Goal: Task Accomplishment & Management: Use online tool/utility

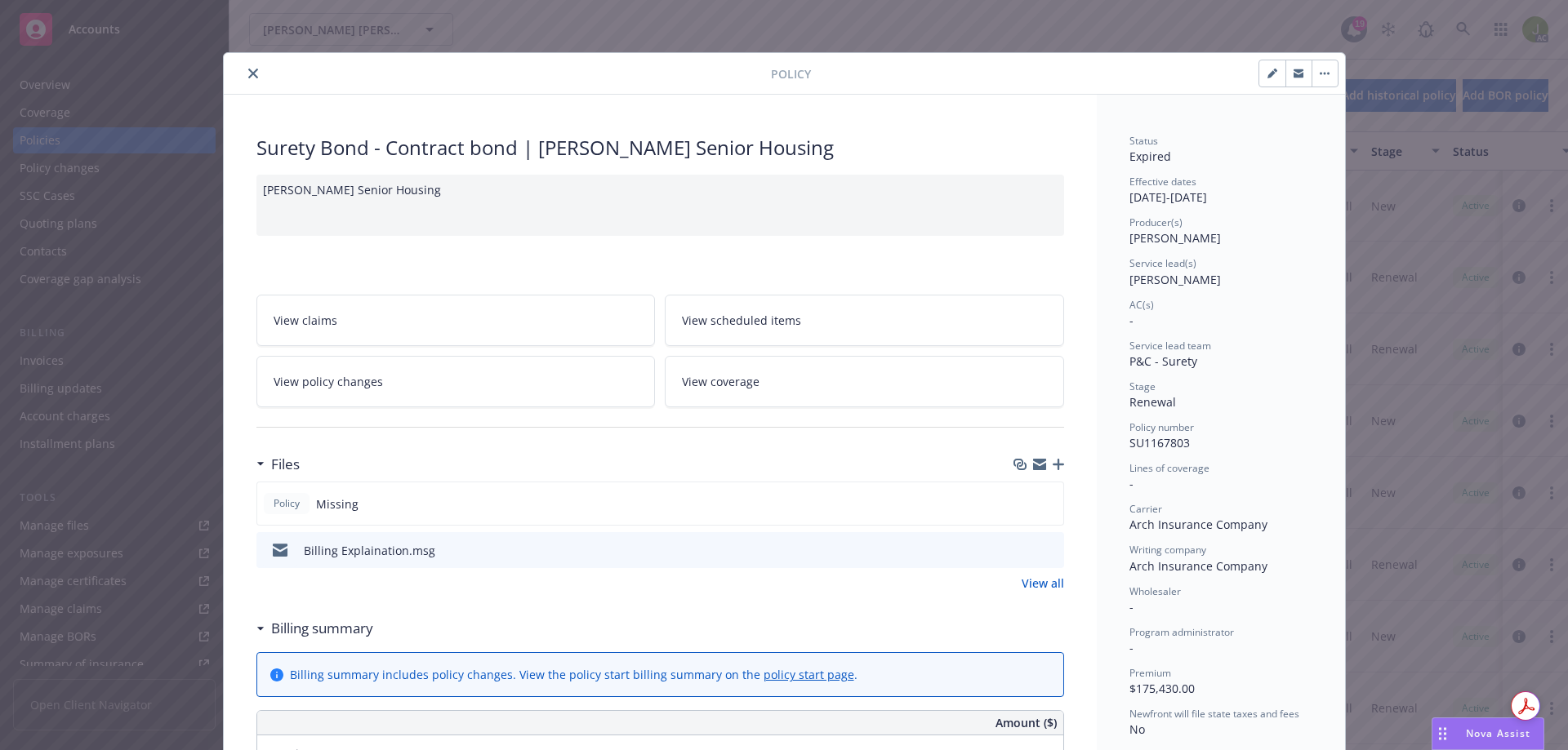
click at [243, 76] on button "close" at bounding box center [253, 73] width 20 height 20
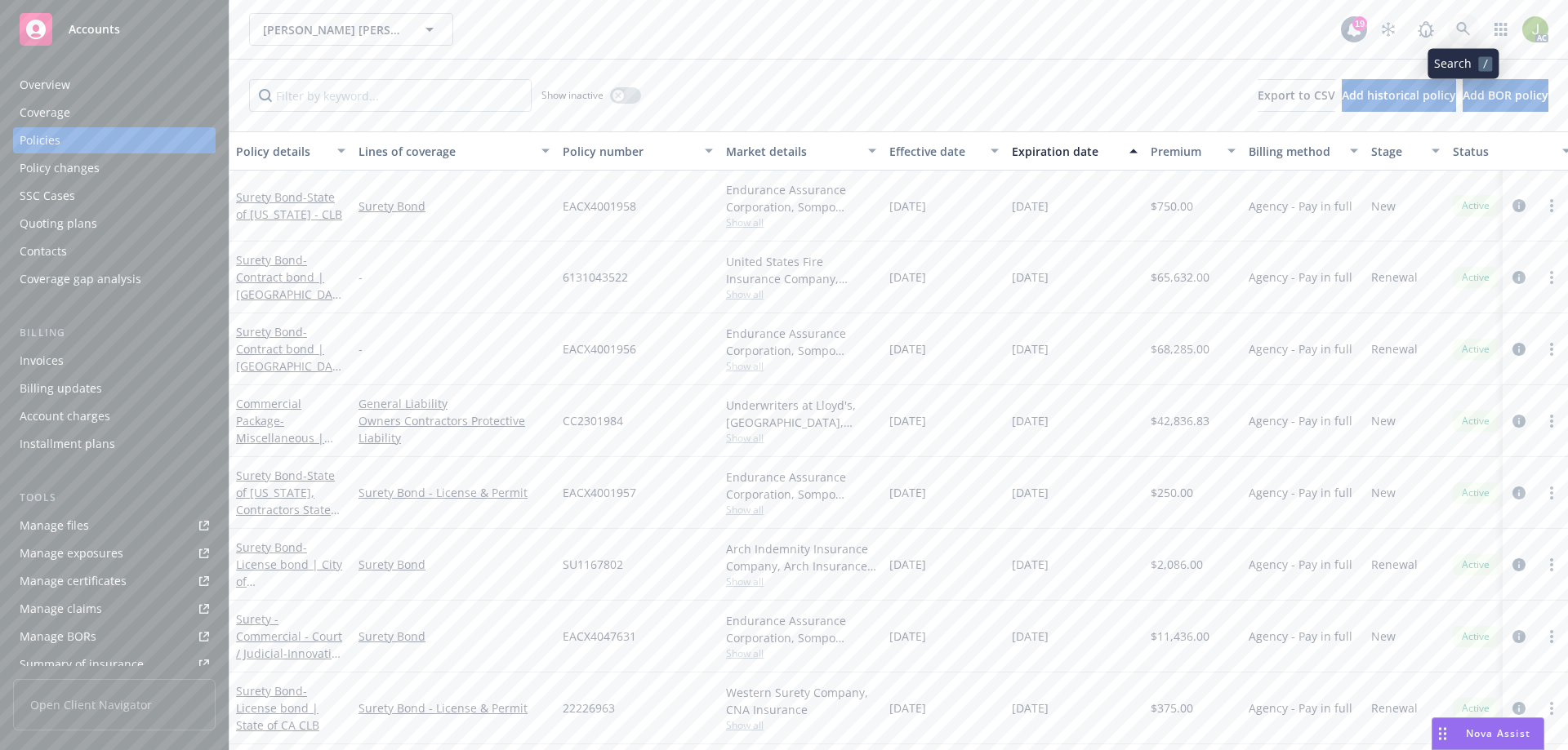
click at [1466, 32] on icon at bounding box center [1463, 29] width 14 height 14
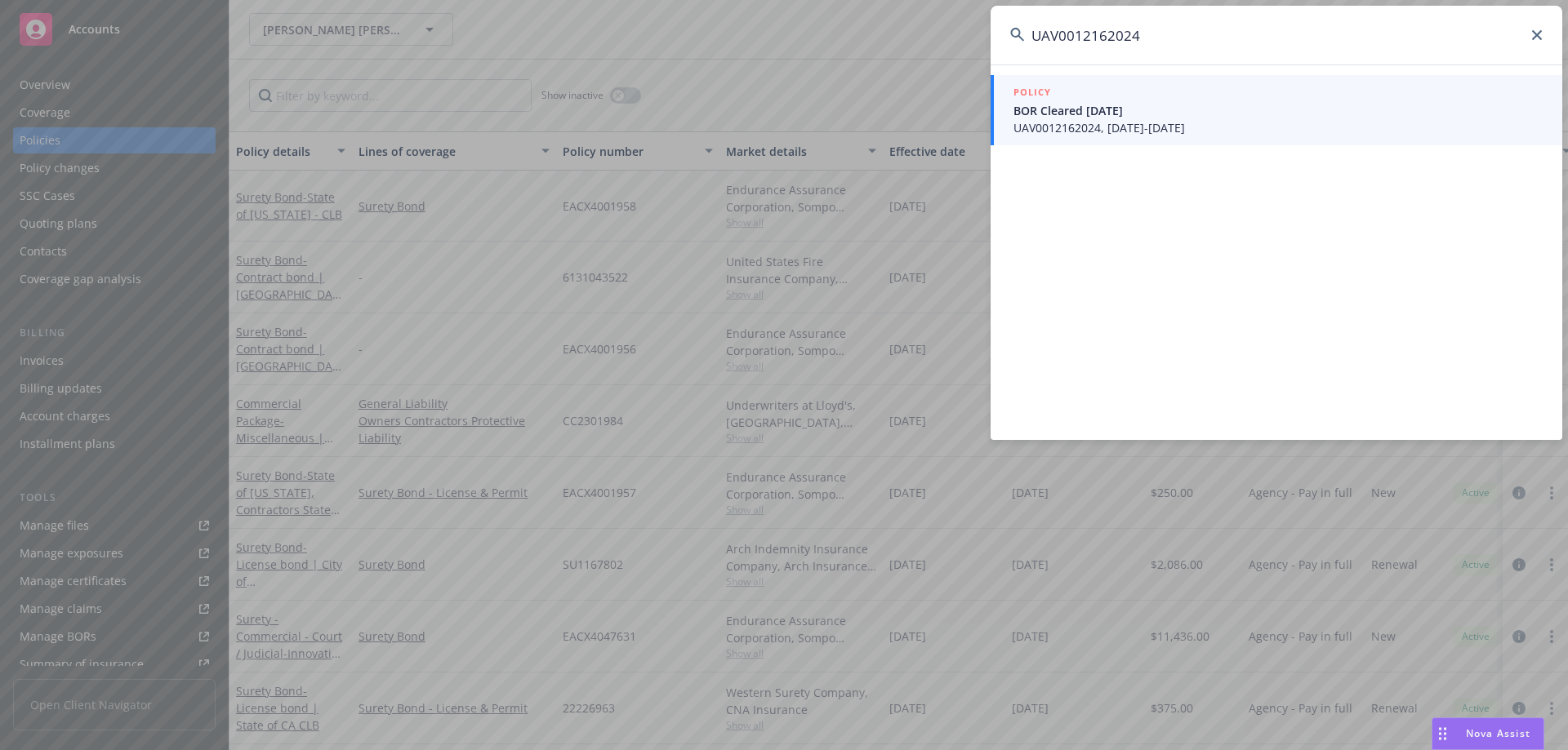
type input "UAV0012162024"
click at [1072, 139] on link "POLICY BOR Cleared 6/6/2025 UAV0012162024, 06/06/2024-08/01/2025" at bounding box center [1276, 110] width 571 height 70
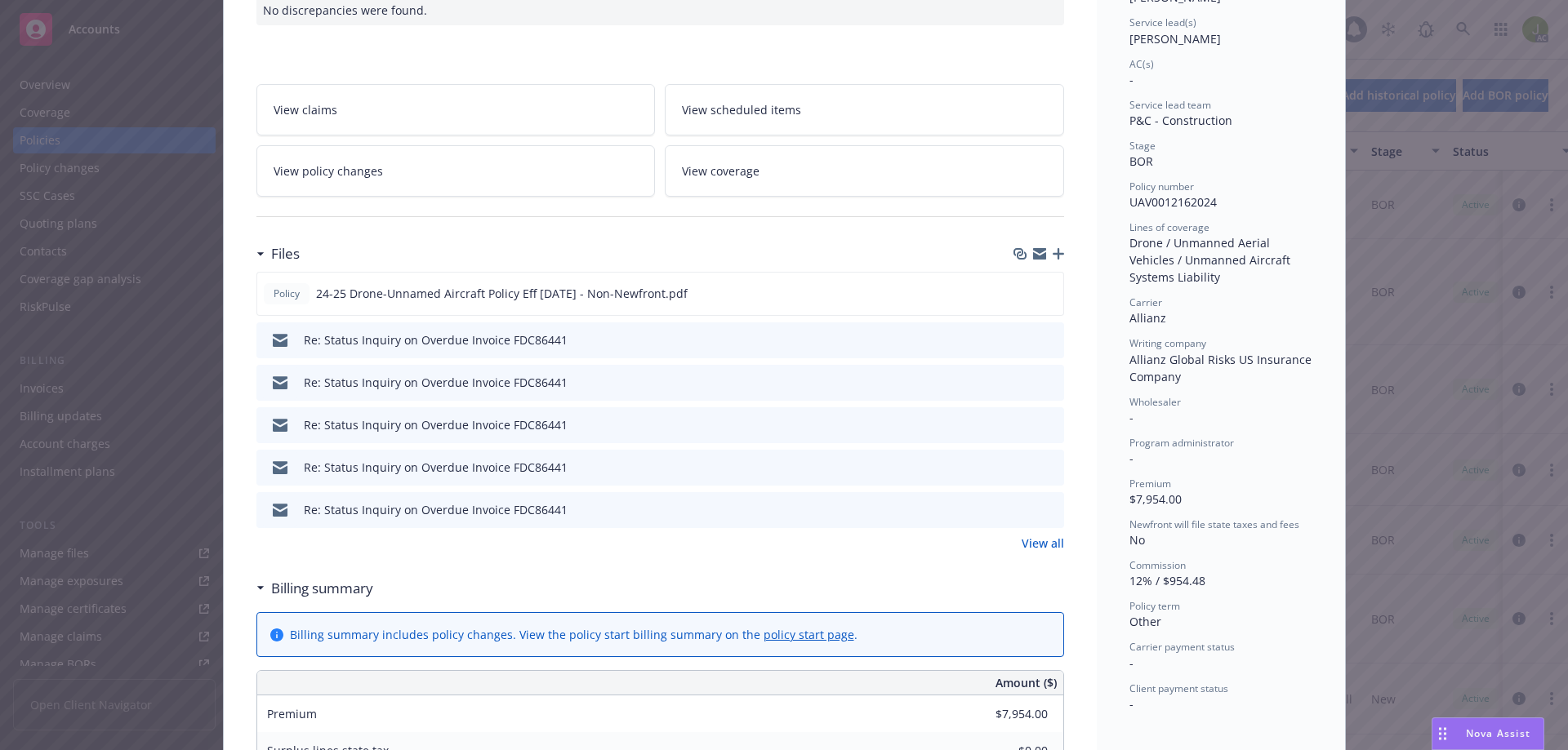
scroll to position [245, 0]
click at [1022, 542] on link "View all" at bounding box center [1043, 539] width 43 height 17
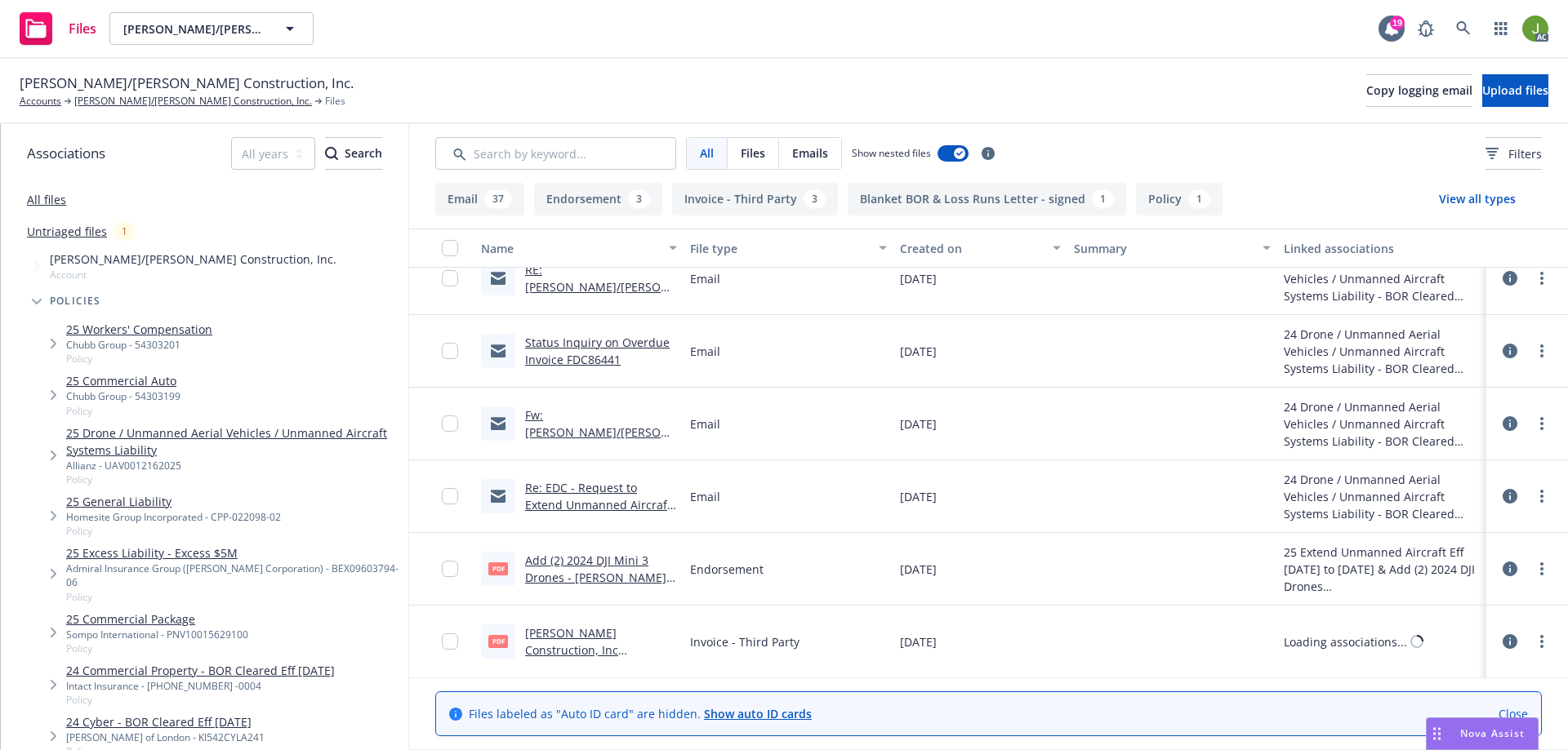
scroll to position [735, 0]
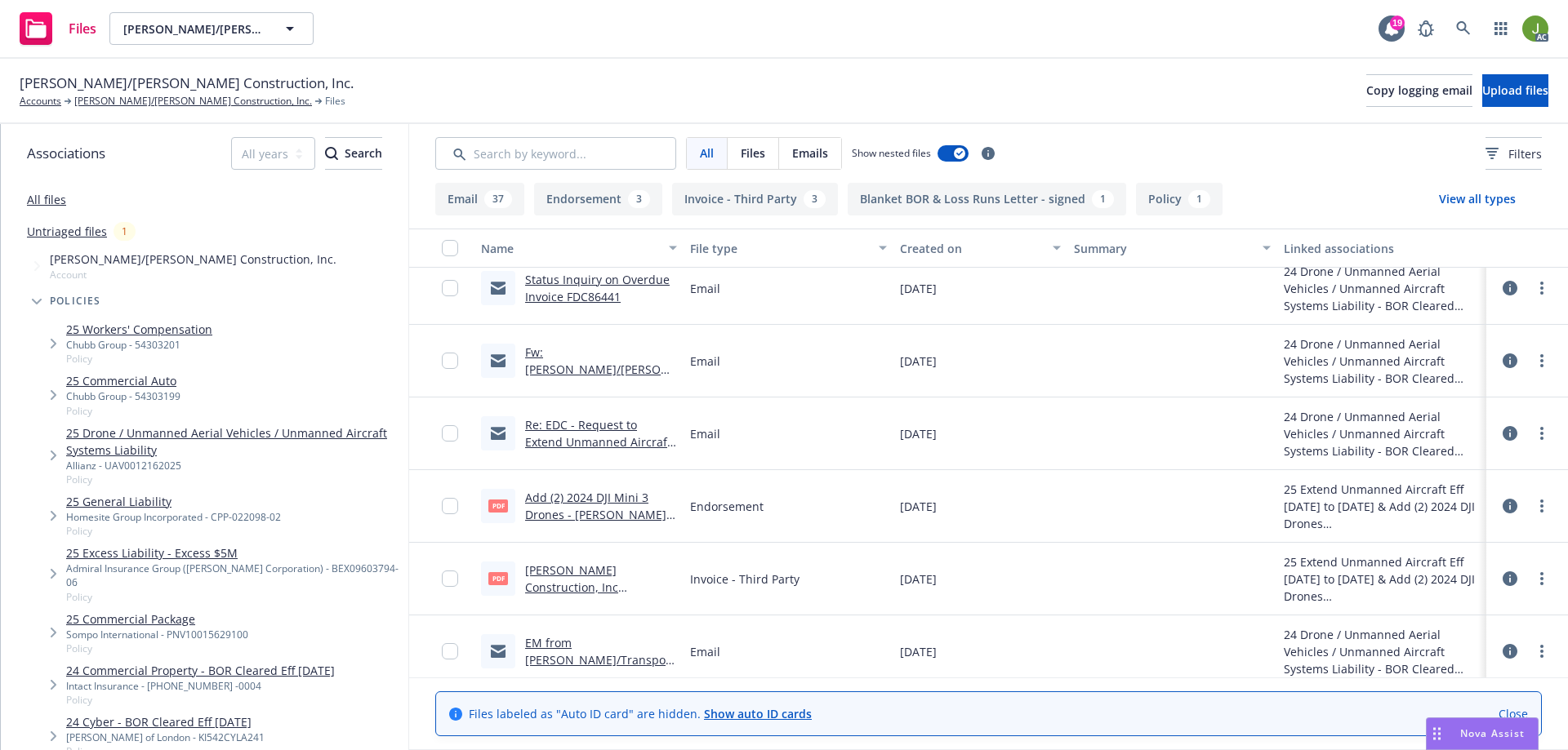
click at [584, 574] on link "Elliott Drinkward Construction, Inc $175.10.pdf" at bounding box center [571, 587] width 93 height 49
click at [86, 102] on link "[PERSON_NAME]/[PERSON_NAME] Construction, Inc." at bounding box center [194, 101] width 238 height 15
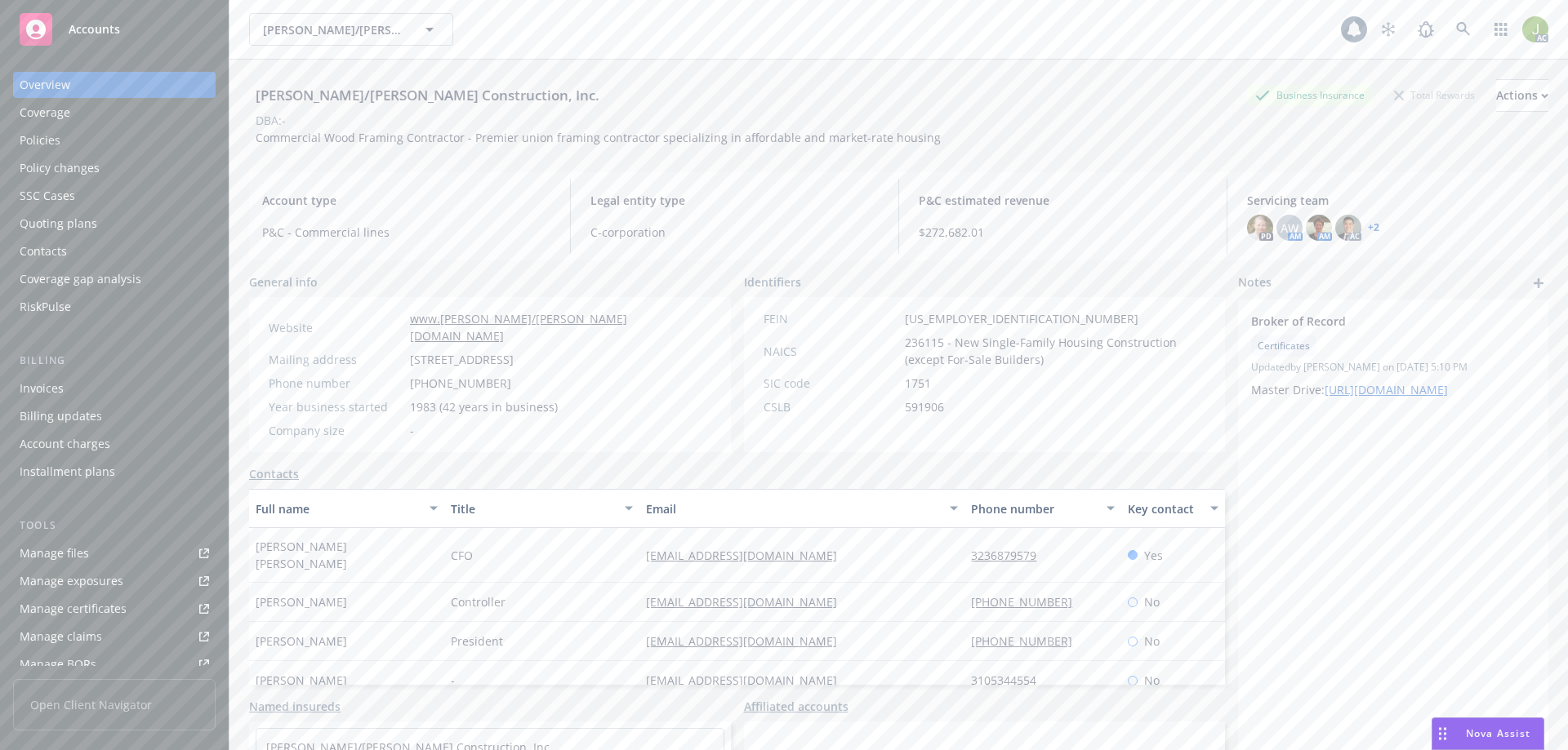
click at [122, 391] on div "Invoices" at bounding box center [115, 389] width 189 height 26
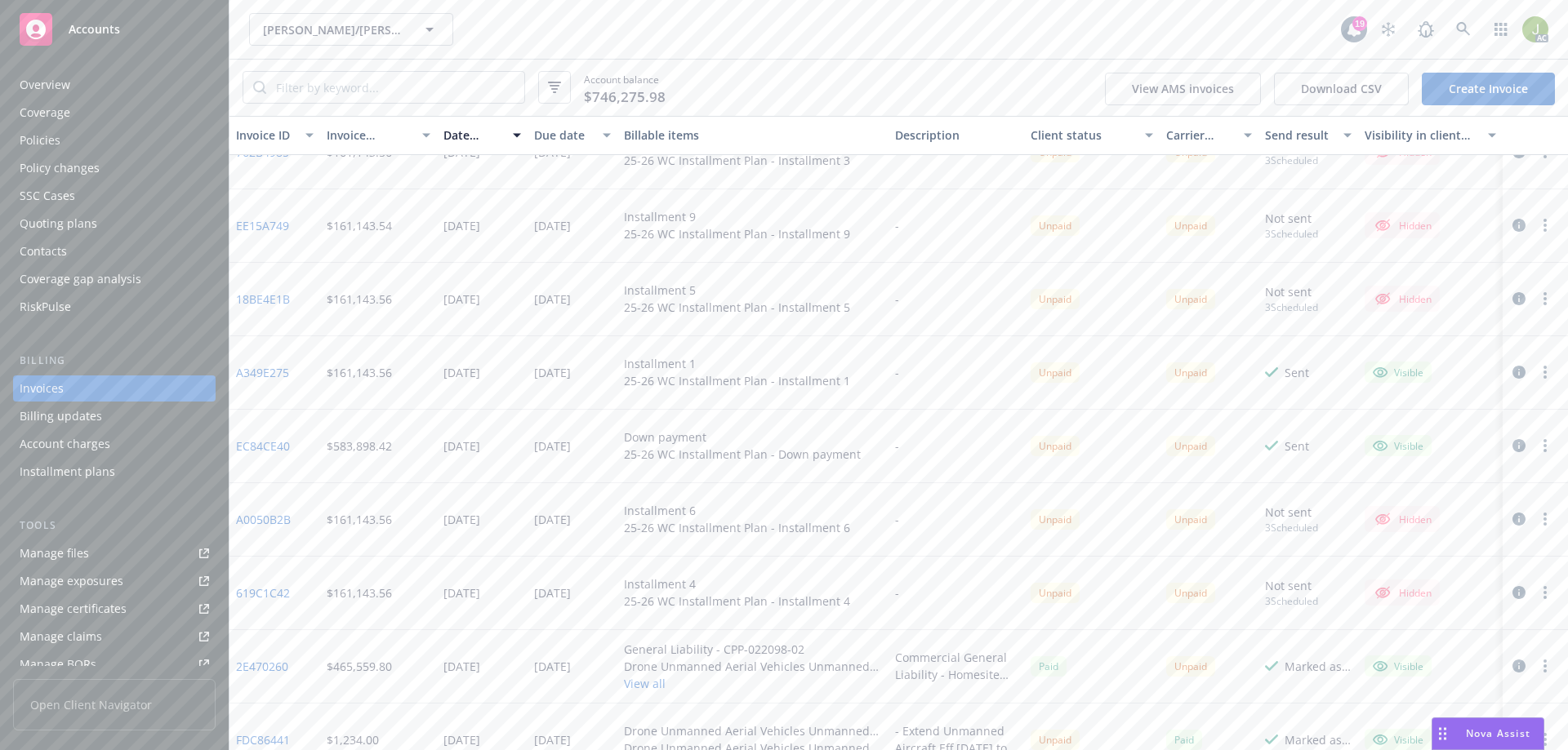
scroll to position [360, 0]
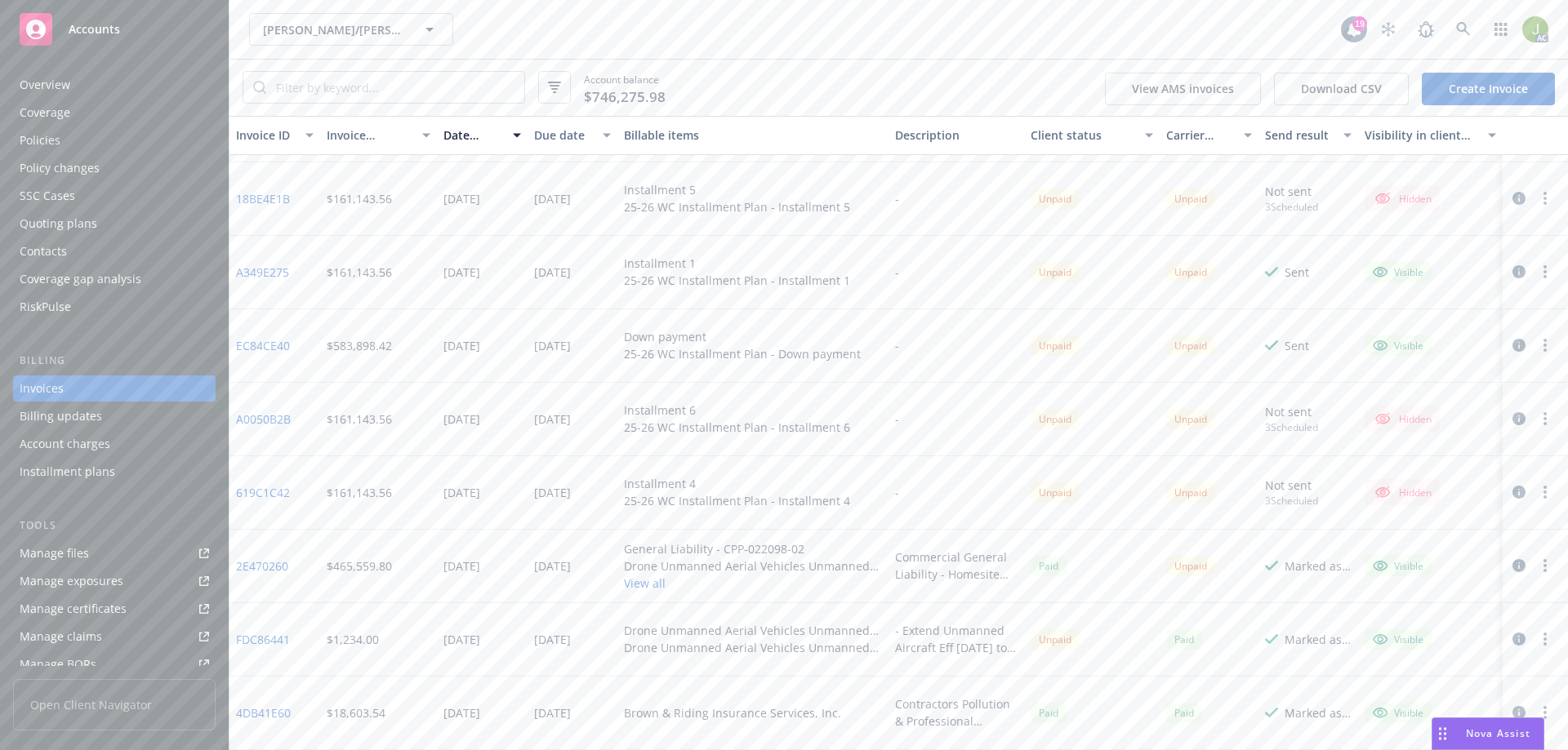
click at [256, 636] on link "FDC86441" at bounding box center [263, 640] width 54 height 17
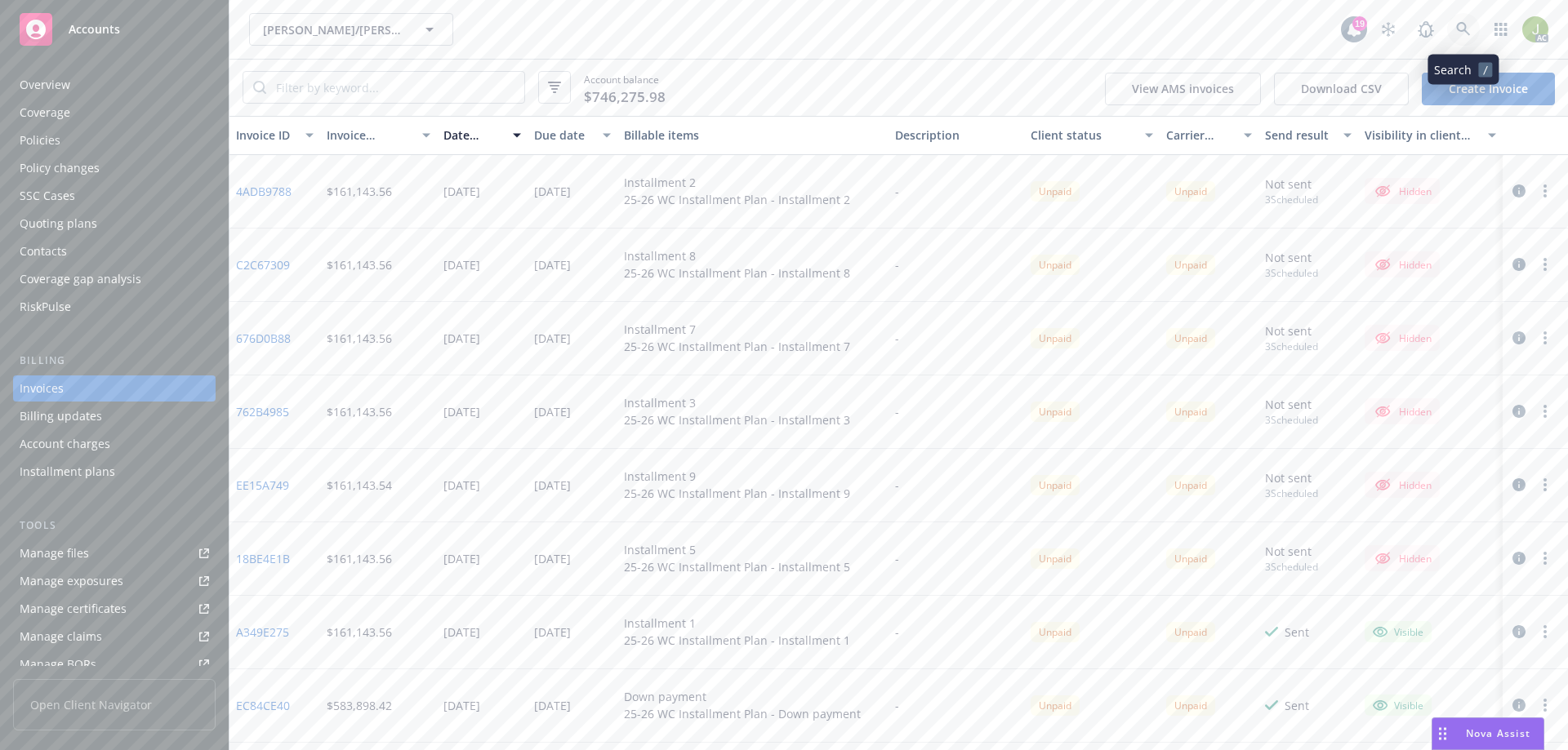
click at [1459, 29] on icon at bounding box center [1463, 29] width 15 height 15
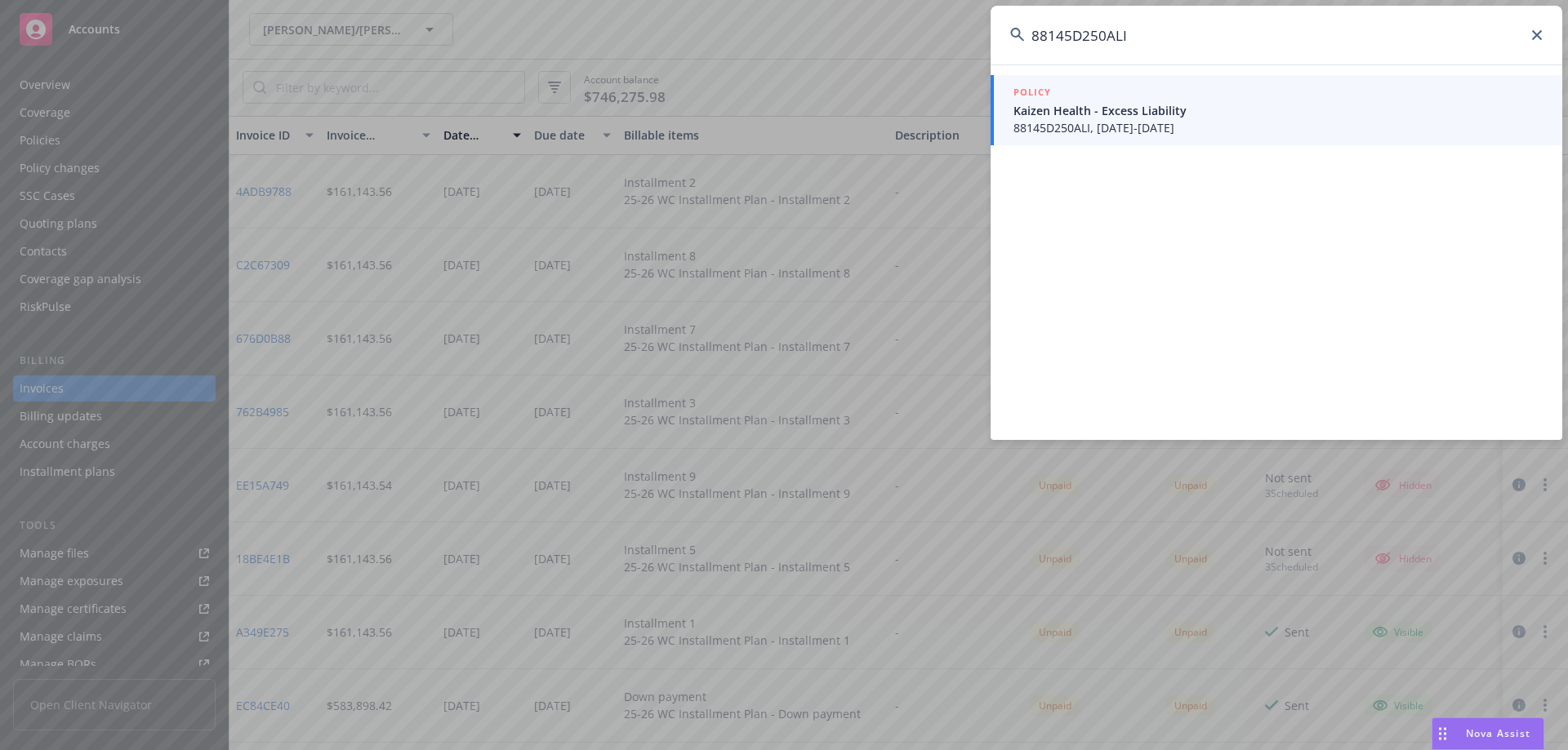
type input "88145D250ALI"
click at [1270, 109] on span "Kaizen Health - Excess Liability" at bounding box center [1278, 111] width 530 height 17
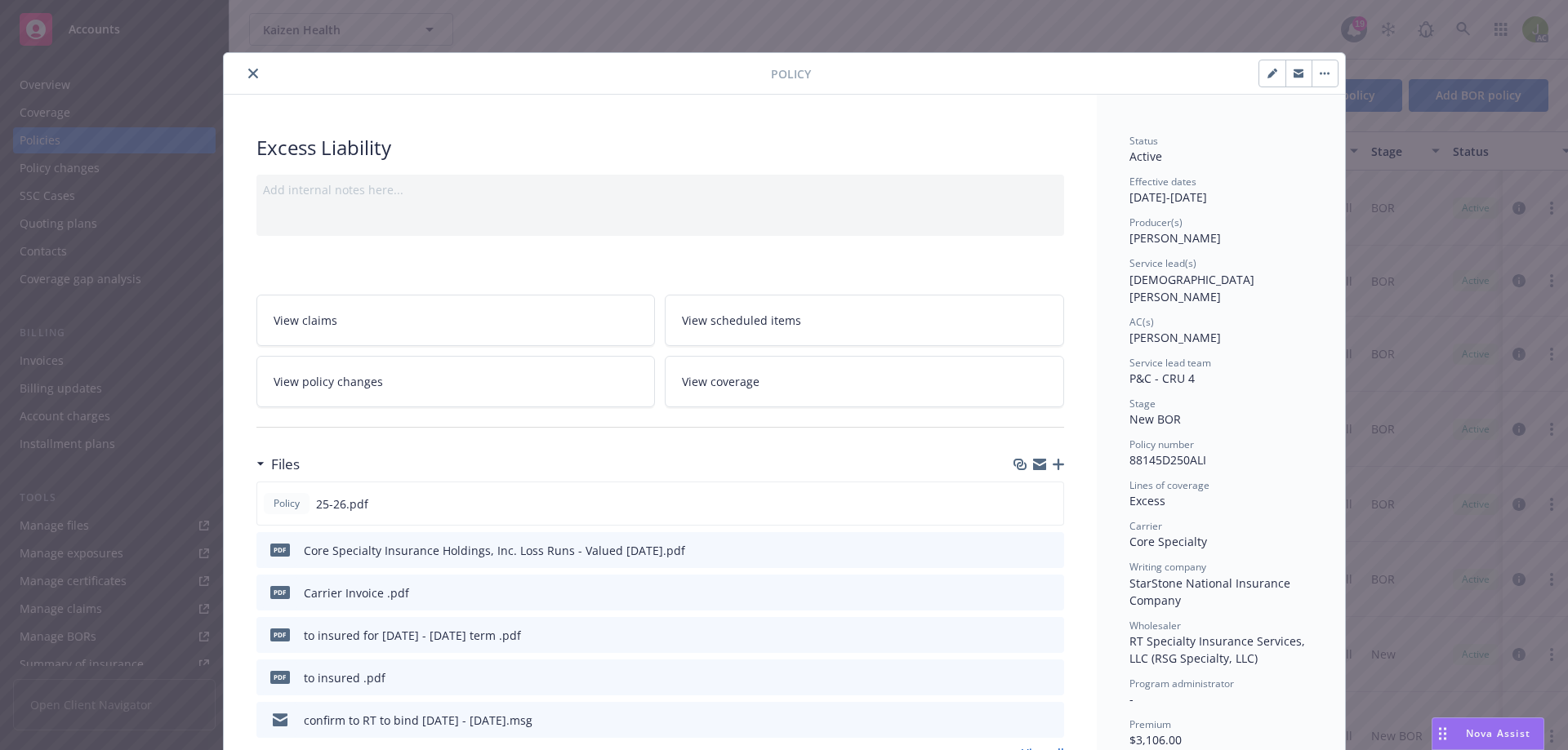
click at [1048, 592] on icon "preview file" at bounding box center [1048, 591] width 15 height 11
click at [252, 73] on button "close" at bounding box center [253, 73] width 20 height 20
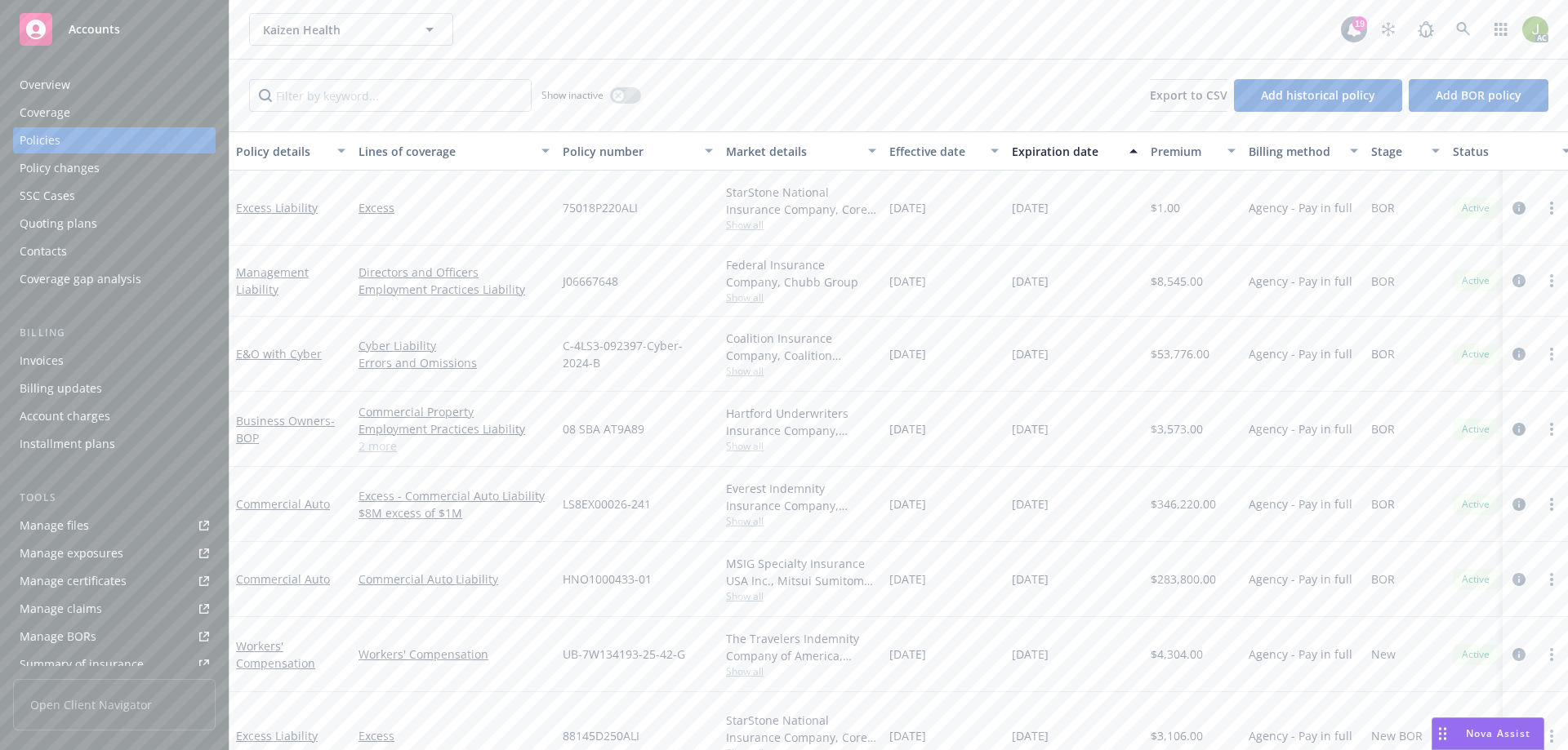
click at [148, 353] on div "Invoices" at bounding box center [115, 361] width 189 height 26
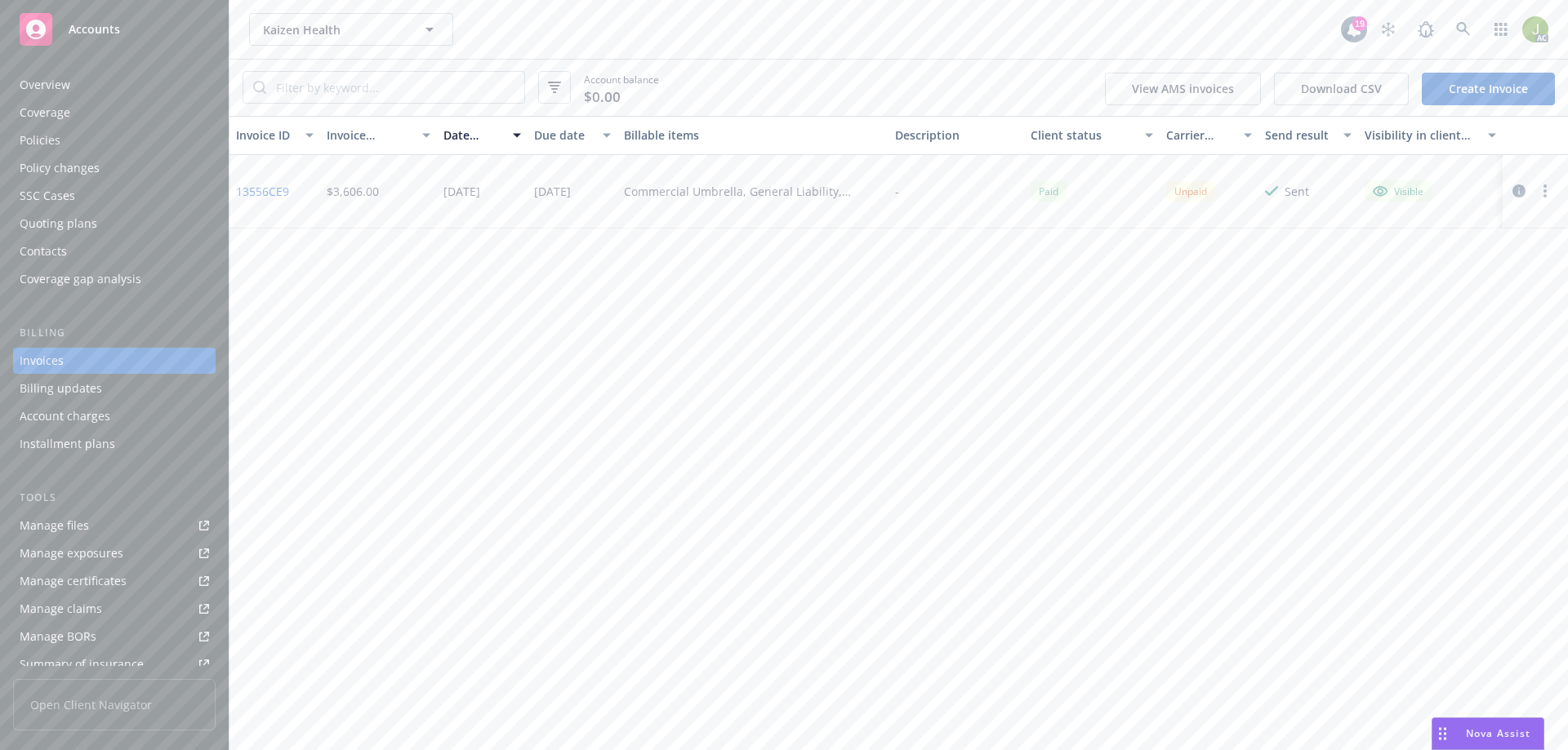
click at [264, 194] on link "13556CE9" at bounding box center [262, 192] width 53 height 17
click at [1472, 33] on link at bounding box center [1464, 30] width 33 height 33
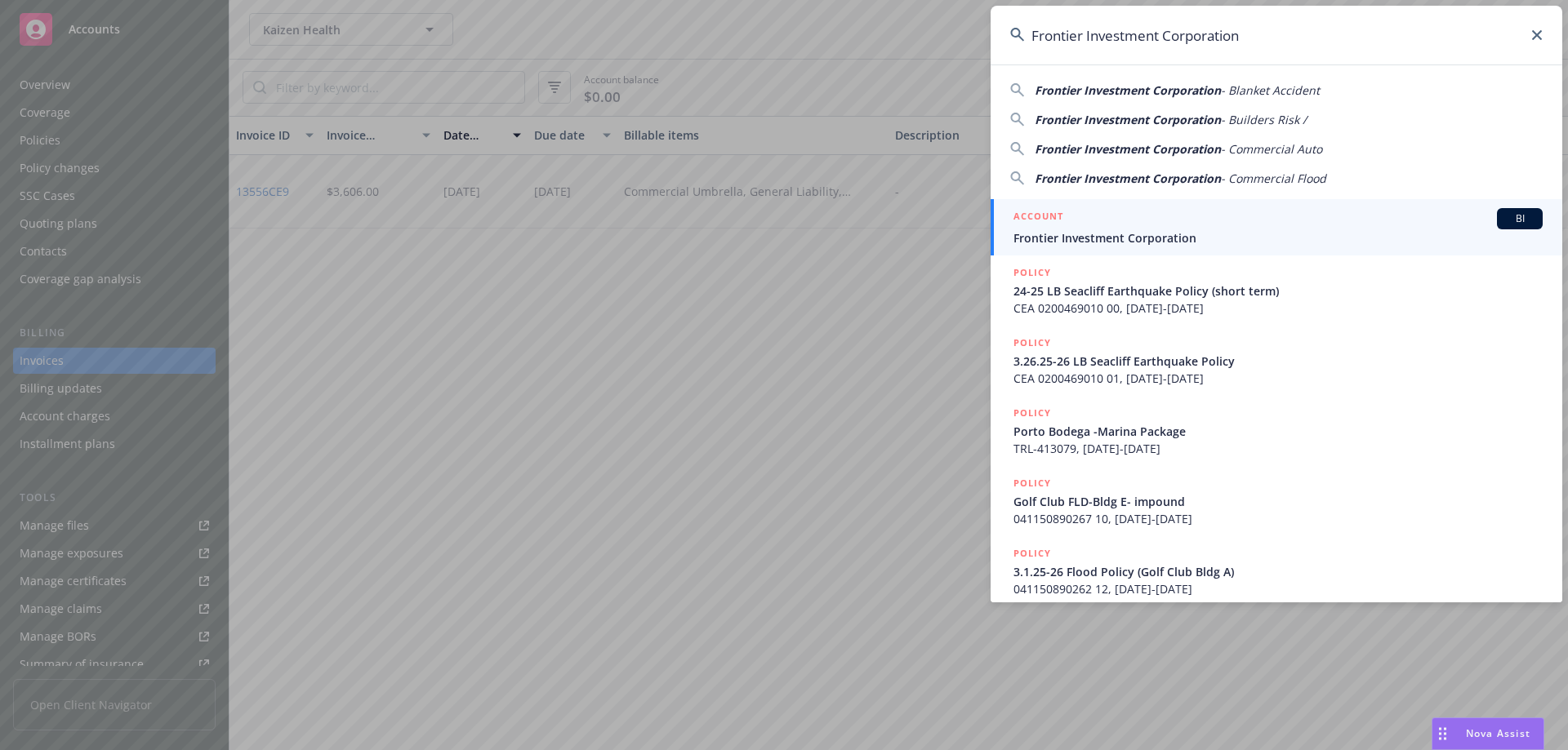
type input "Frontier Investment Corporation"
click at [1163, 239] on span "Frontier Investment Corporation" at bounding box center [1278, 238] width 530 height 17
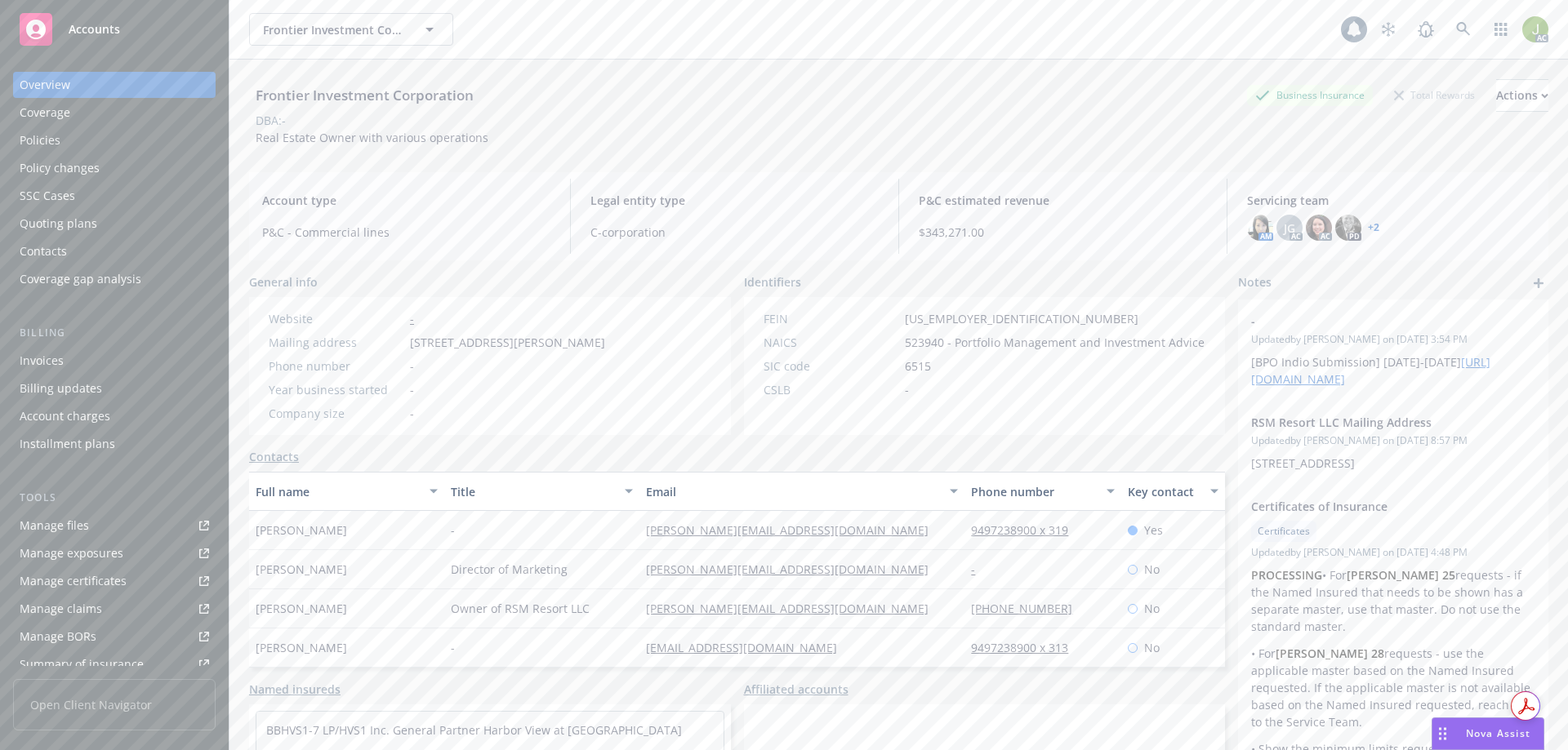
click at [78, 530] on div "Manage files" at bounding box center [55, 526] width 69 height 26
click at [1433, 32] on div "AC" at bounding box center [1459, 30] width 176 height 33
click at [1447, 31] on link at bounding box center [1464, 30] width 33 height 33
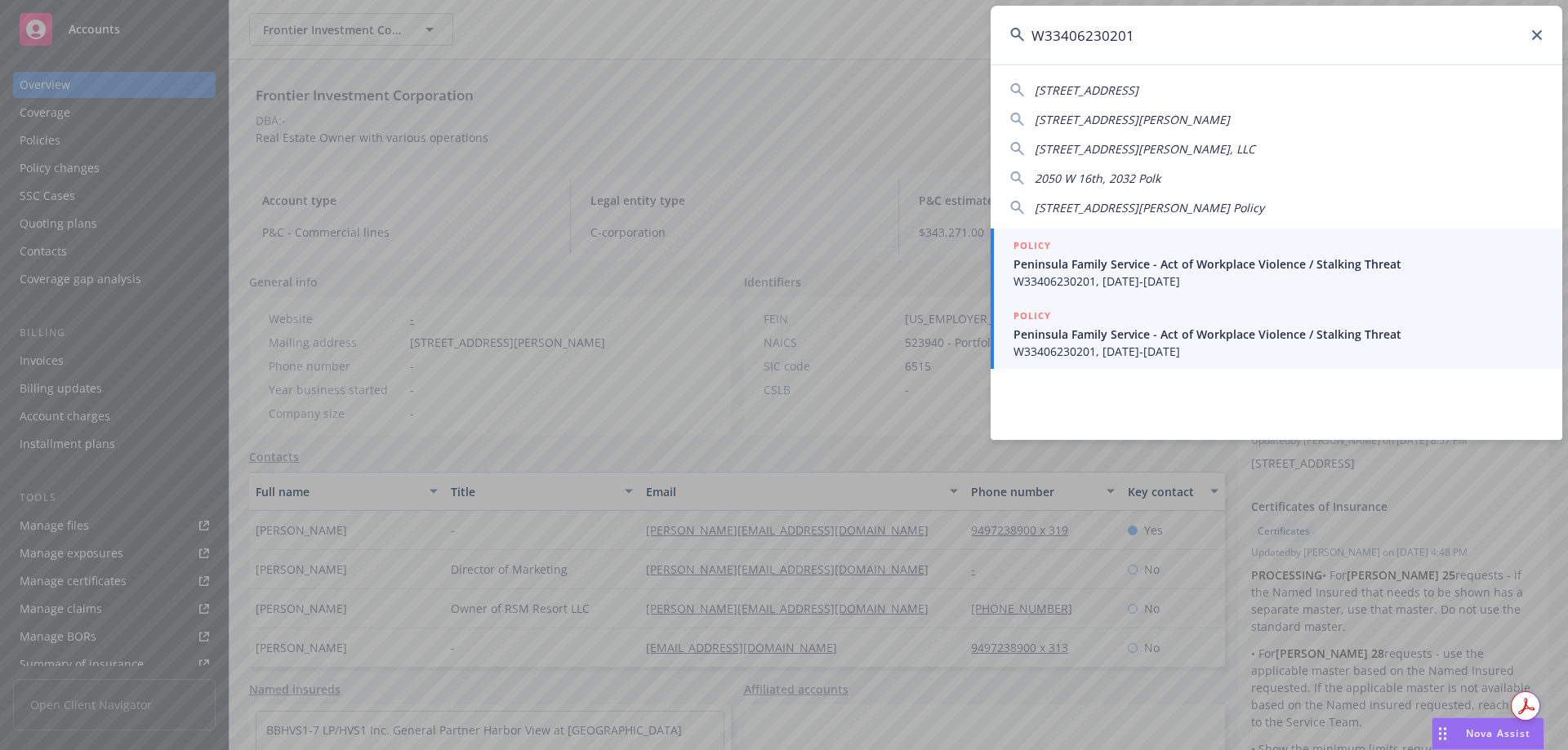
type input "W33406230201"
click at [1086, 356] on span "W33406230201, 07/01/2024-01/01/2026" at bounding box center [1278, 352] width 530 height 17
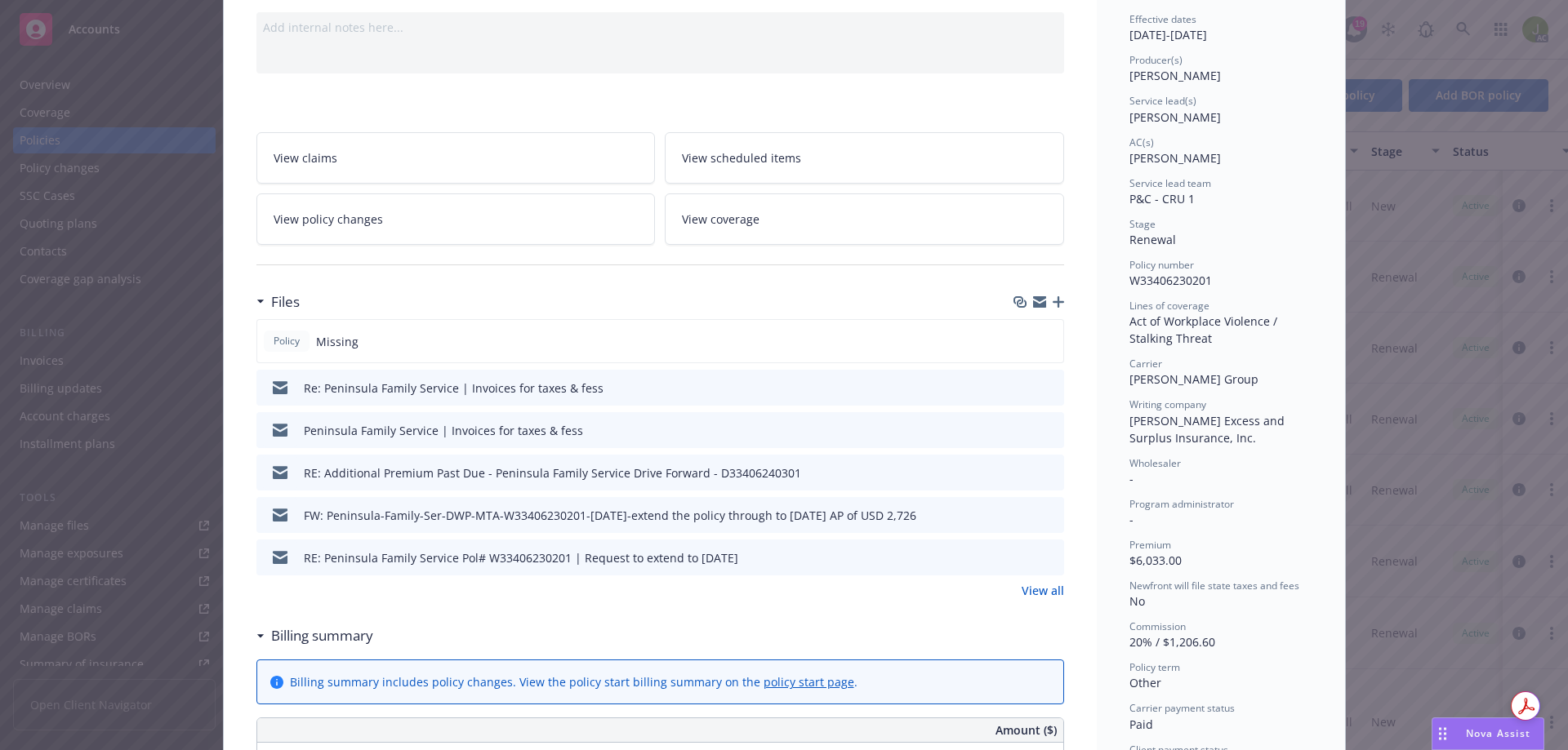
scroll to position [163, 0]
click at [1027, 584] on link "View all" at bounding box center [1043, 590] width 43 height 17
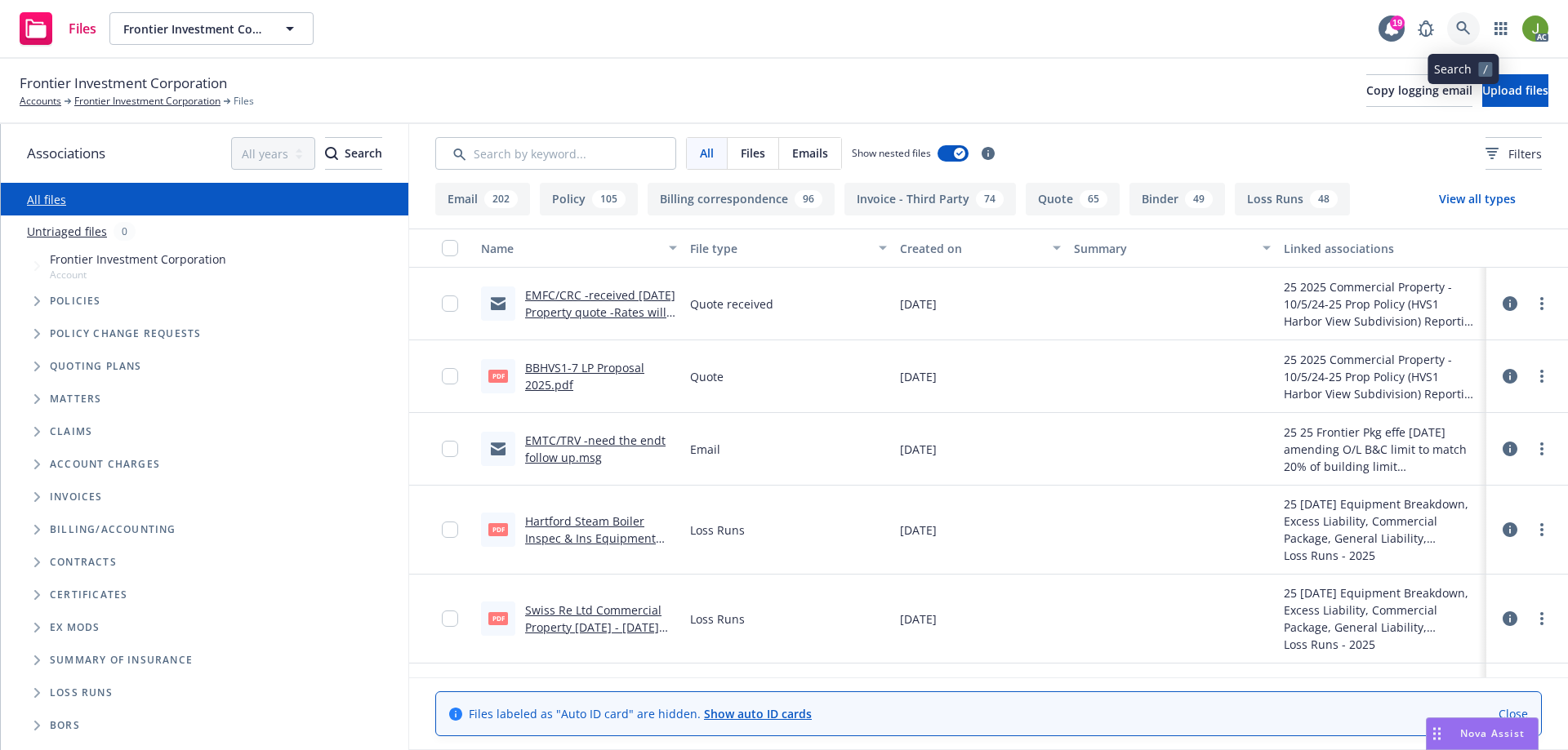
click at [1465, 29] on icon at bounding box center [1463, 28] width 14 height 14
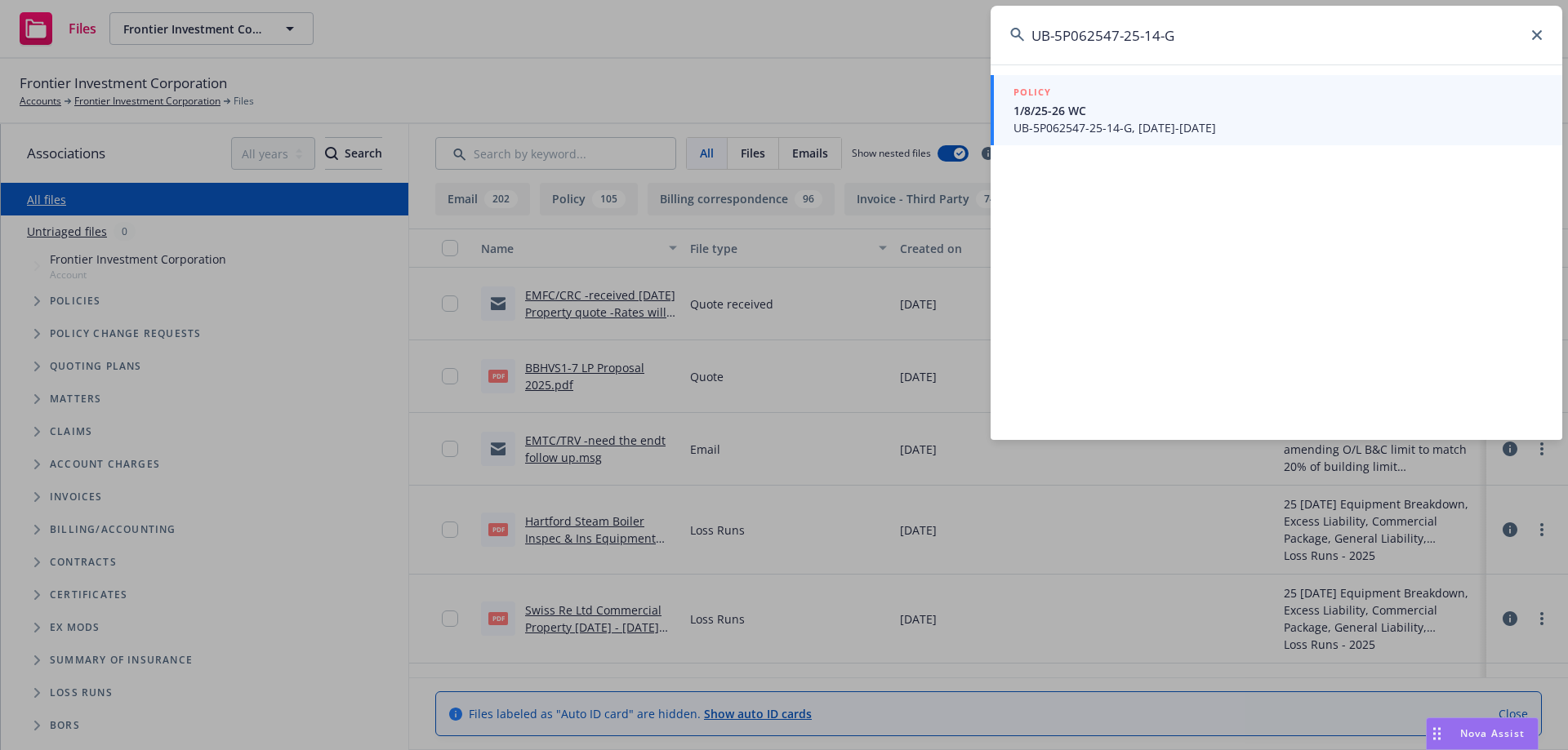
type input "UB-5P062547-25-14-G"
click at [1122, 107] on span "1/8/25-26 WC" at bounding box center [1278, 111] width 530 height 17
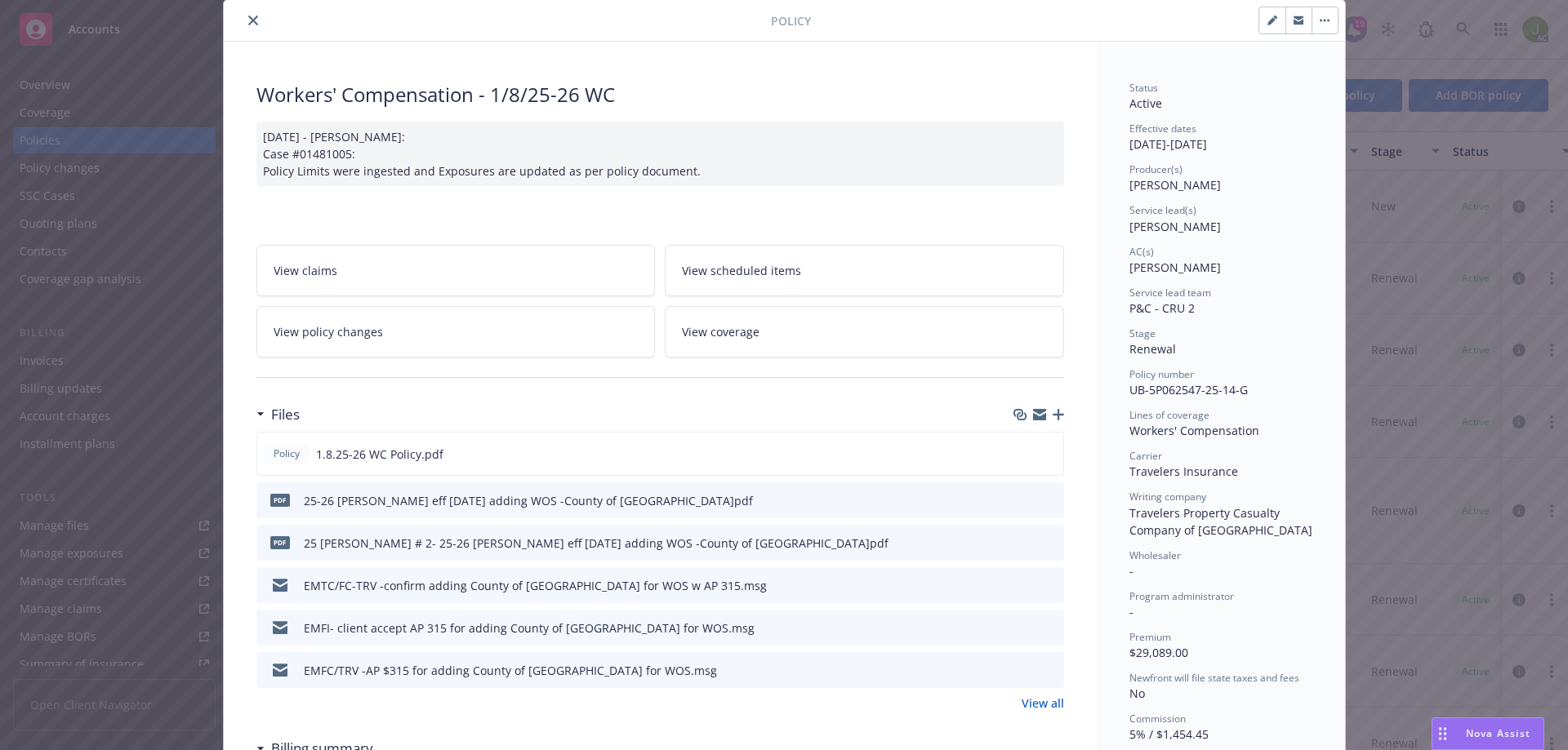
scroll to position [82, 0]
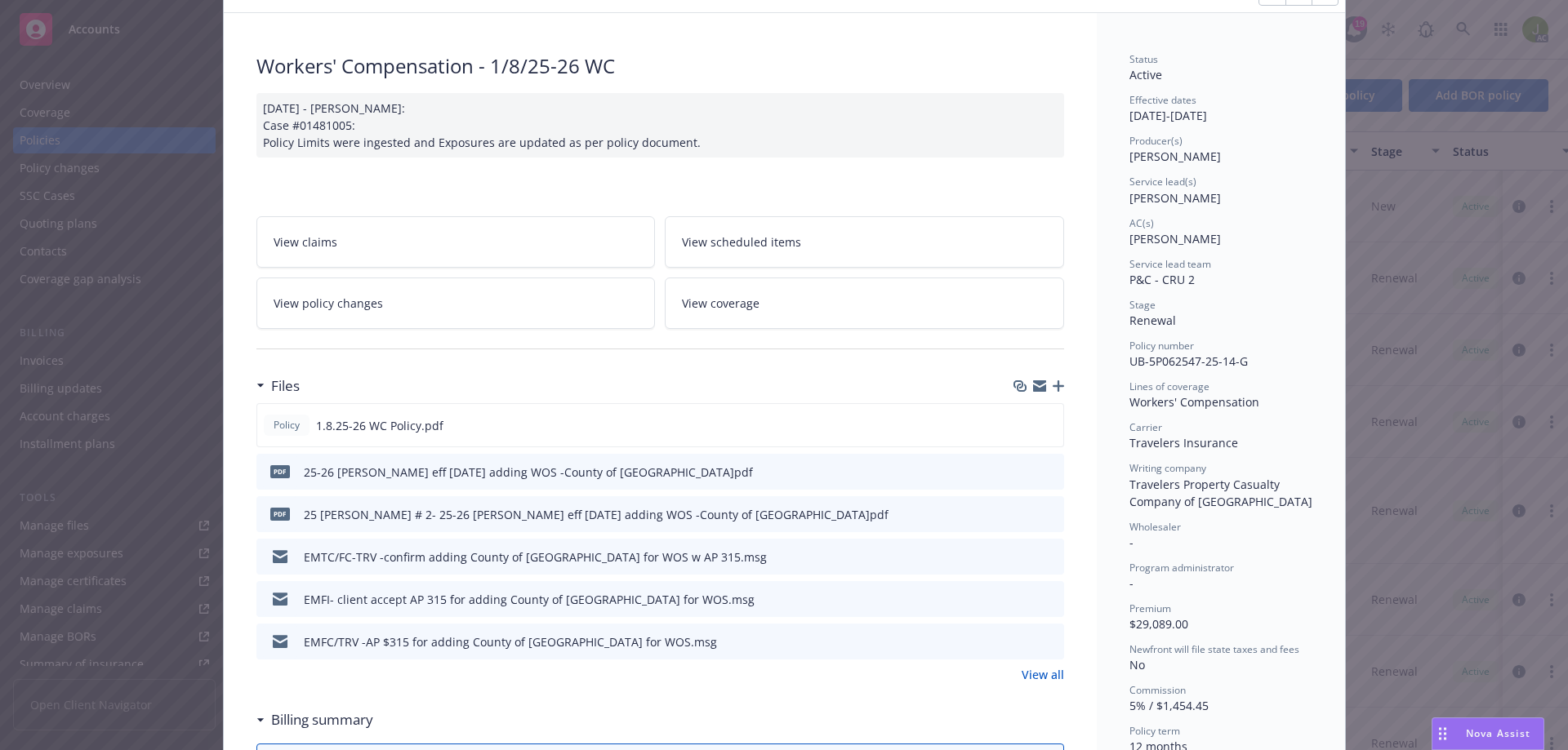
click at [1022, 674] on link "View all" at bounding box center [1043, 675] width 43 height 17
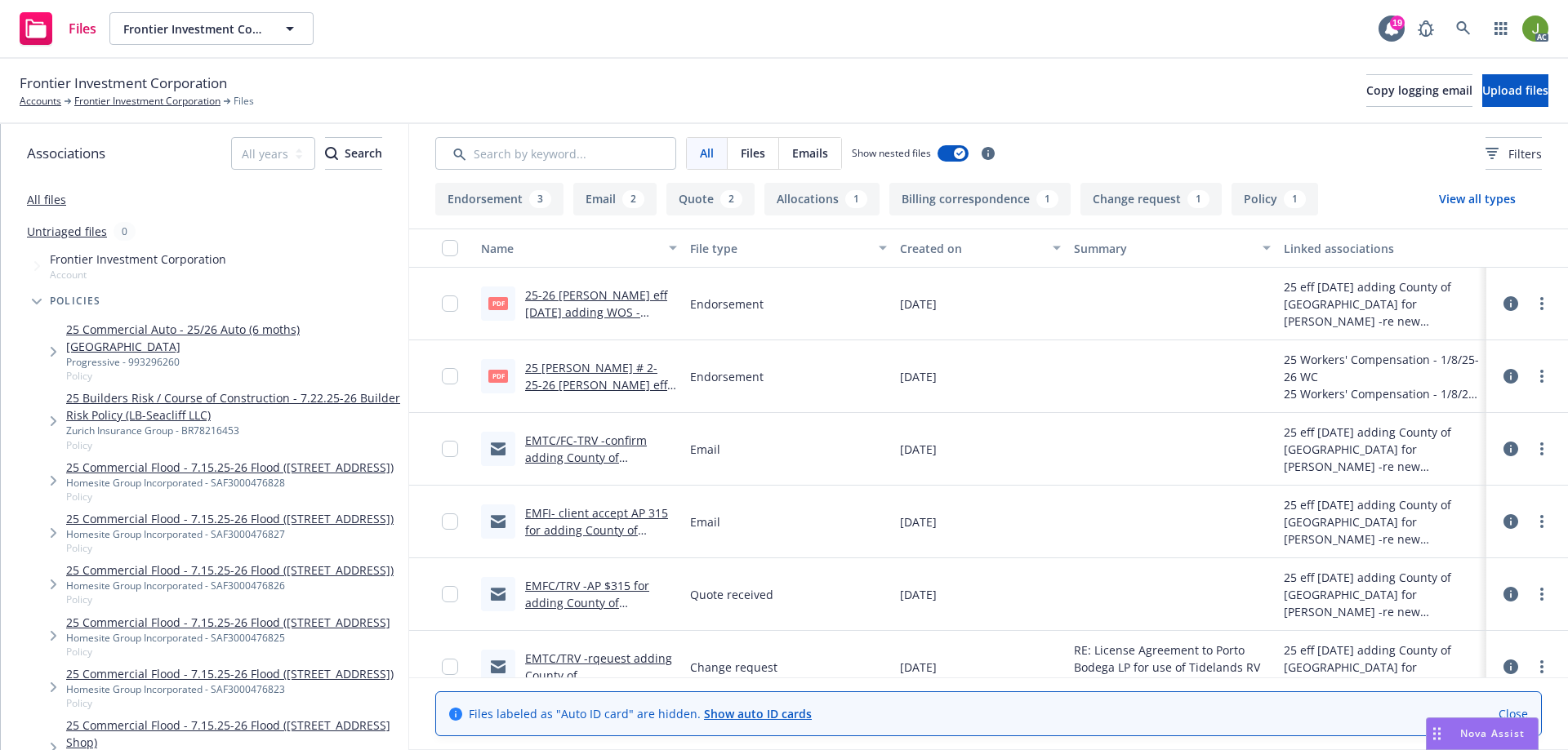
click at [629, 306] on link "25-26 WC Endt eff 1.8.25 adding WOS -County of Sonoma.pdf" at bounding box center [596, 320] width 142 height 67
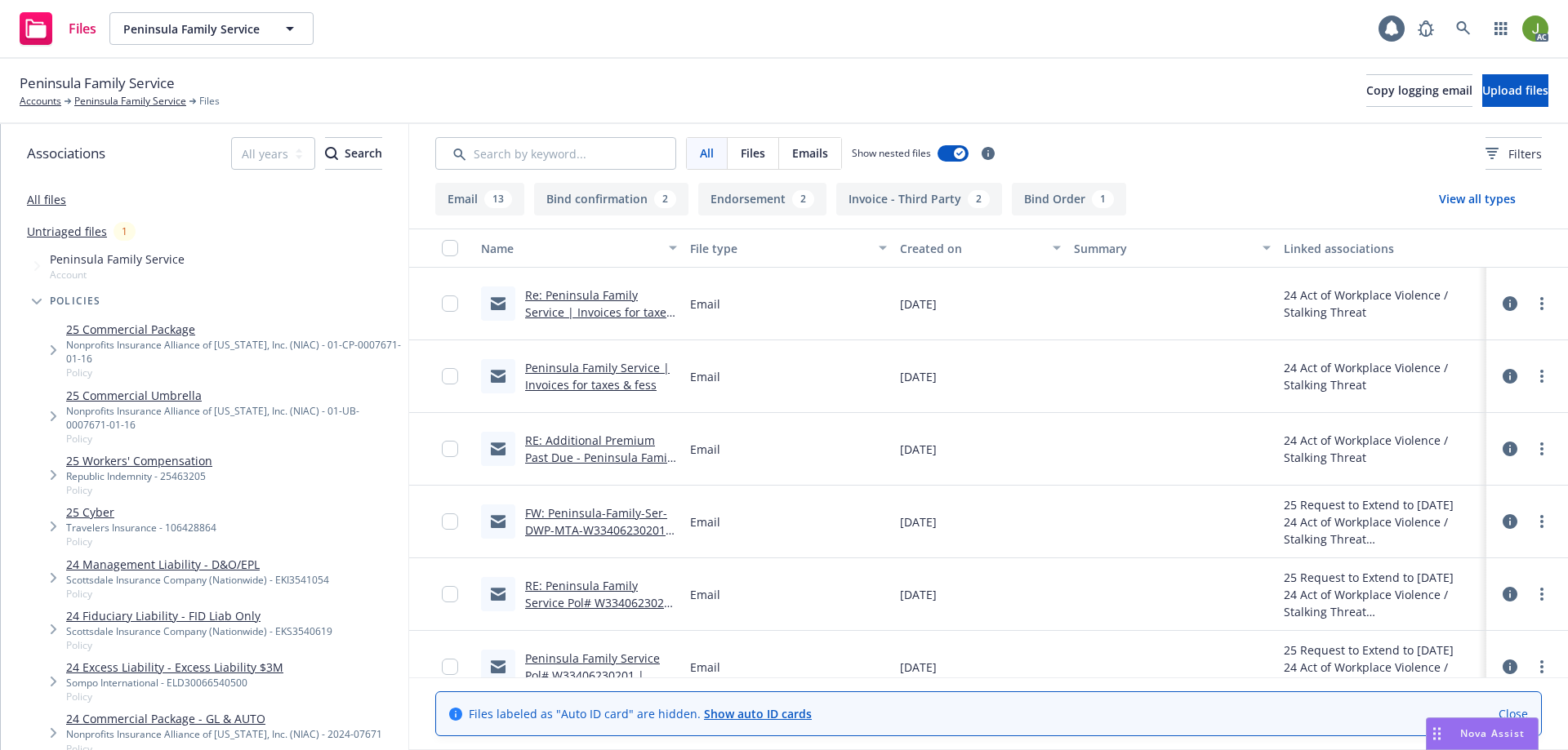
click at [648, 293] on link "Re: Peninsula Family Service | Invoices for taxes & fess" at bounding box center [598, 312] width 147 height 49
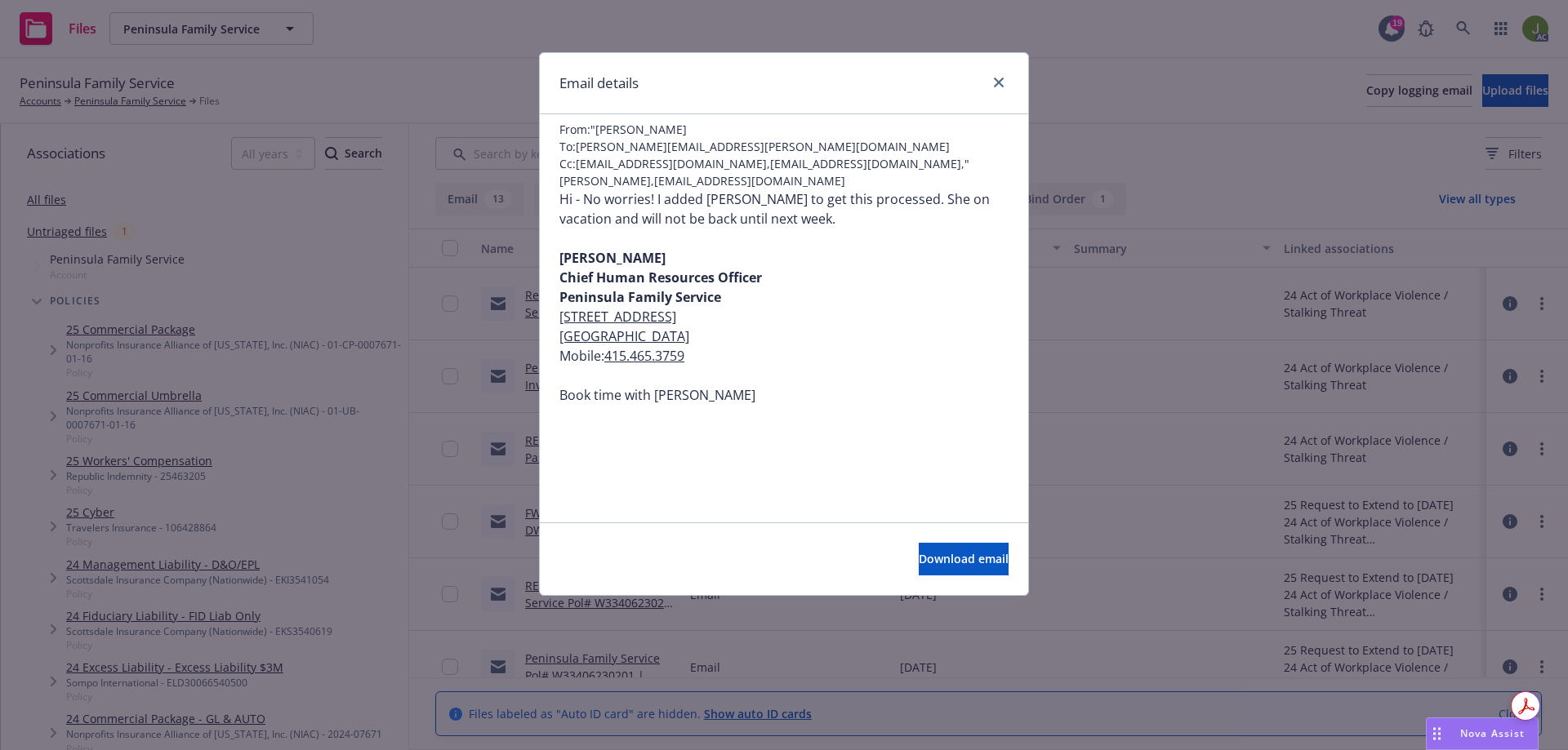
scroll to position [27, 0]
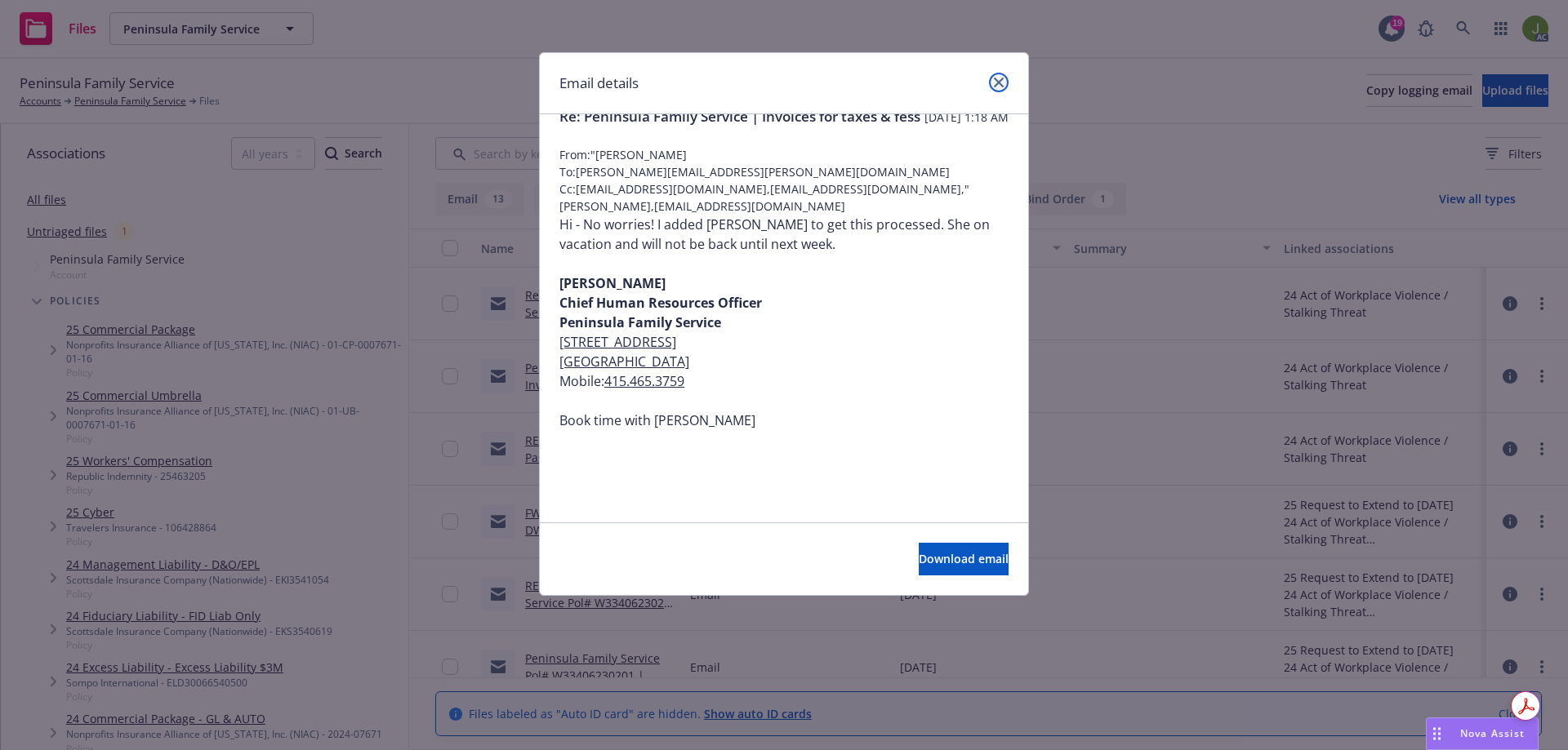
click at [996, 83] on icon "close" at bounding box center [998, 82] width 10 height 10
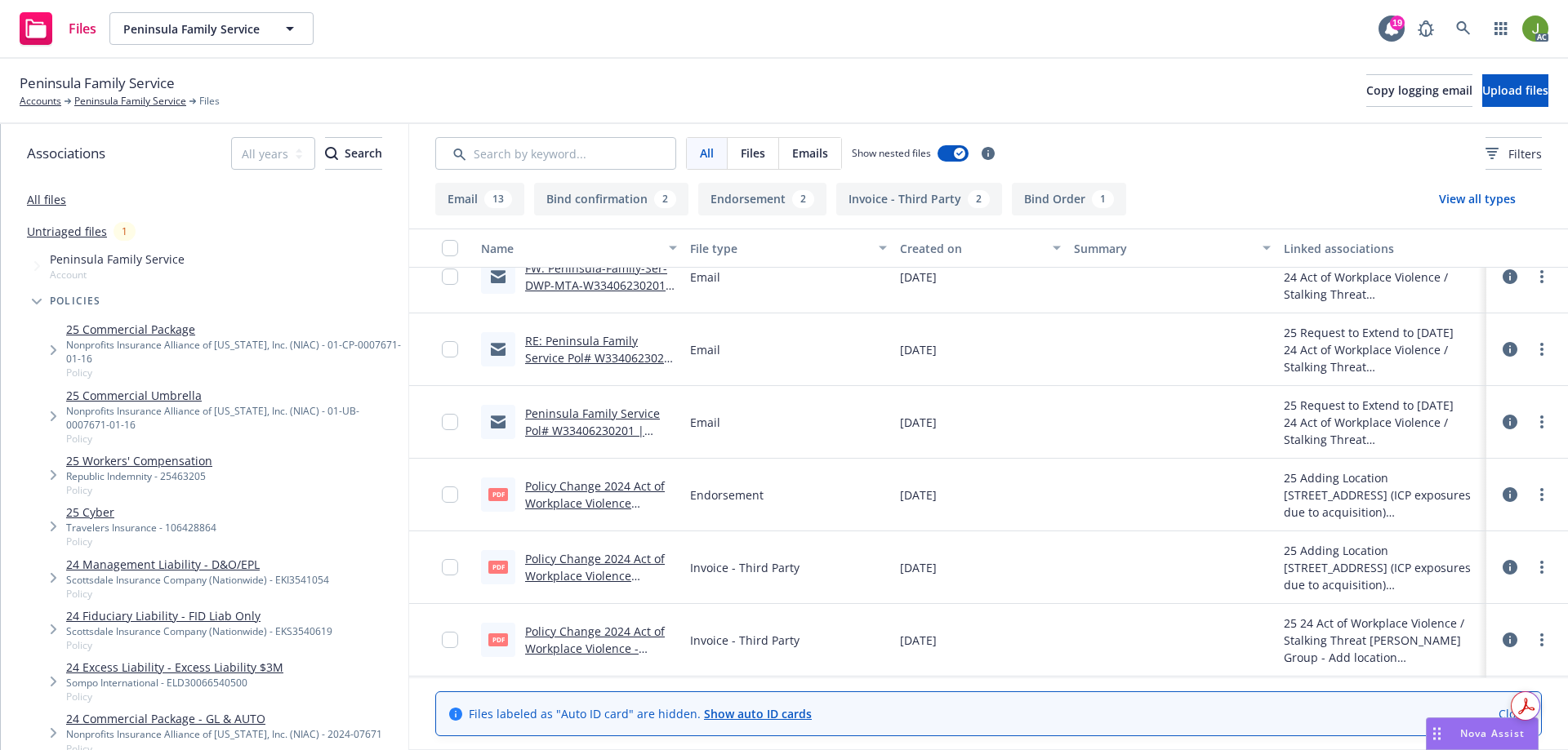
scroll to position [245, 0]
click at [639, 562] on link "Policy Change 2024 Act of Workplace Violence Stalking Threat - Adding location …" at bounding box center [600, 591] width 150 height 84
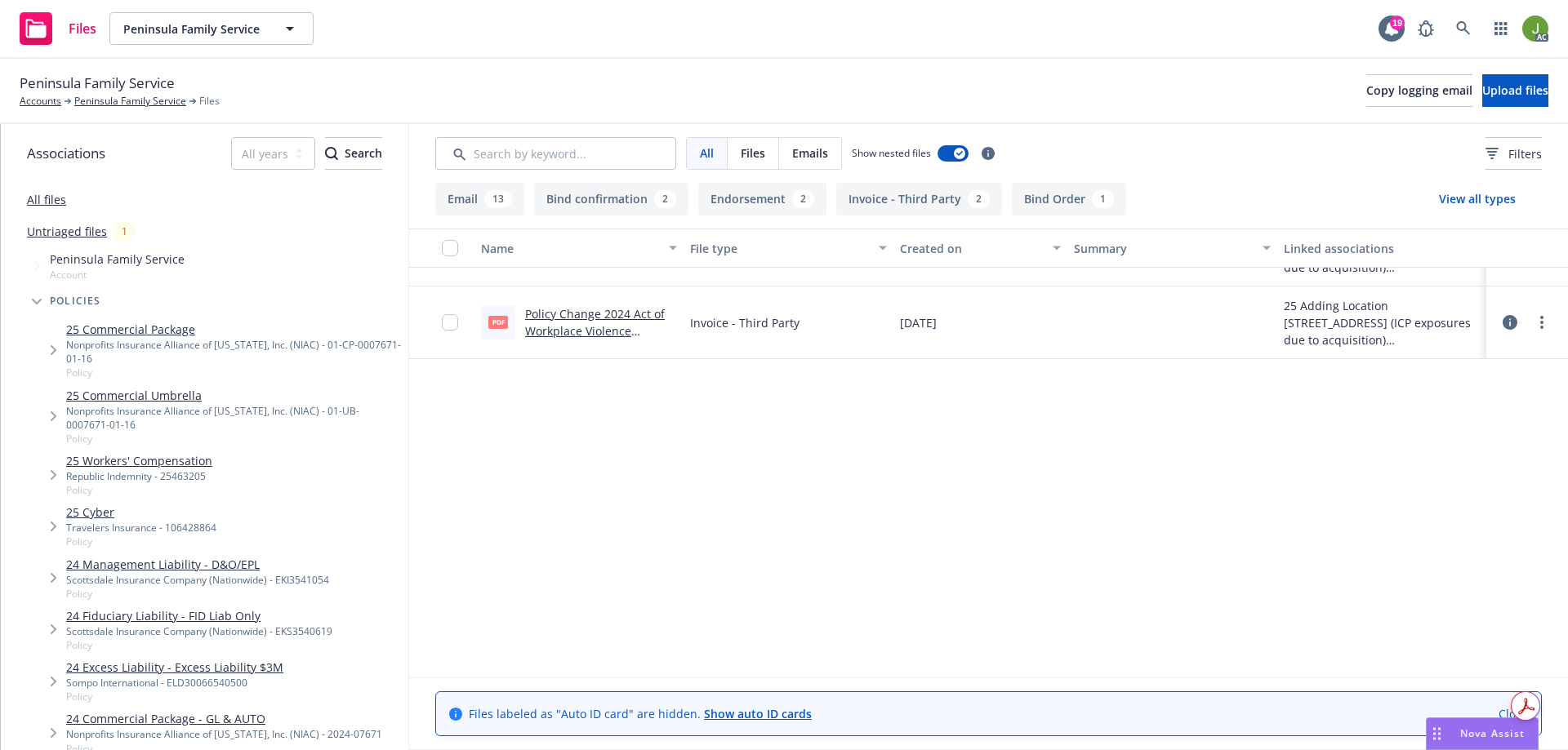
scroll to position [0, 0]
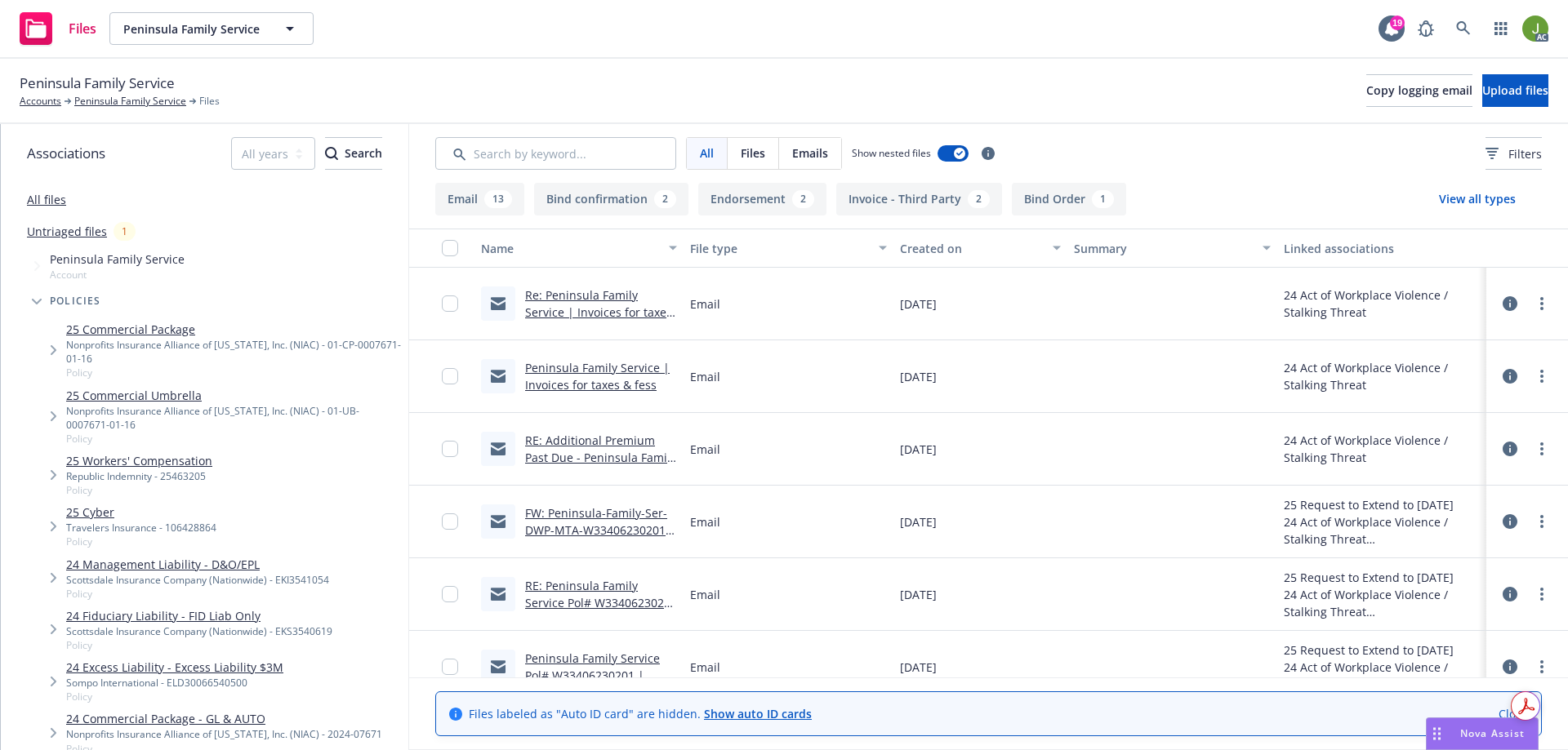
click at [606, 589] on link "RE: Peninsula Family Service Pol# W33406230201 | Request to extend to 1/1/2026" at bounding box center [601, 611] width 152 height 67
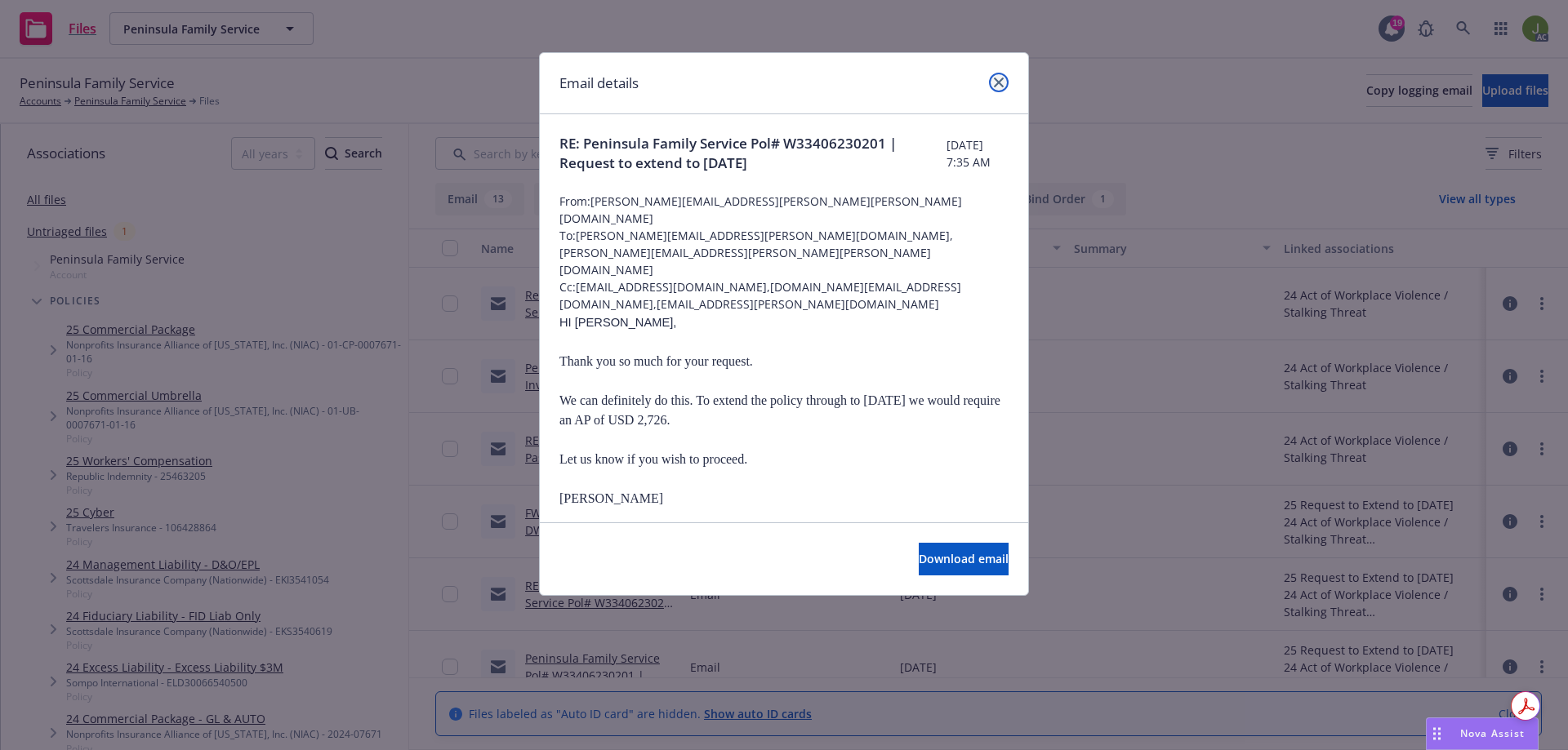
click at [1000, 87] on icon "close" at bounding box center [998, 82] width 10 height 10
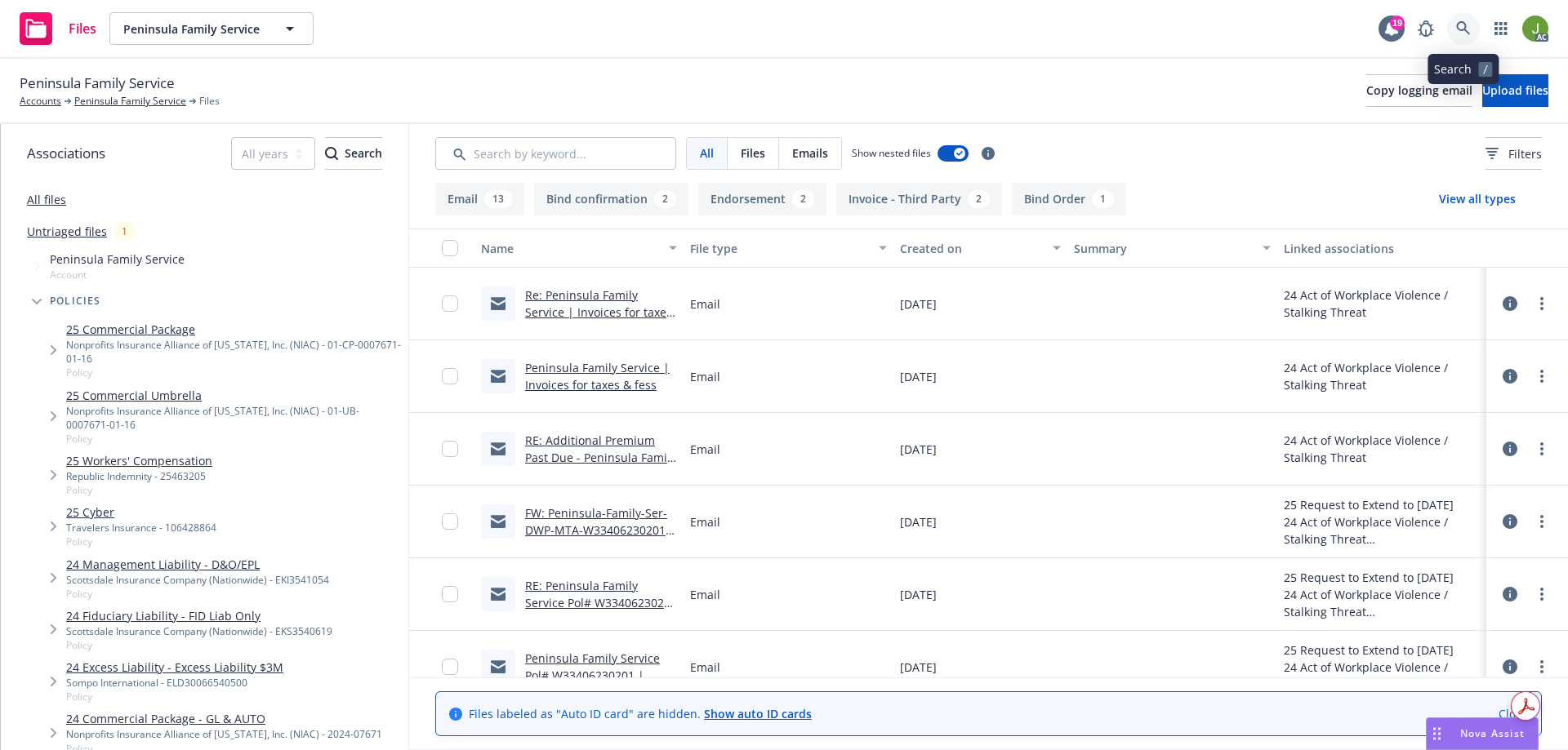
click at [1470, 32] on icon at bounding box center [1463, 28] width 15 height 15
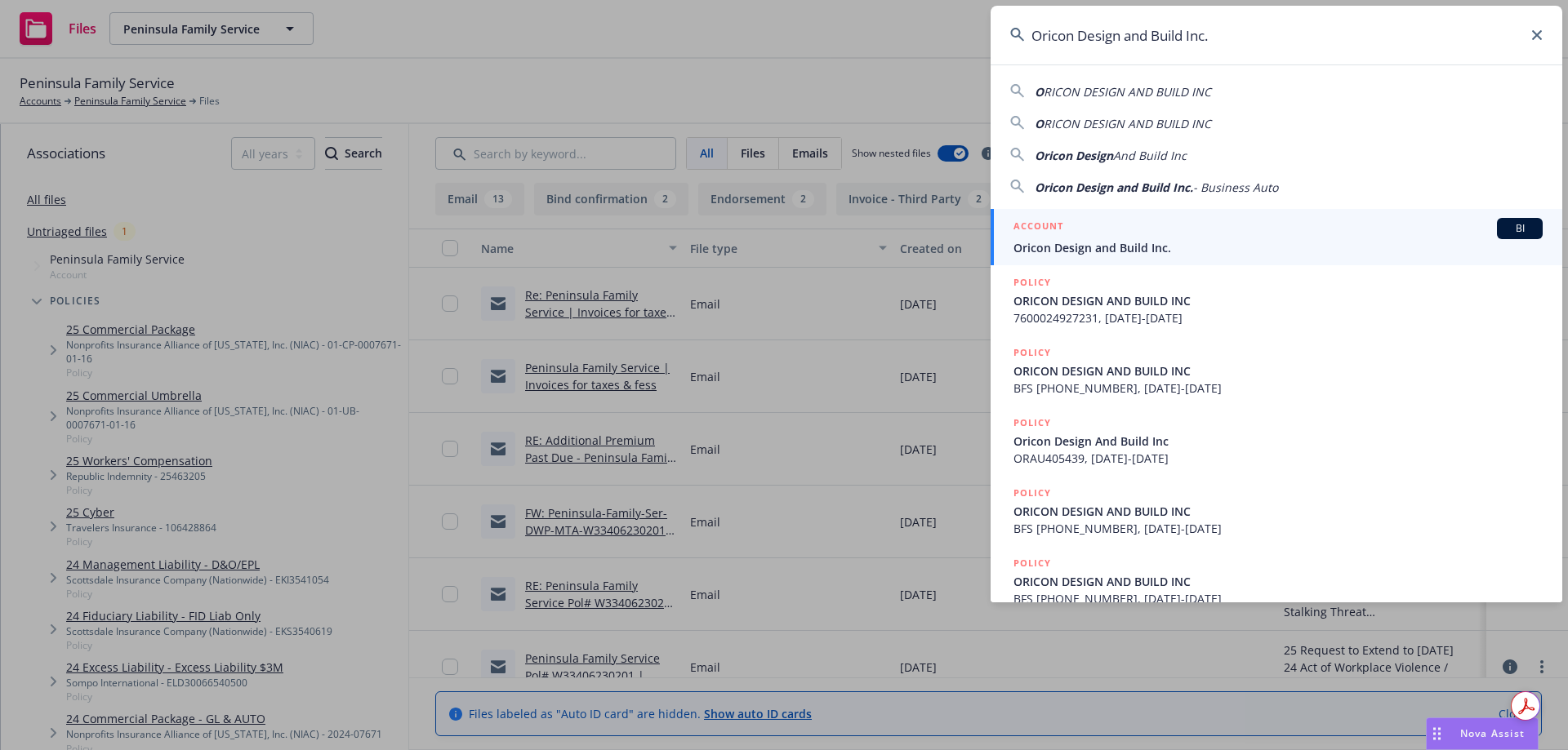
type input "Oricon Design and Build Inc."
click at [1116, 248] on span "Oricon Design and Build Inc." at bounding box center [1278, 248] width 530 height 17
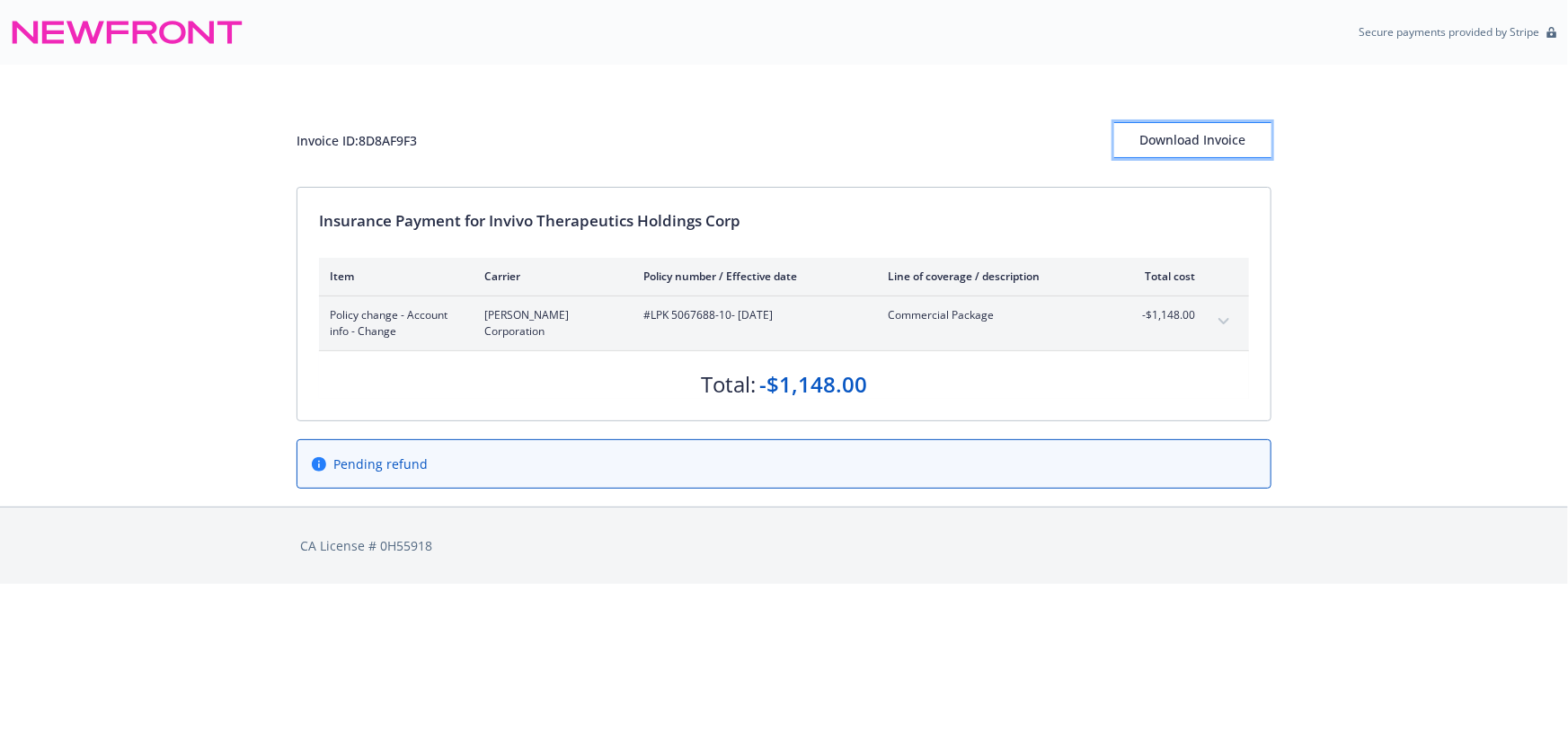
click at [1198, 157] on div "Download Invoice" at bounding box center [1192, 140] width 158 height 34
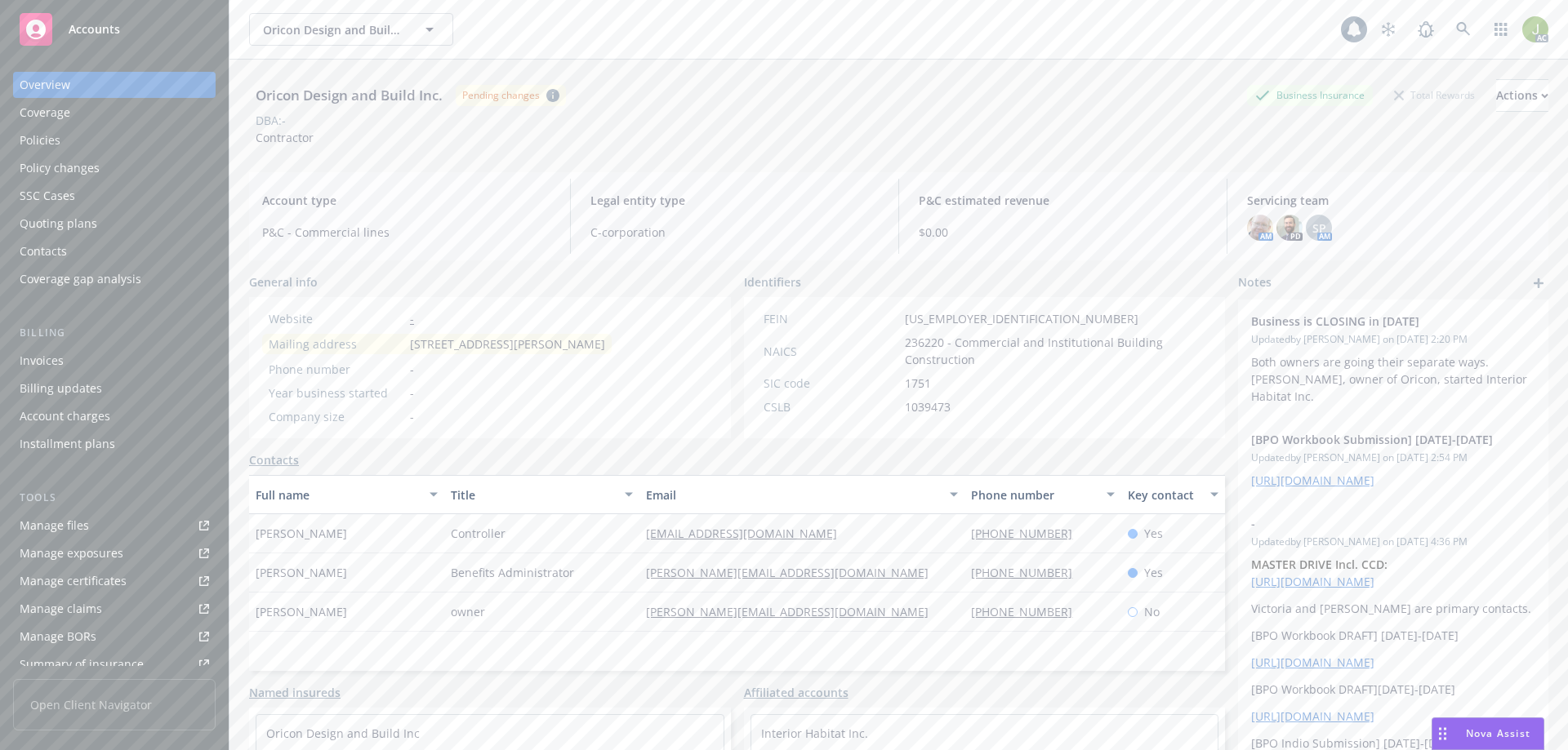
click at [155, 358] on div "Invoices" at bounding box center [115, 361] width 189 height 26
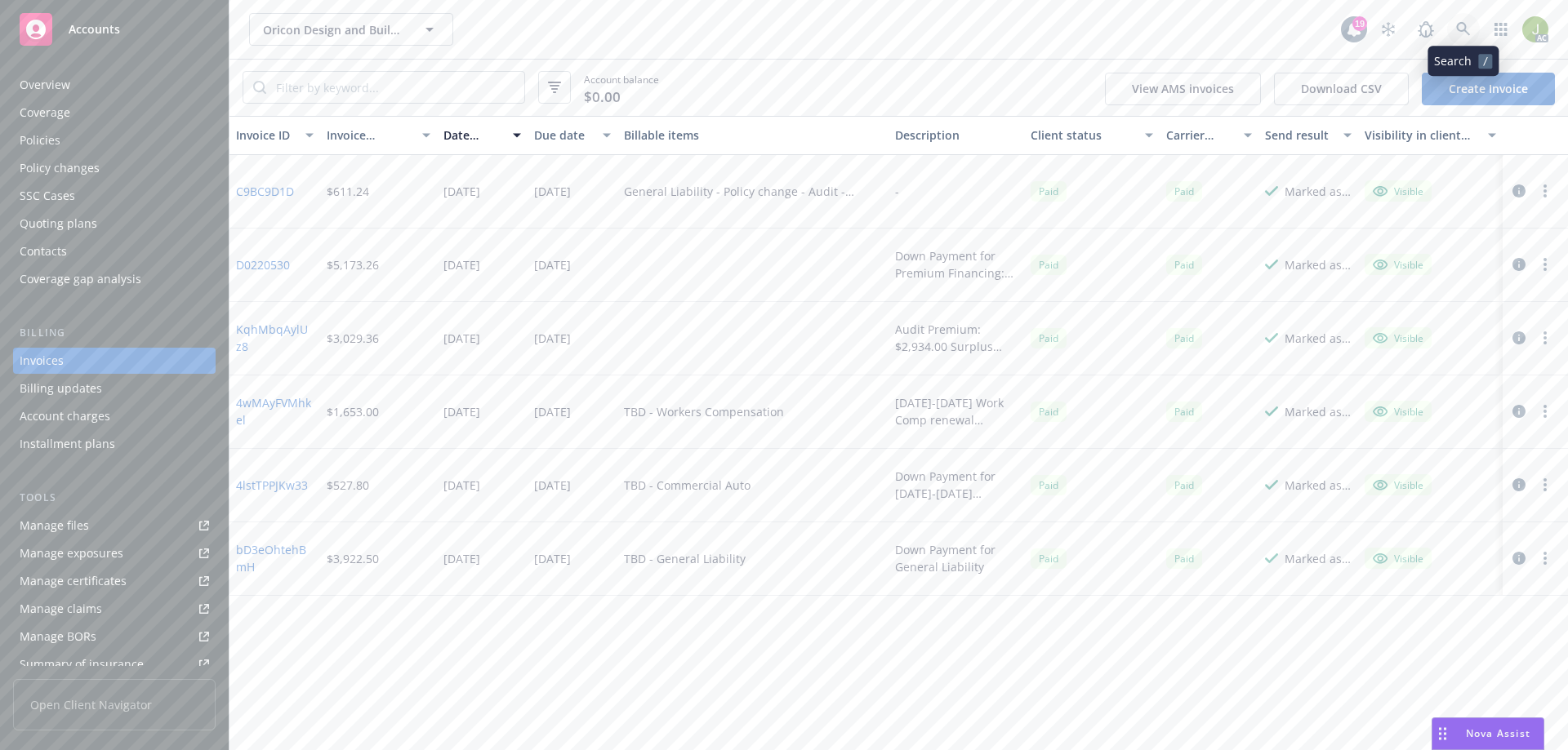
click at [1478, 36] on link at bounding box center [1464, 30] width 33 height 33
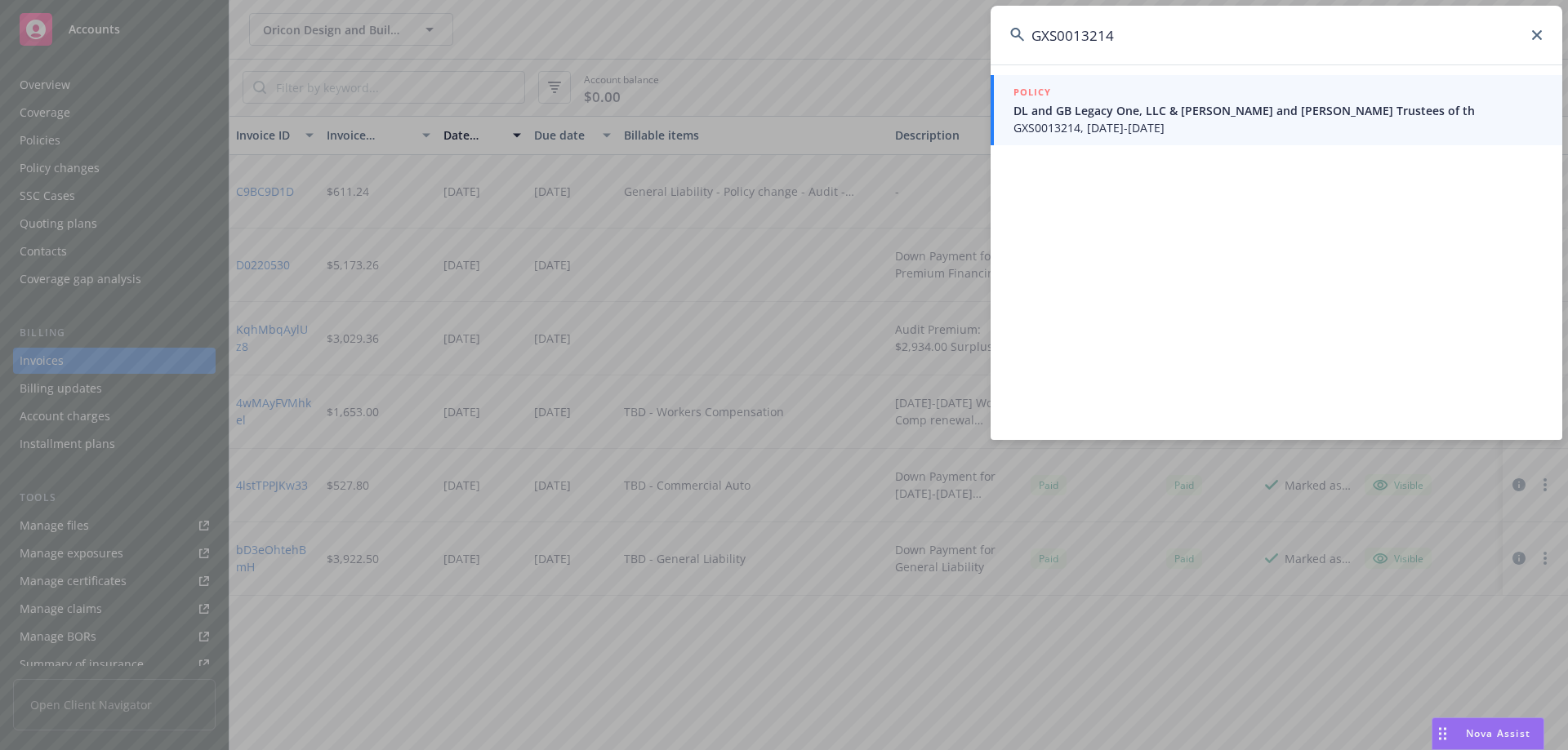
type input "GXS0013214"
click at [1189, 127] on span "GXS0013214, 07/28/2023-07/28/2024" at bounding box center [1278, 128] width 530 height 17
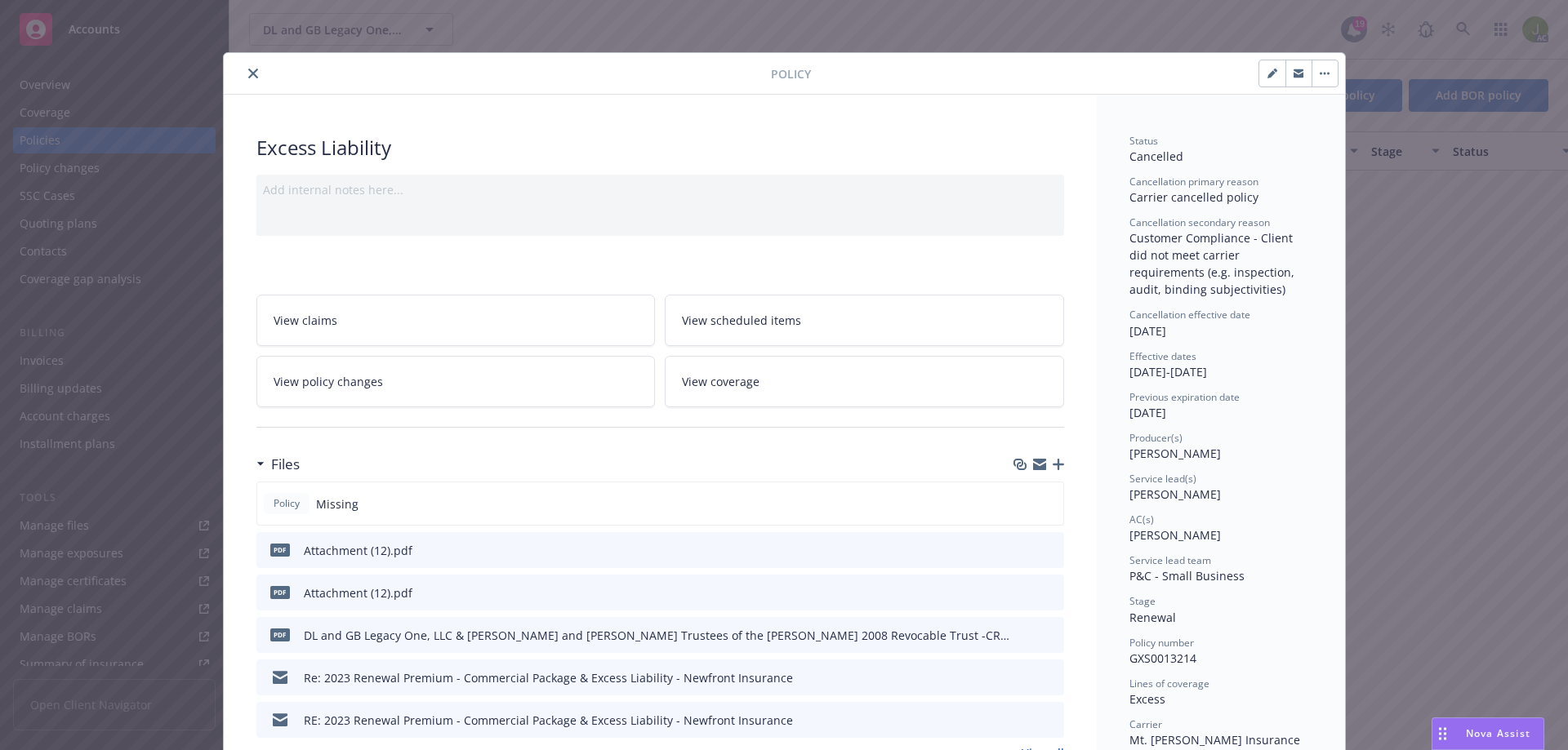
click at [248, 71] on icon "close" at bounding box center [253, 73] width 10 height 10
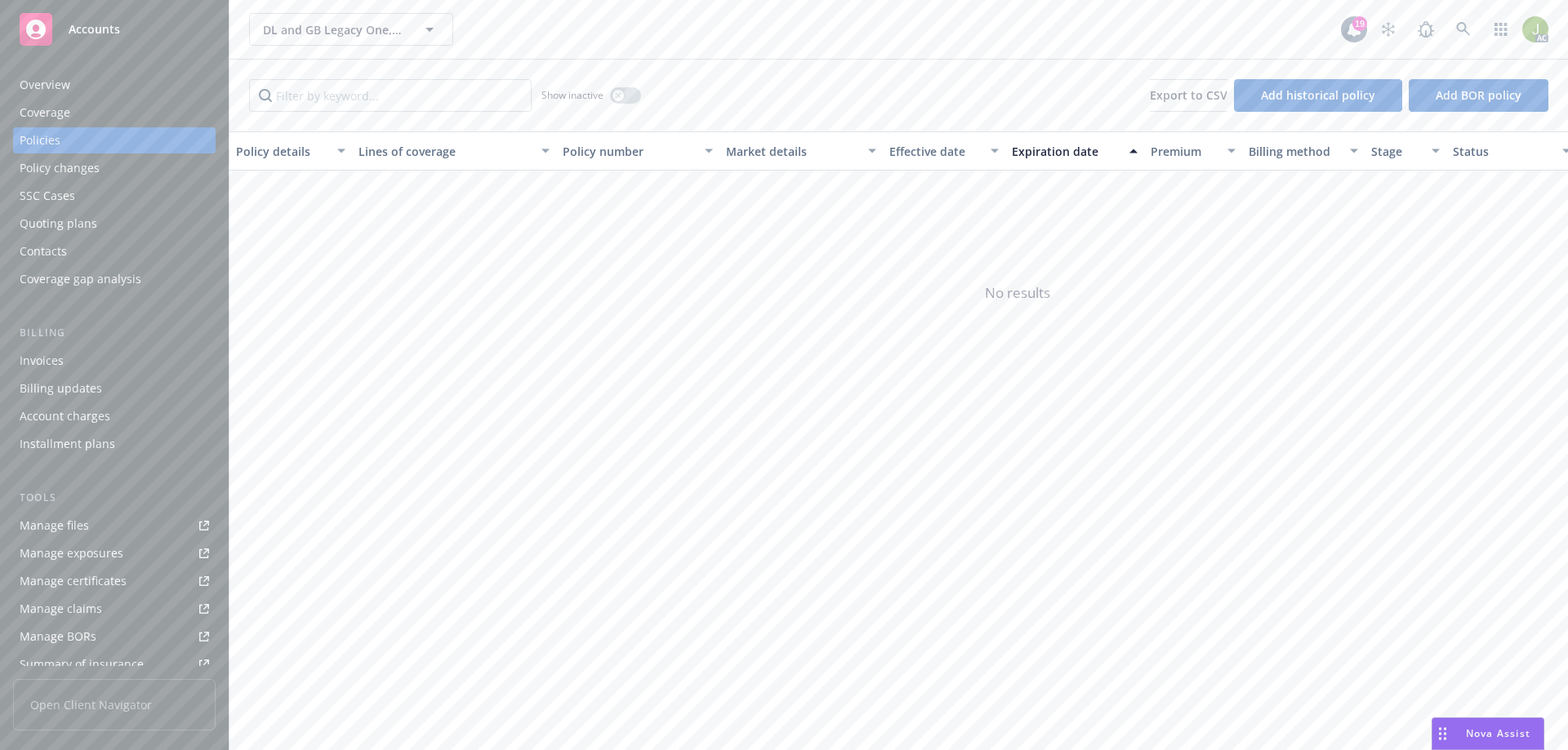
click at [131, 83] on div "Overview" at bounding box center [115, 85] width 189 height 26
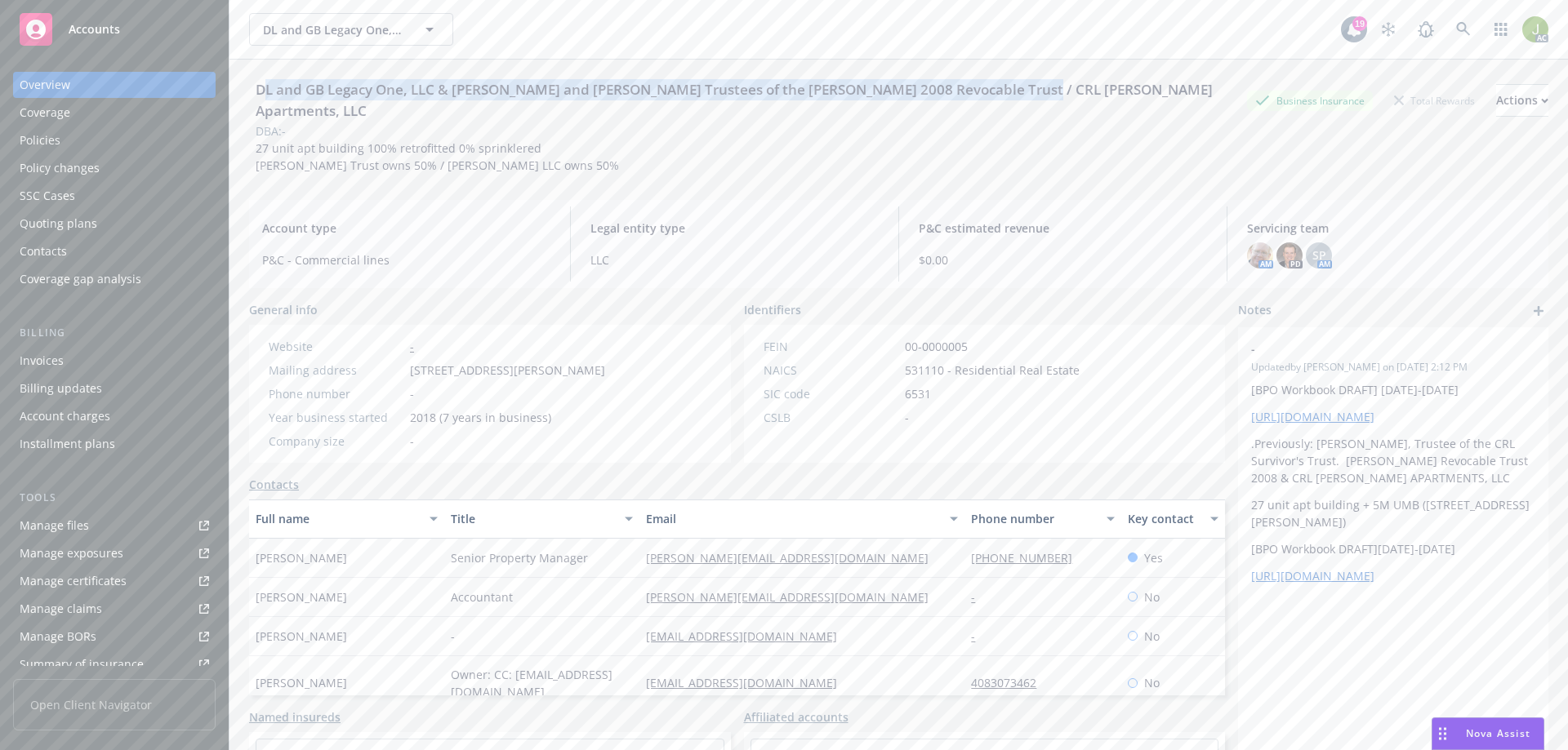
drag, startPoint x: 264, startPoint y: 88, endPoint x: 1011, endPoint y: 85, distance: 747.0
click at [1011, 85] on div "DL and GB Legacy One, LLC & Anthony G Bozzini and Susan T Bozzini Trustees of t…" at bounding box center [748, 101] width 998 height 43
copy div "L and GB Legacy One, LLC & Anthony G Bozzini and Susan T Bozzini Trustees of th…"
click at [255, 87] on div "DL and GB Legacy One, LLC & Anthony G Bozzini and Susan T Bozzini Trustees of t…" at bounding box center [748, 101] width 998 height 43
drag, startPoint x: 259, startPoint y: 88, endPoint x: 438, endPoint y: 89, distance: 179.0
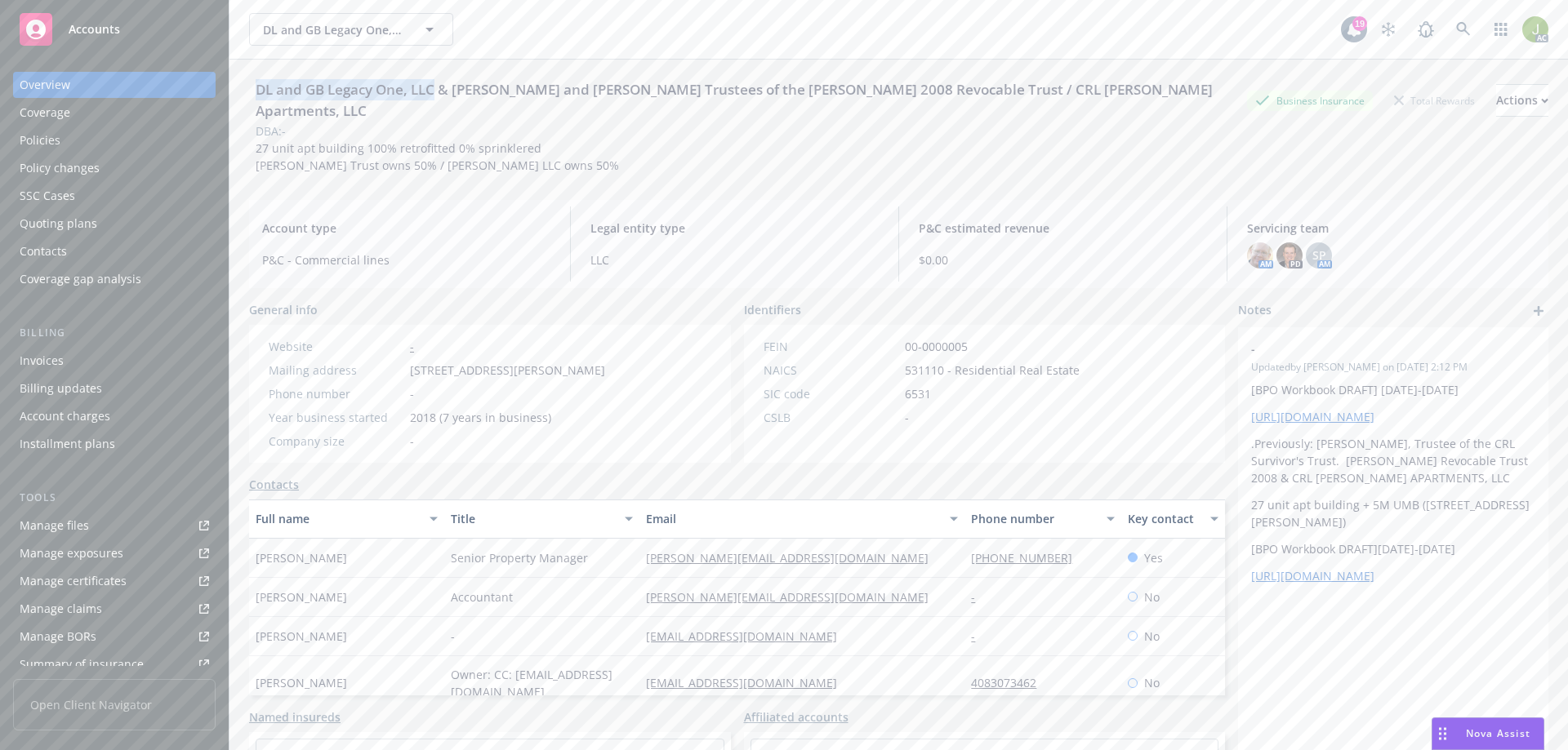
click at [438, 89] on div "DL and GB Legacy One, LLC & Anthony G Bozzini and Susan T Bozzini Trustees of t…" at bounding box center [748, 101] width 998 height 43
copy div "DL and GB Legacy One, LLC"
click at [1456, 35] on icon at bounding box center [1463, 29] width 15 height 15
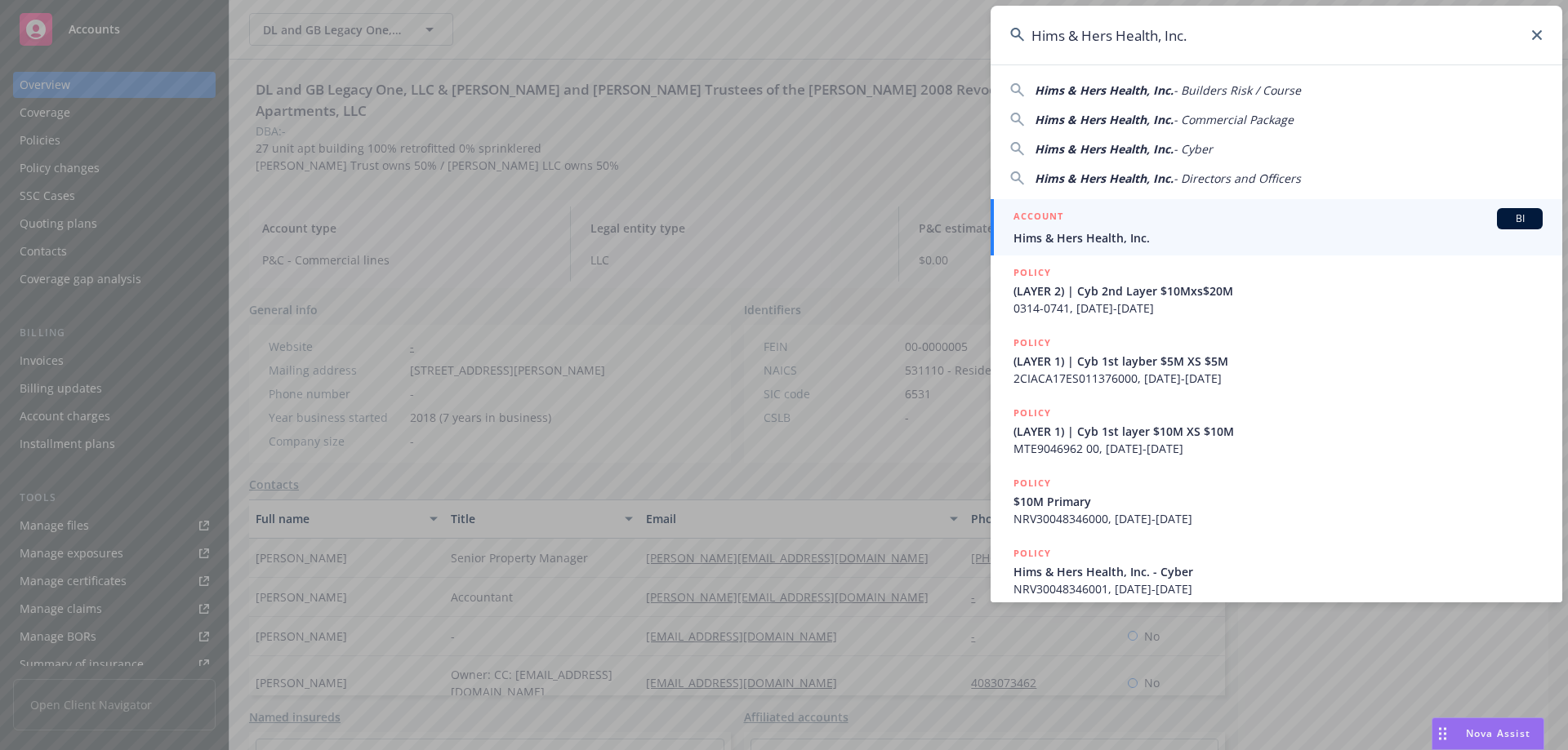
type input "Hims & Hers Health, Inc."
click at [1180, 236] on span "Hims & Hers Health, Inc." at bounding box center [1278, 238] width 530 height 17
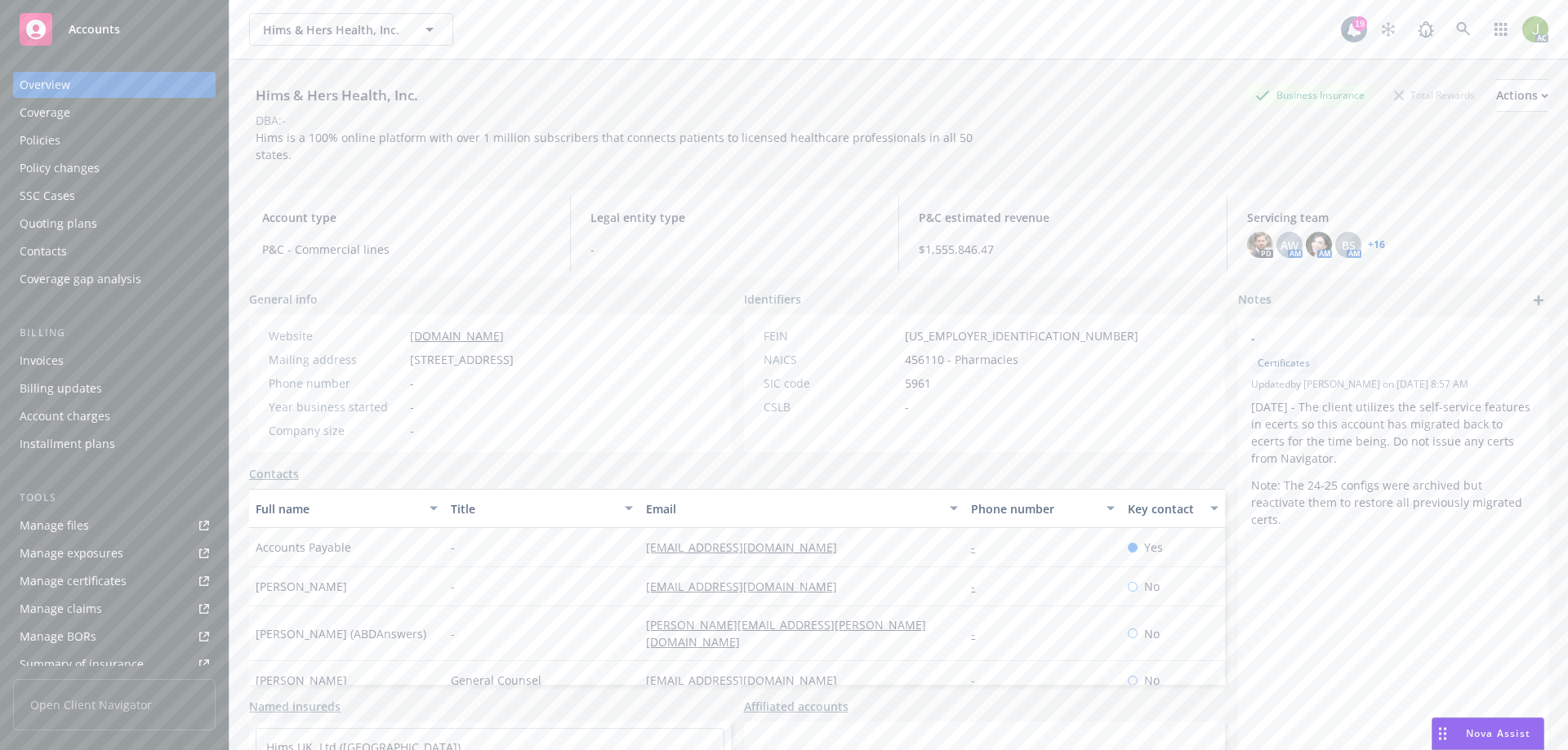
click at [146, 362] on div "Invoices" at bounding box center [115, 361] width 189 height 26
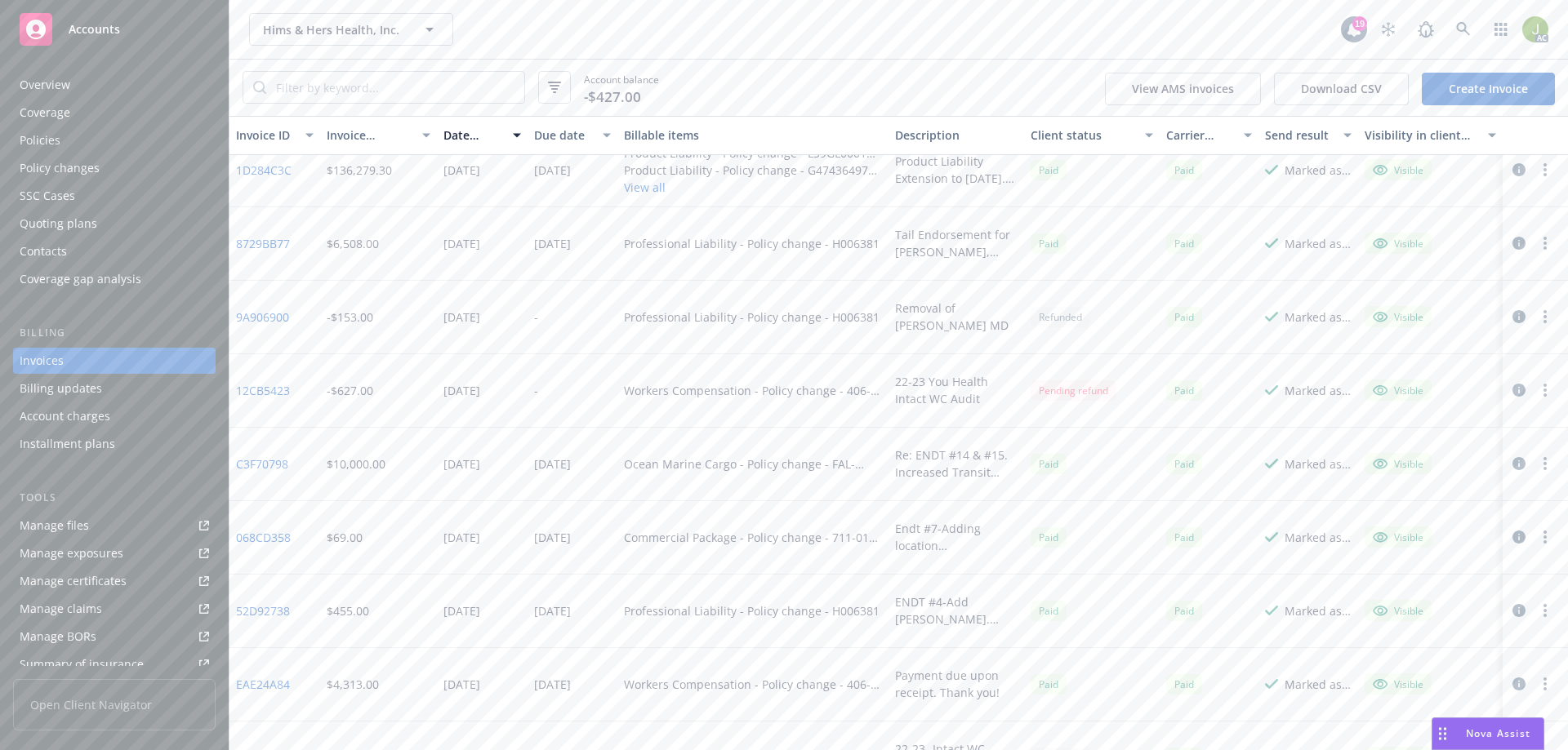
scroll to position [1765, 0]
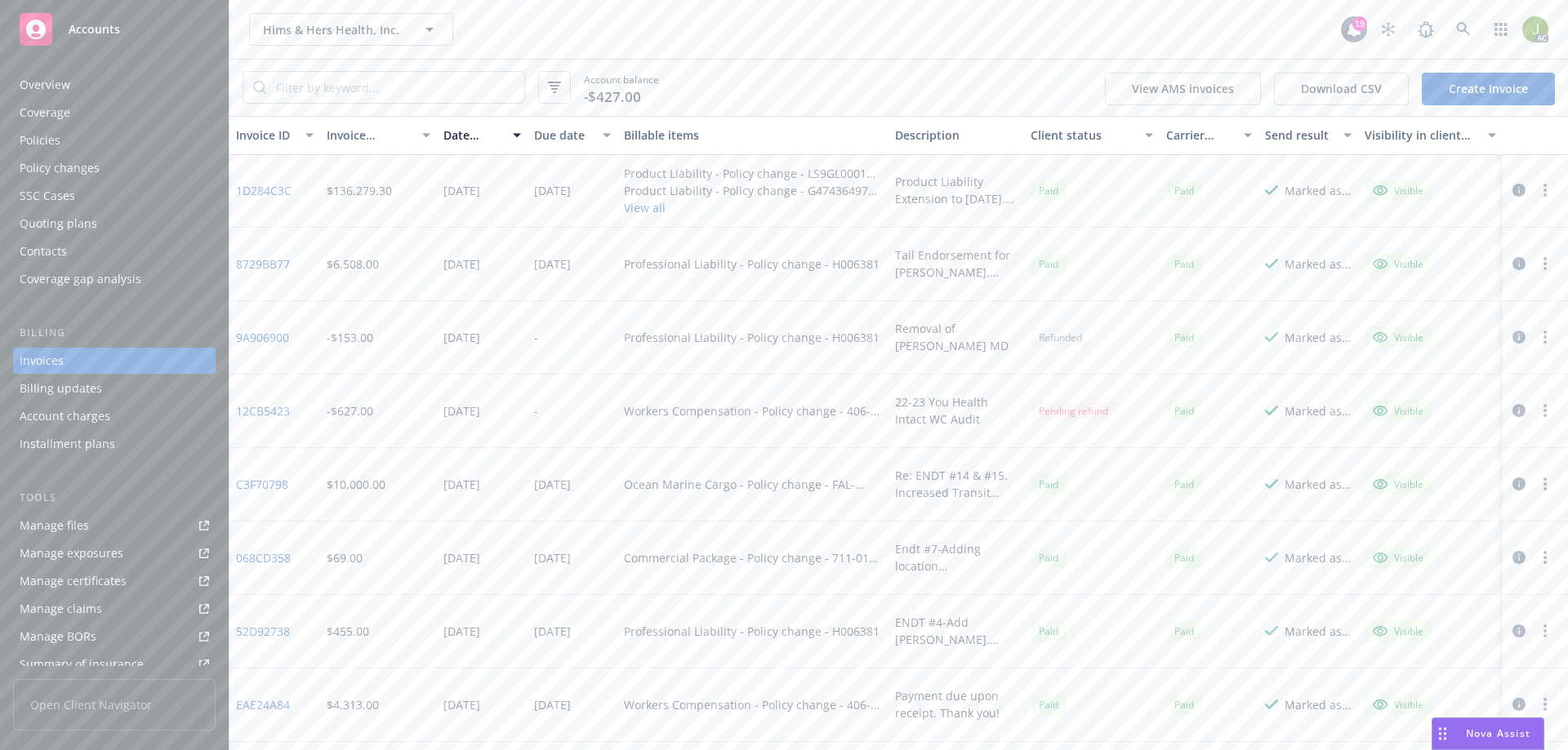
click at [255, 412] on link "12CB5423" at bounding box center [263, 411] width 54 height 17
click at [1471, 33] on link at bounding box center [1464, 30] width 33 height 33
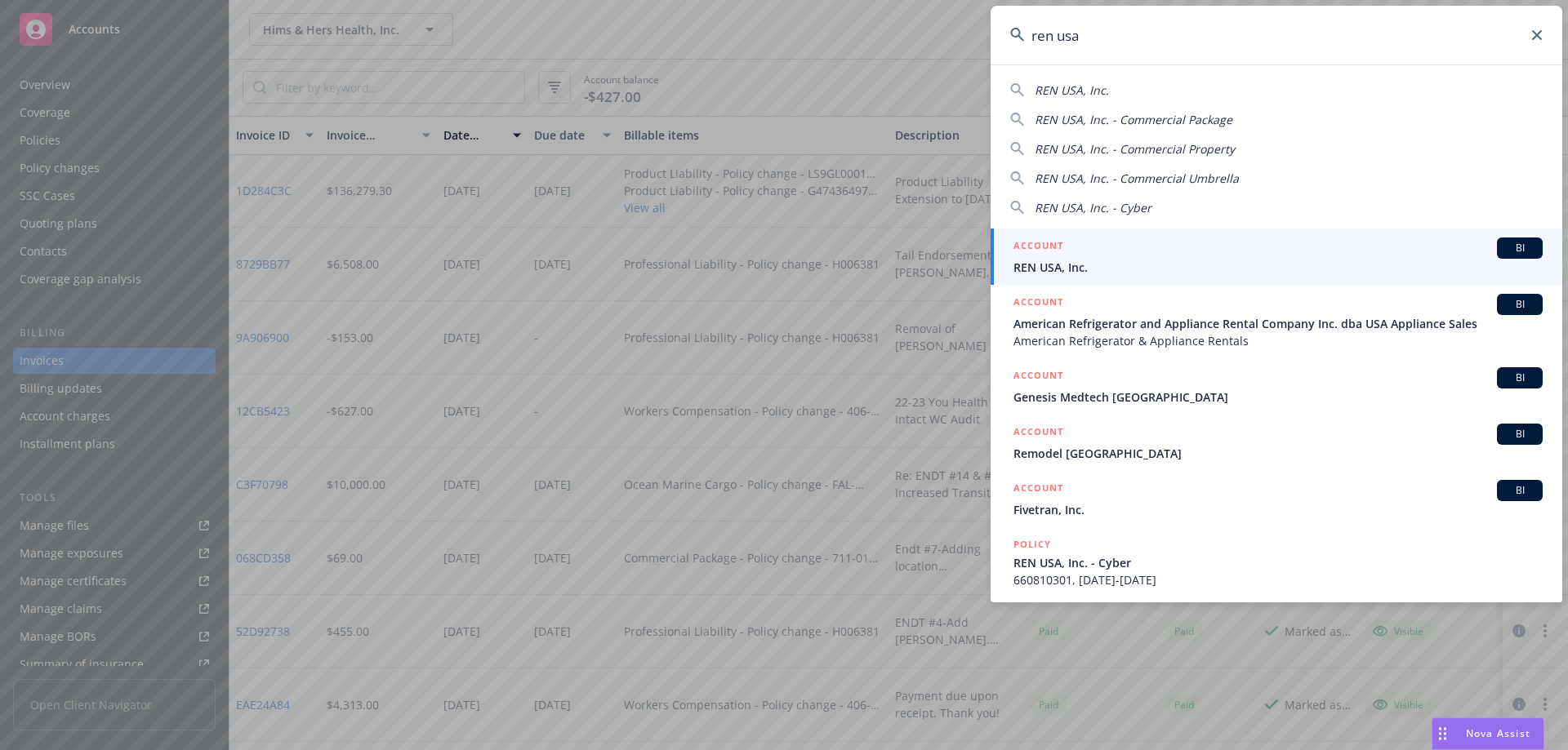
type input "ren usa"
click at [1196, 250] on div "ACCOUNT BI" at bounding box center [1278, 248] width 530 height 21
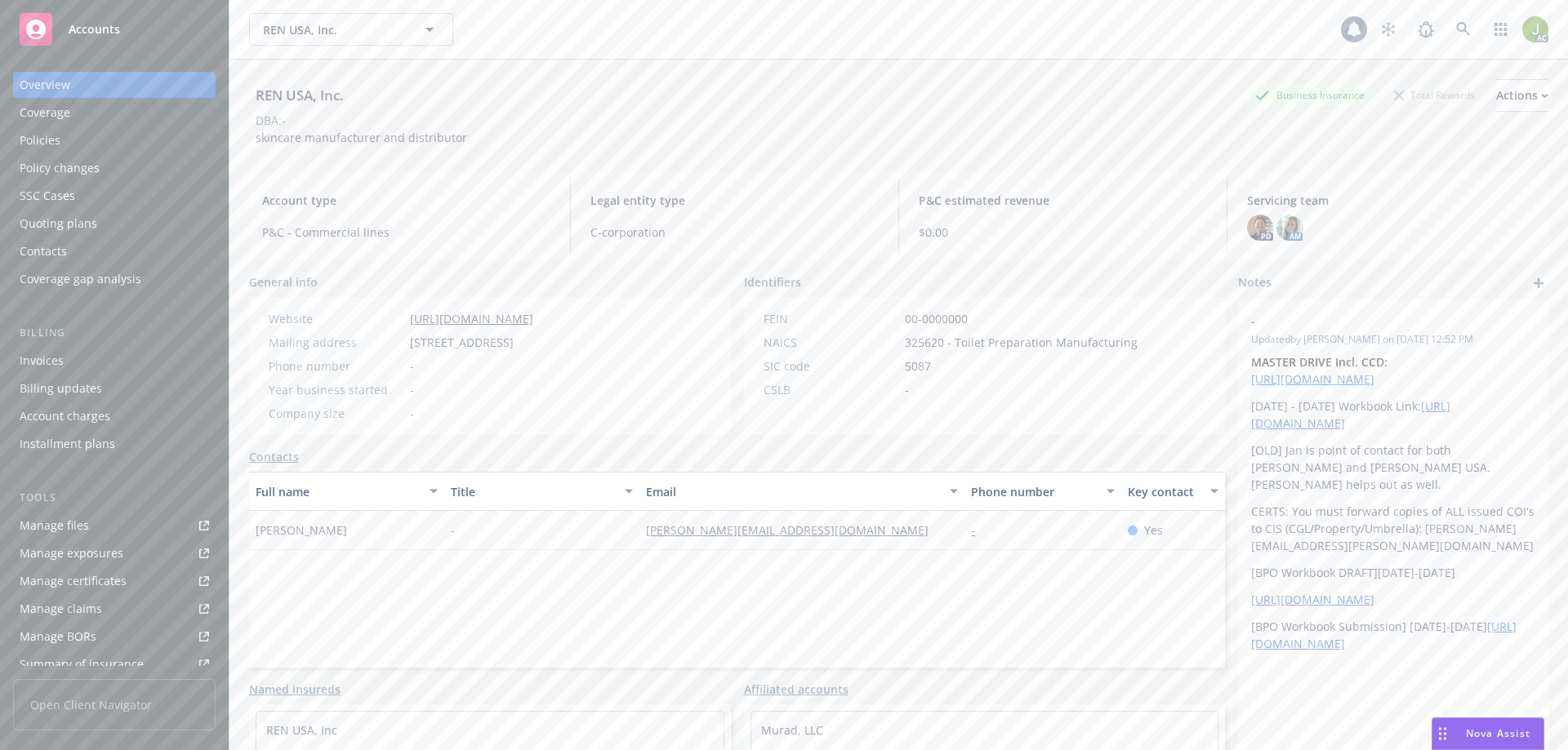
click at [106, 360] on div "Invoices" at bounding box center [115, 361] width 189 height 26
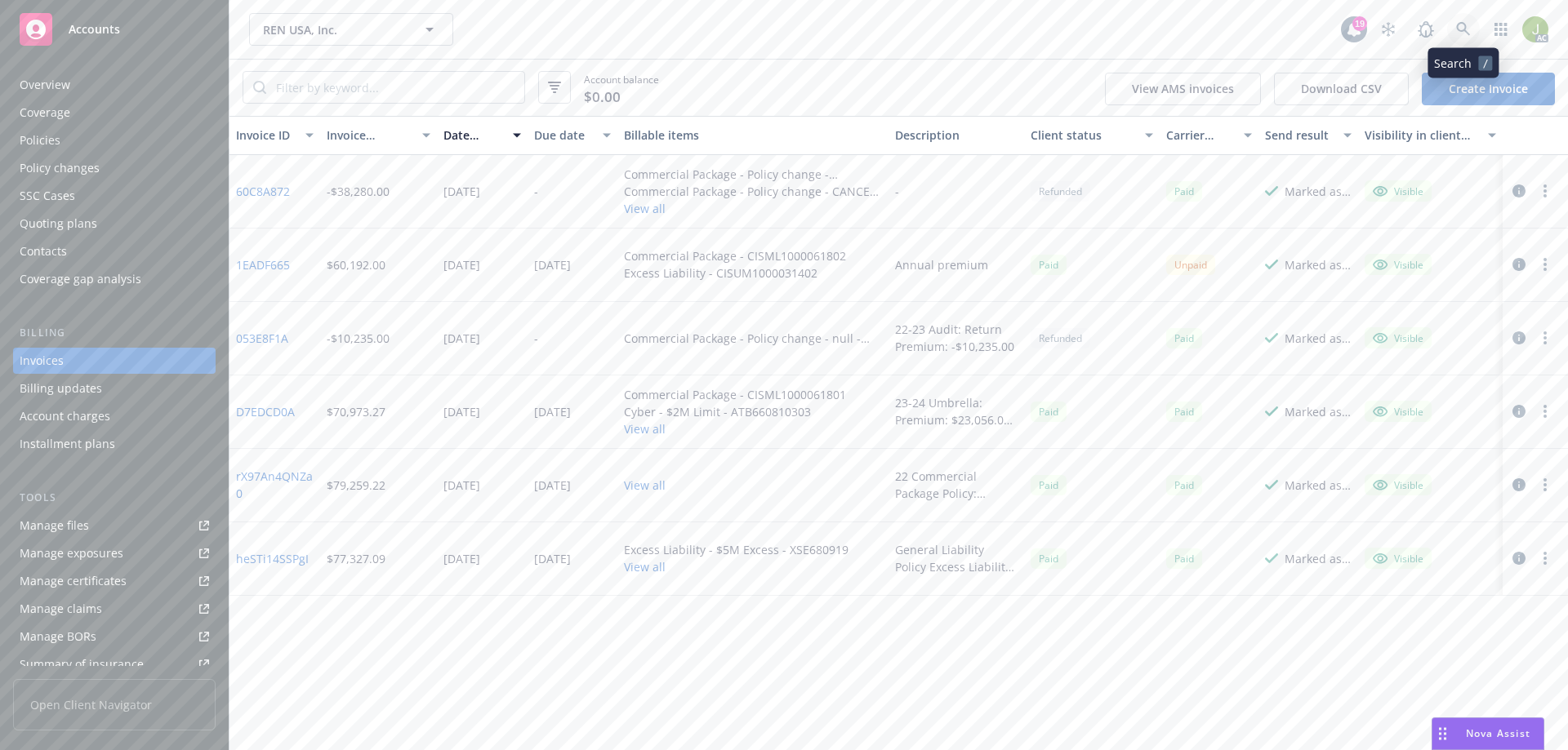
click at [1472, 31] on link at bounding box center [1464, 30] width 33 height 33
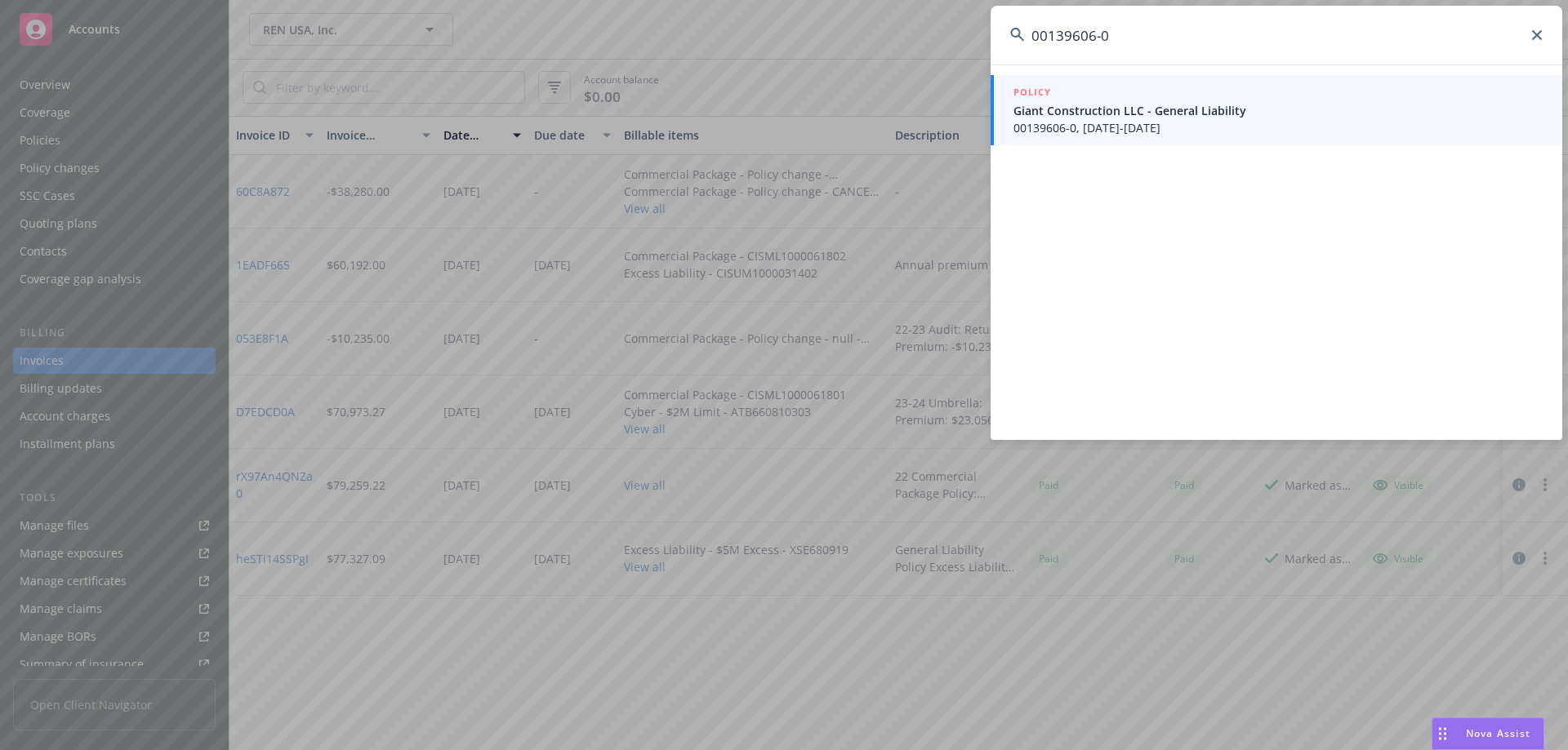
type input "00139606-0"
click at [1044, 130] on span "00139606-0, 01/25/2023-01/25/2024" at bounding box center [1278, 128] width 530 height 17
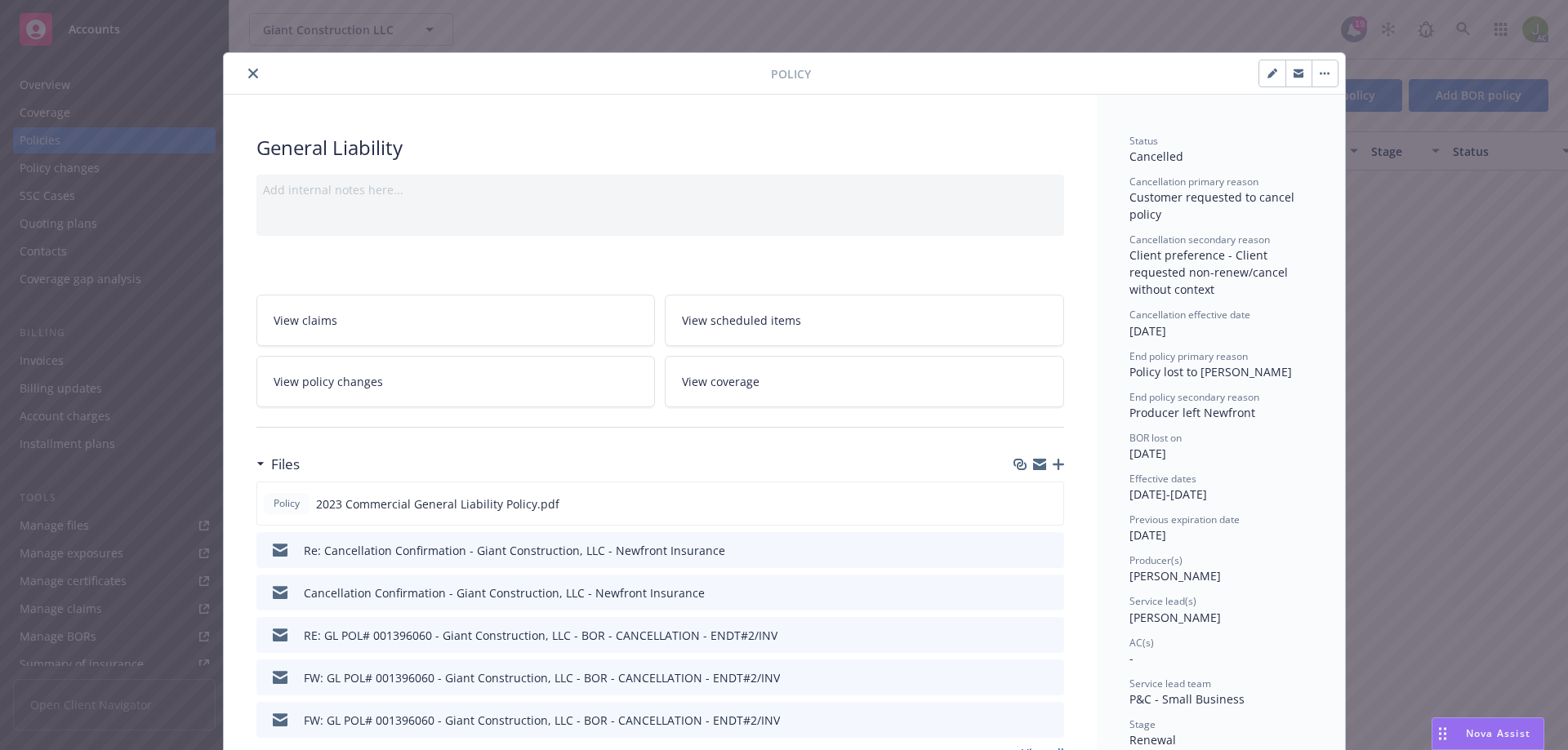
drag, startPoint x: 247, startPoint y: 76, endPoint x: 306, endPoint y: 62, distance: 60.6
click at [248, 76] on icon "close" at bounding box center [253, 73] width 10 height 10
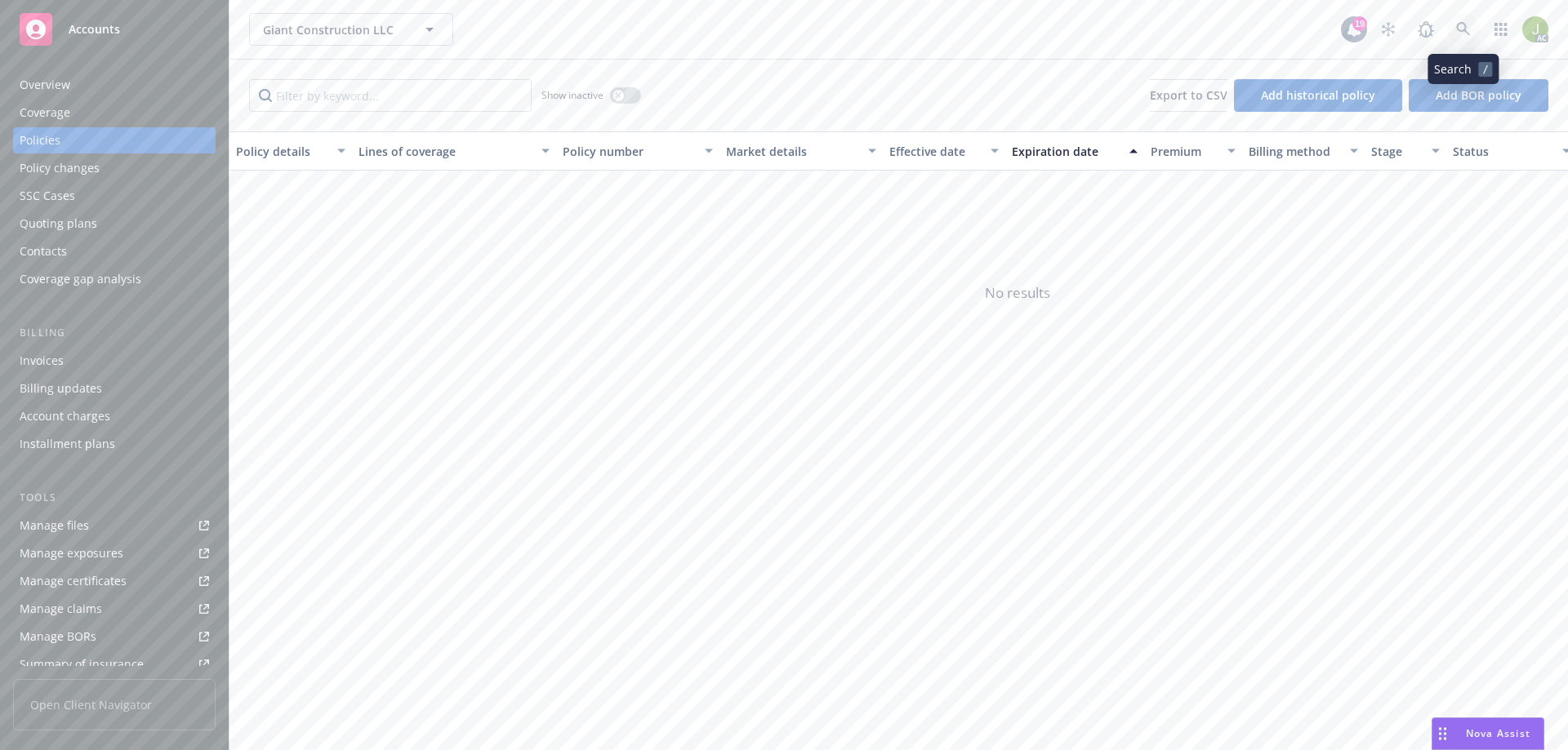
click at [1453, 22] on link at bounding box center [1464, 30] width 33 height 33
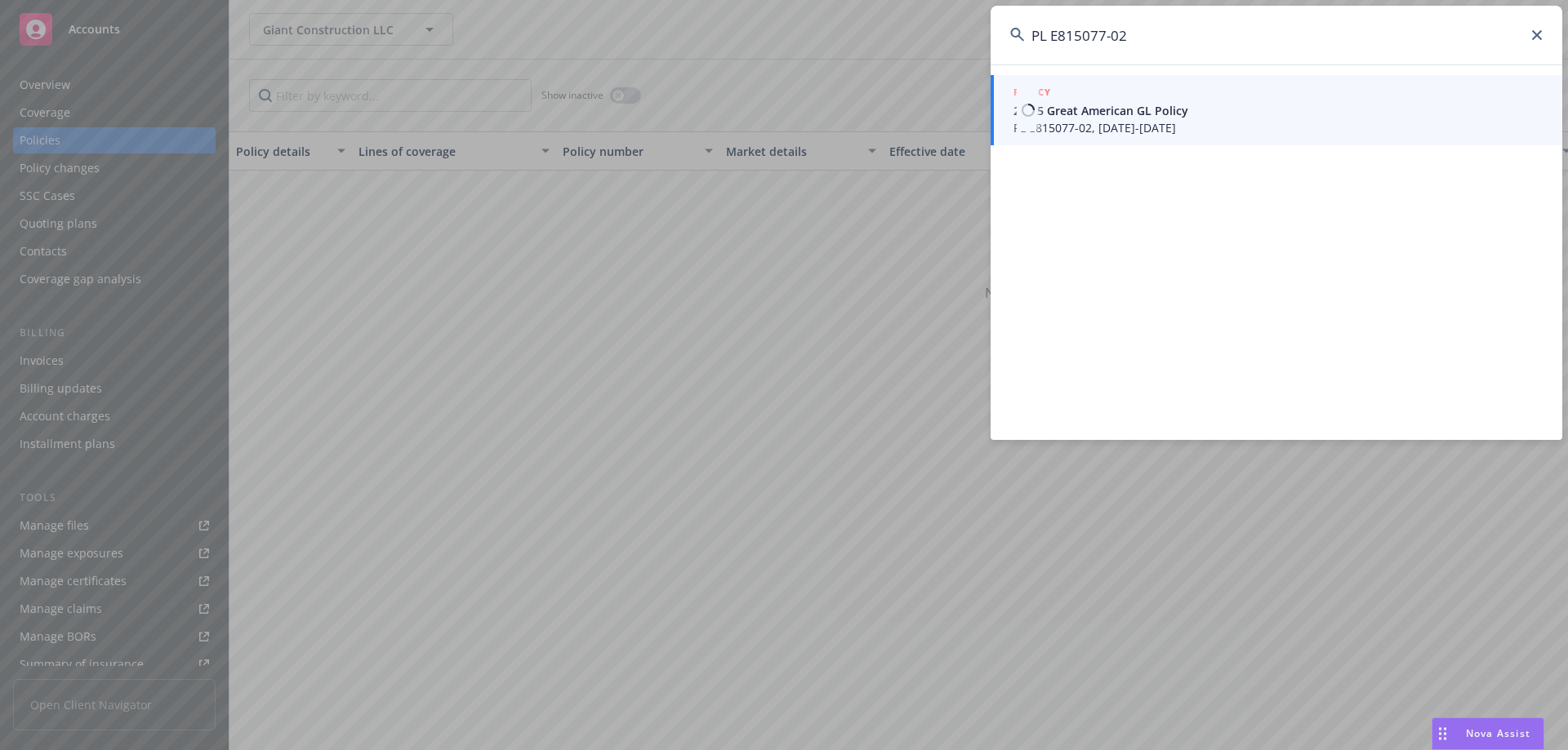
type input "PL E815077-02"
click at [1117, 134] on span "PL E815077-02, 01/15/2024-01/15/2025" at bounding box center [1278, 128] width 530 height 17
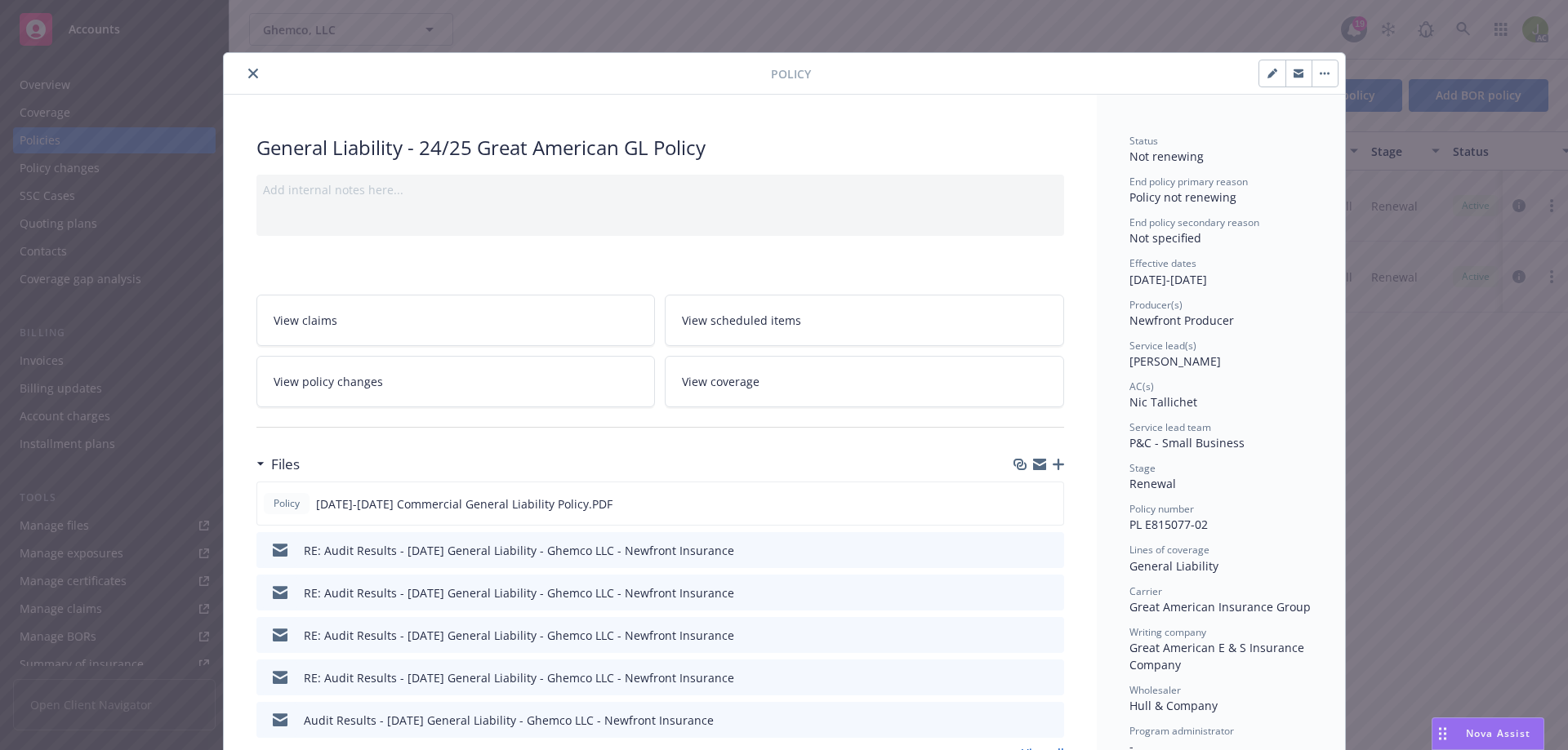
click at [254, 68] on button "close" at bounding box center [253, 73] width 20 height 20
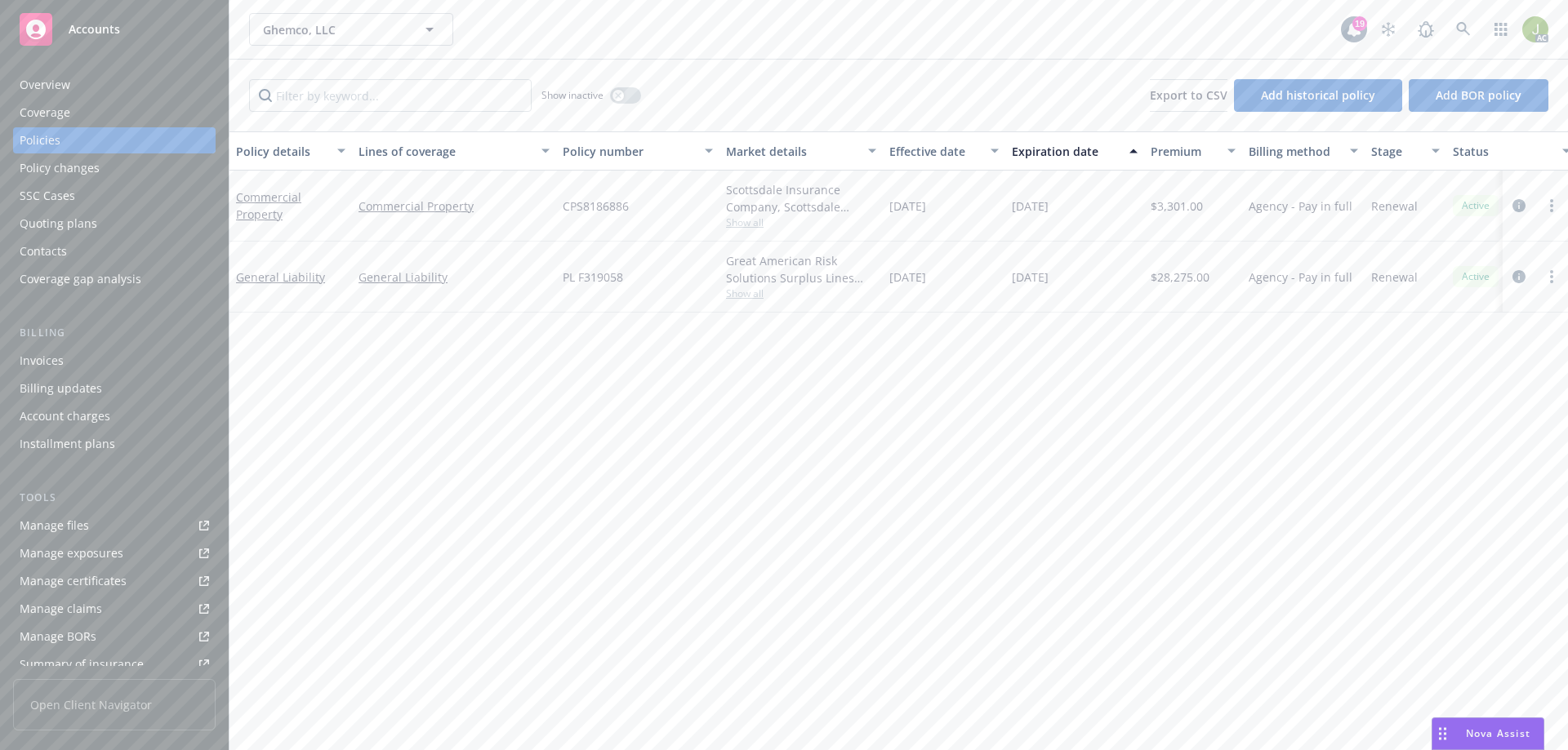
click at [132, 358] on div "Invoices" at bounding box center [115, 361] width 189 height 26
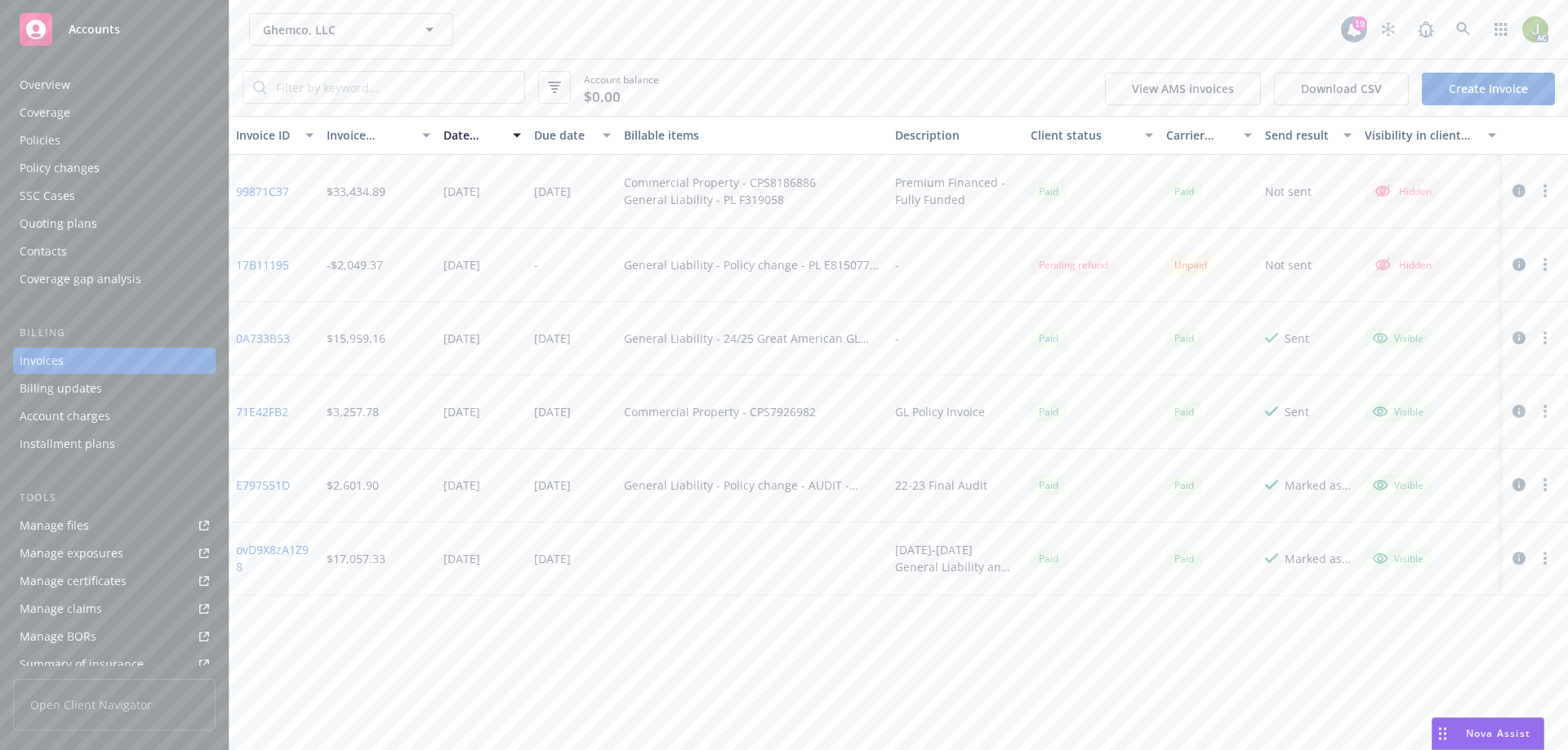
click at [282, 268] on link "17B11195" at bounding box center [262, 265] width 53 height 17
click at [1460, 34] on icon at bounding box center [1463, 29] width 15 height 15
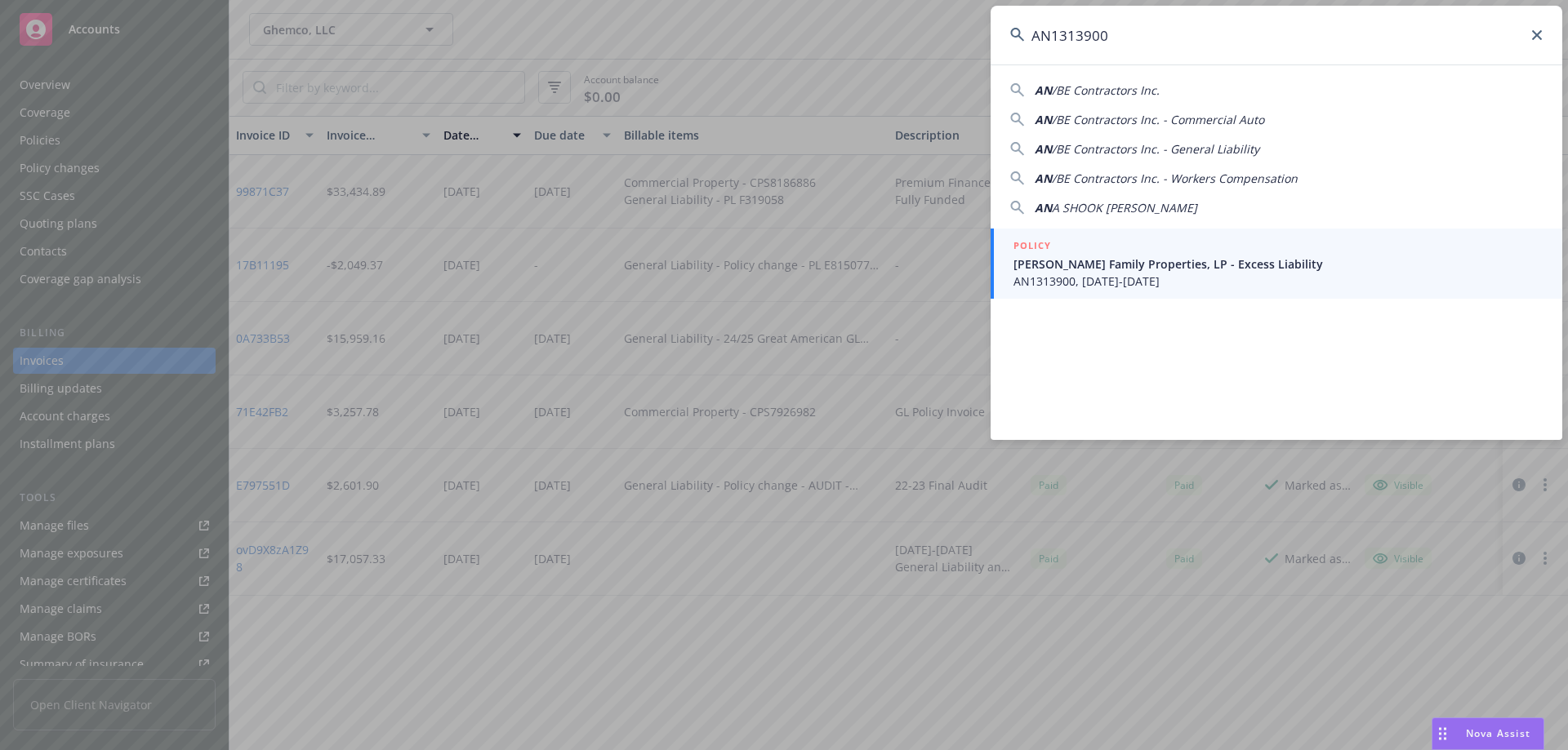
type input "AN1313900"
click at [1176, 256] on span "Miller Family Properties, LP - Excess Liability" at bounding box center [1278, 264] width 530 height 17
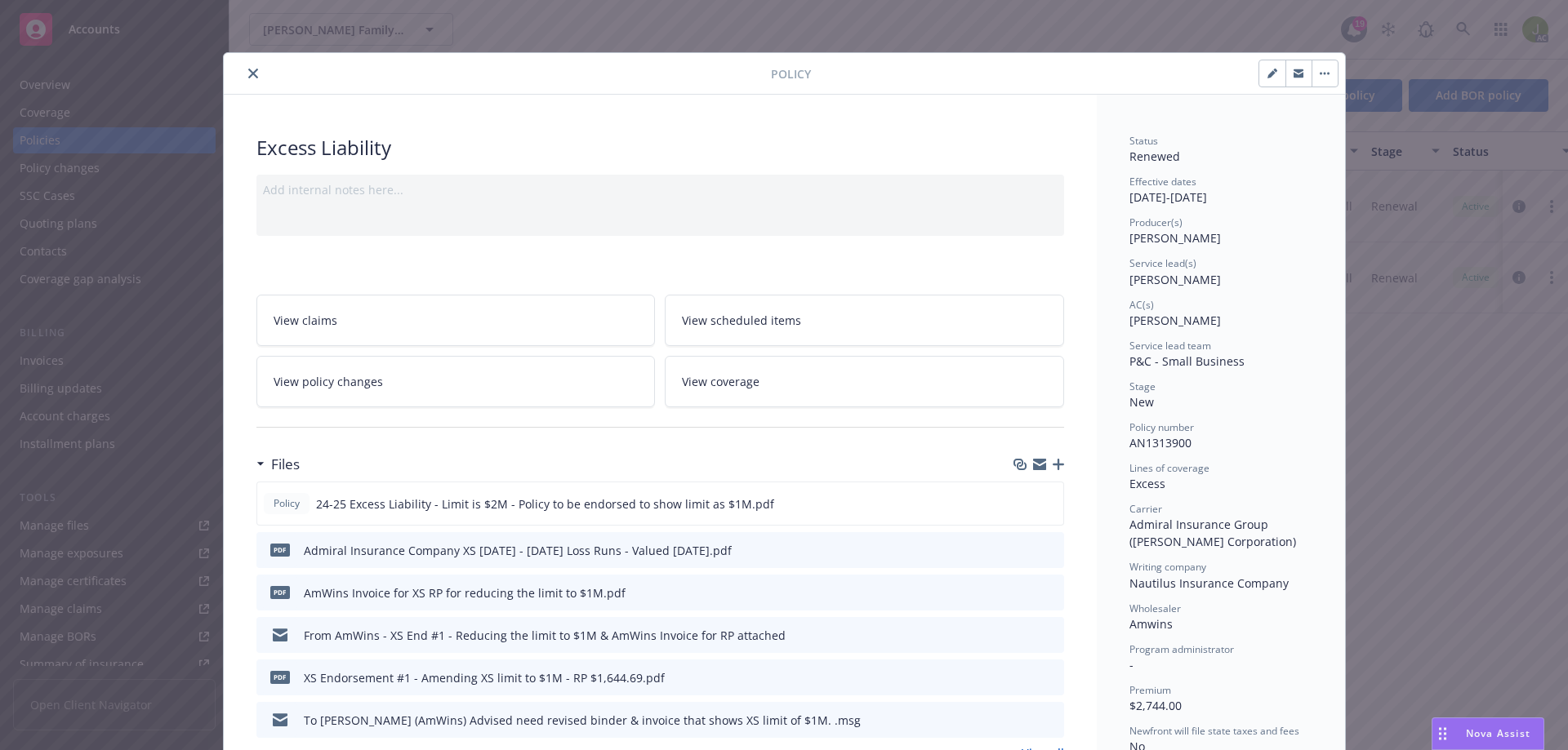
click at [252, 76] on button "close" at bounding box center [253, 73] width 20 height 20
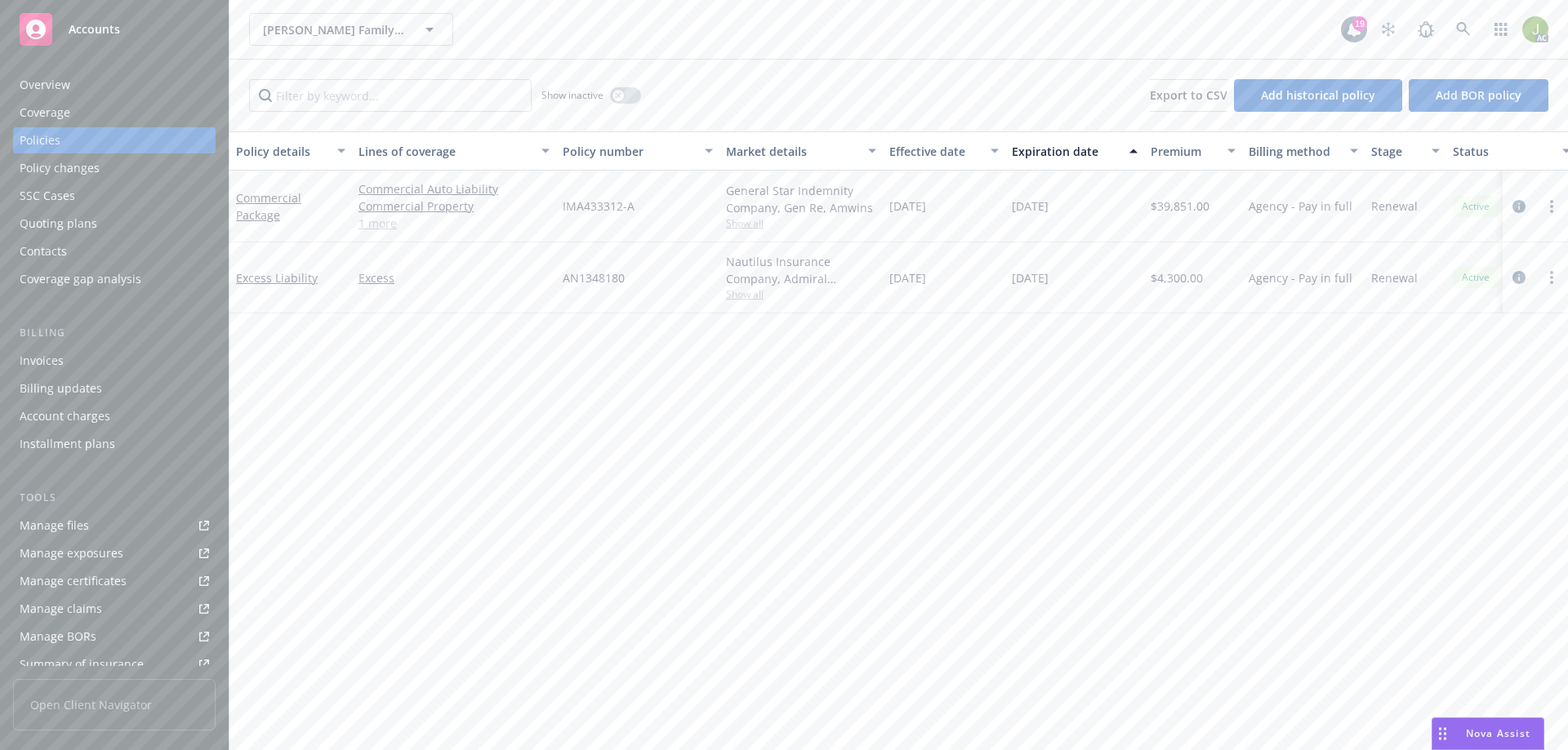
click at [115, 363] on div "Invoices" at bounding box center [115, 361] width 189 height 26
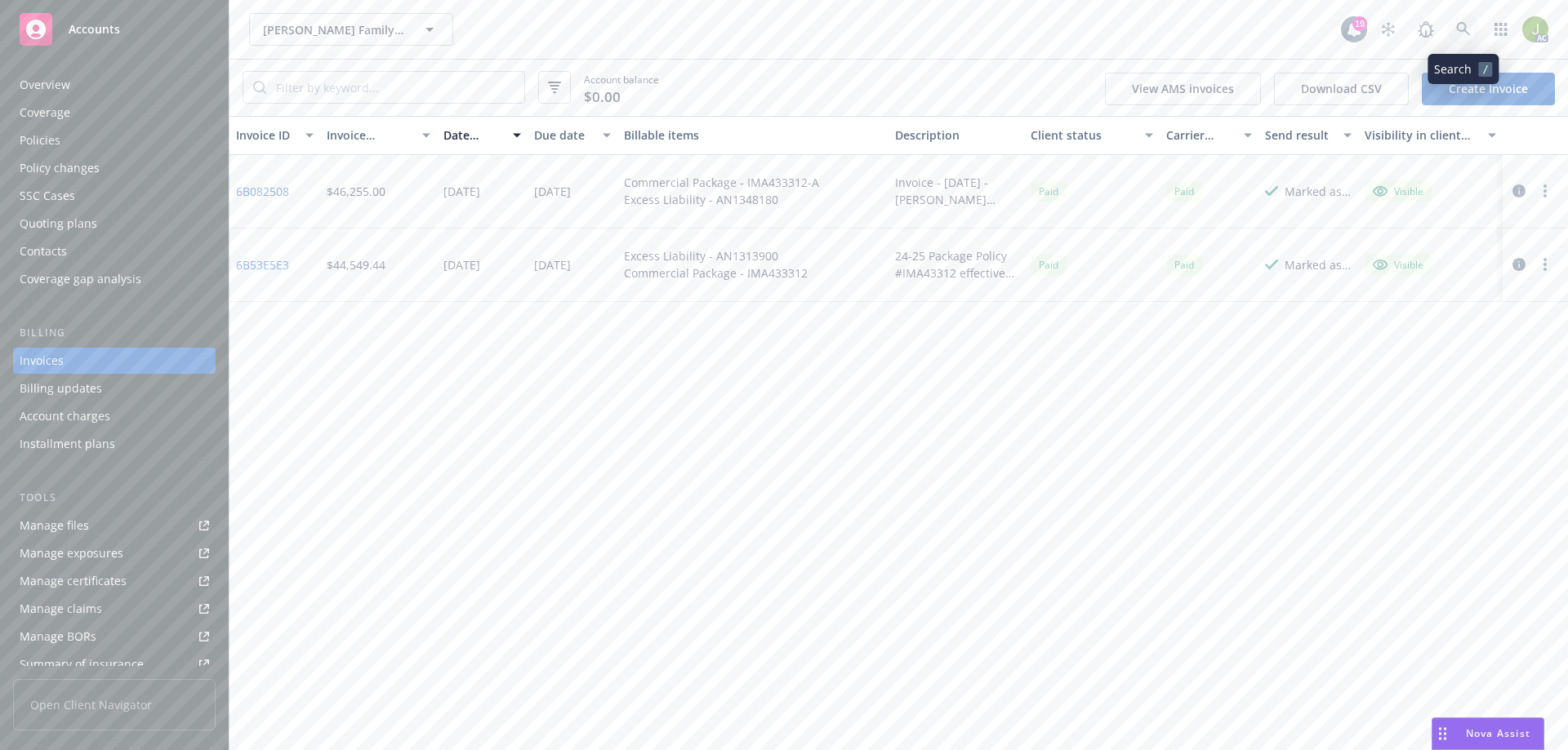
click at [1455, 29] on link at bounding box center [1464, 30] width 33 height 33
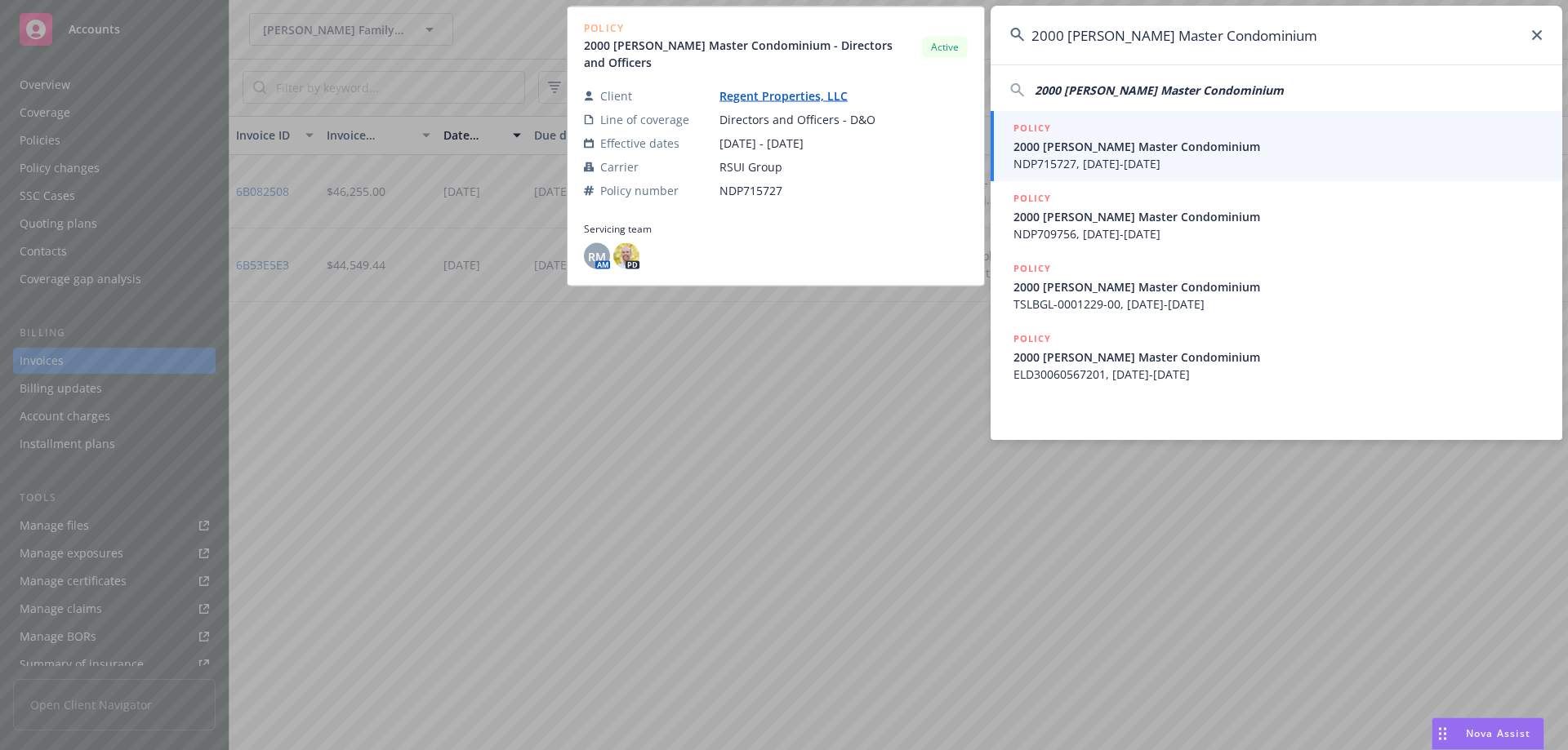
type input "2000 Ross Master Condominium"
click at [1357, 161] on span "NDP715727, 08/01/2025-08/01/2026" at bounding box center [1278, 164] width 530 height 17
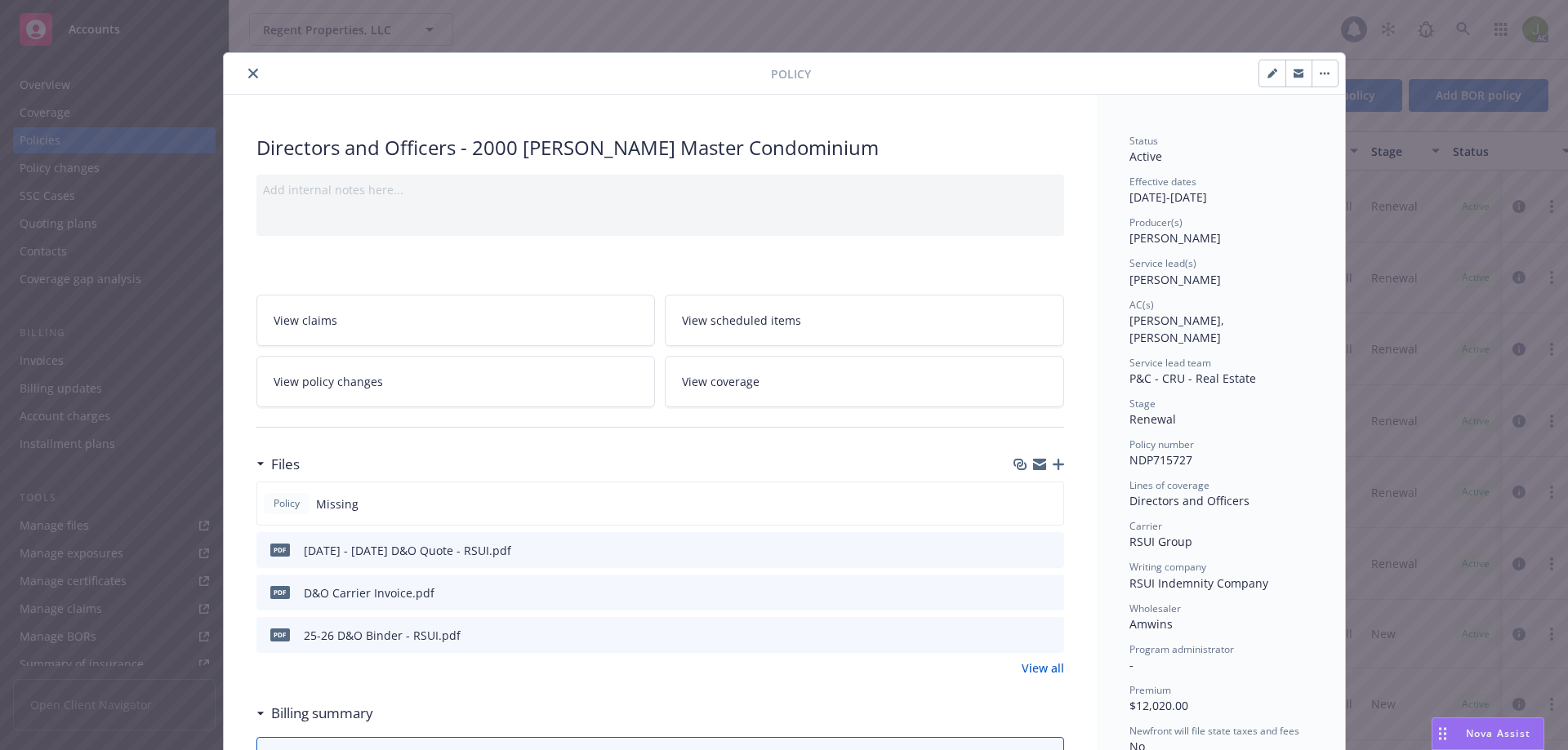
click at [119, 370] on div "Policy Directors and Officers - 2000 Ross Master Condominium Add internal notes…" at bounding box center [784, 375] width 1568 height 750
click at [250, 77] on icon "close" at bounding box center [253, 73] width 10 height 10
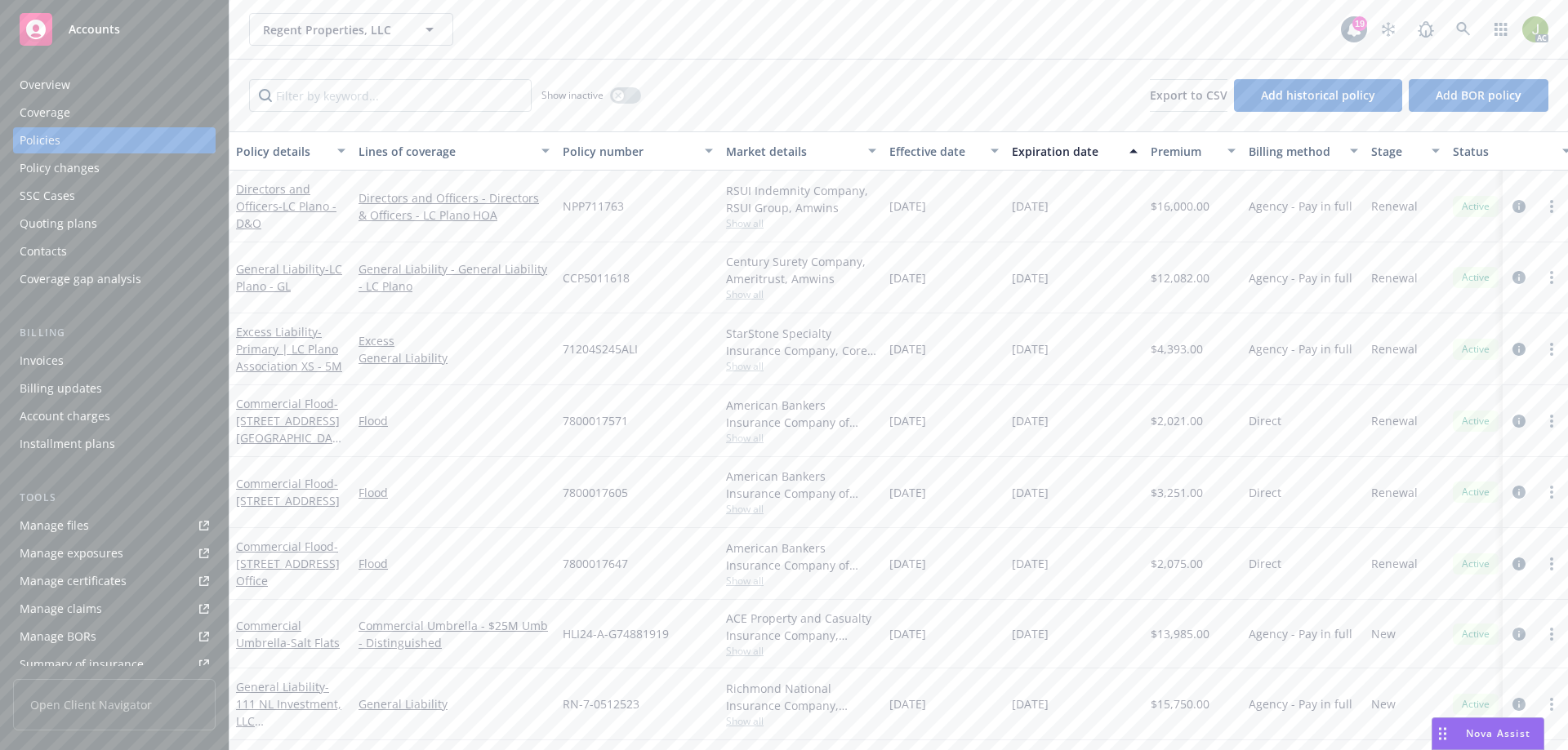
click at [121, 364] on div "Invoices" at bounding box center [115, 361] width 189 height 26
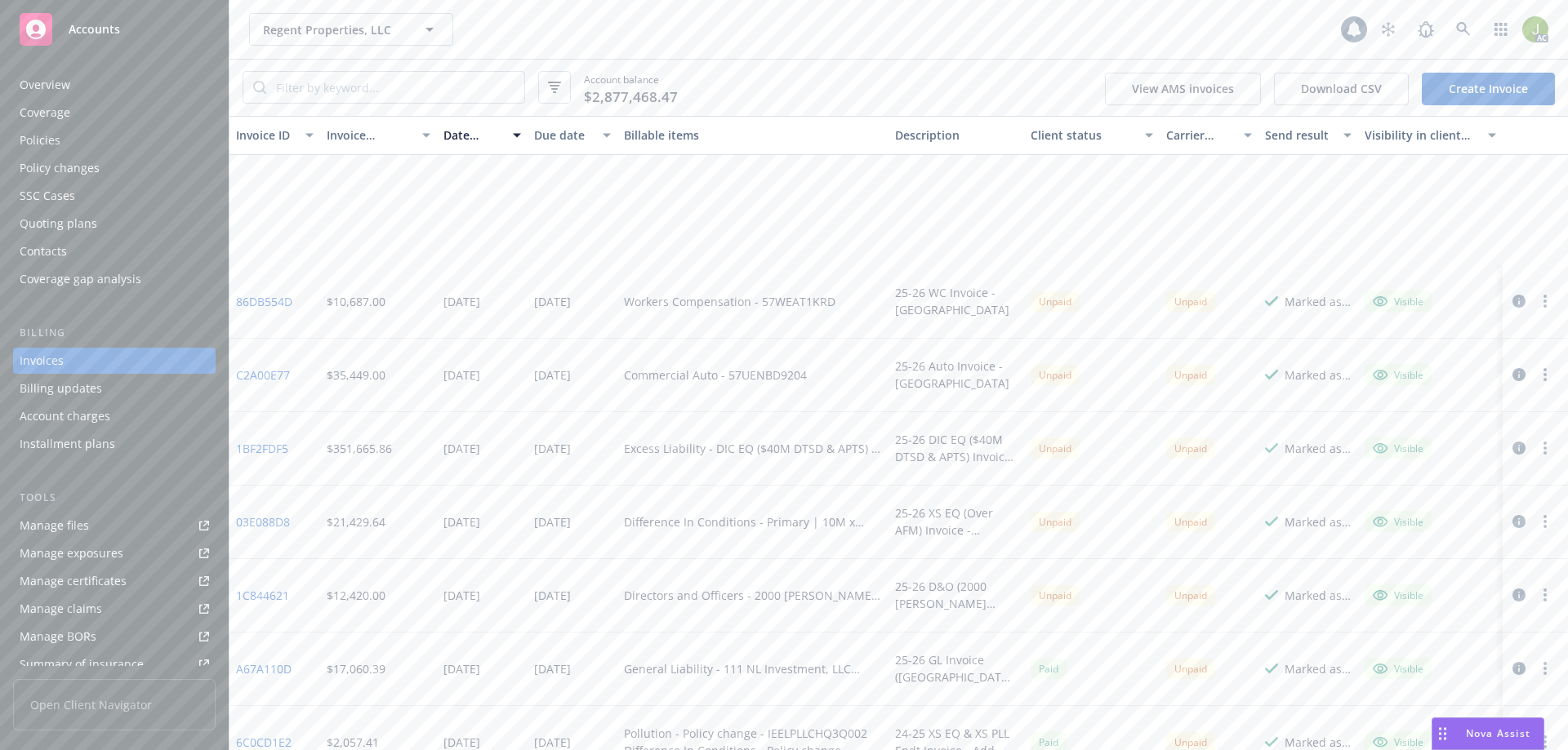
scroll to position [490, 0]
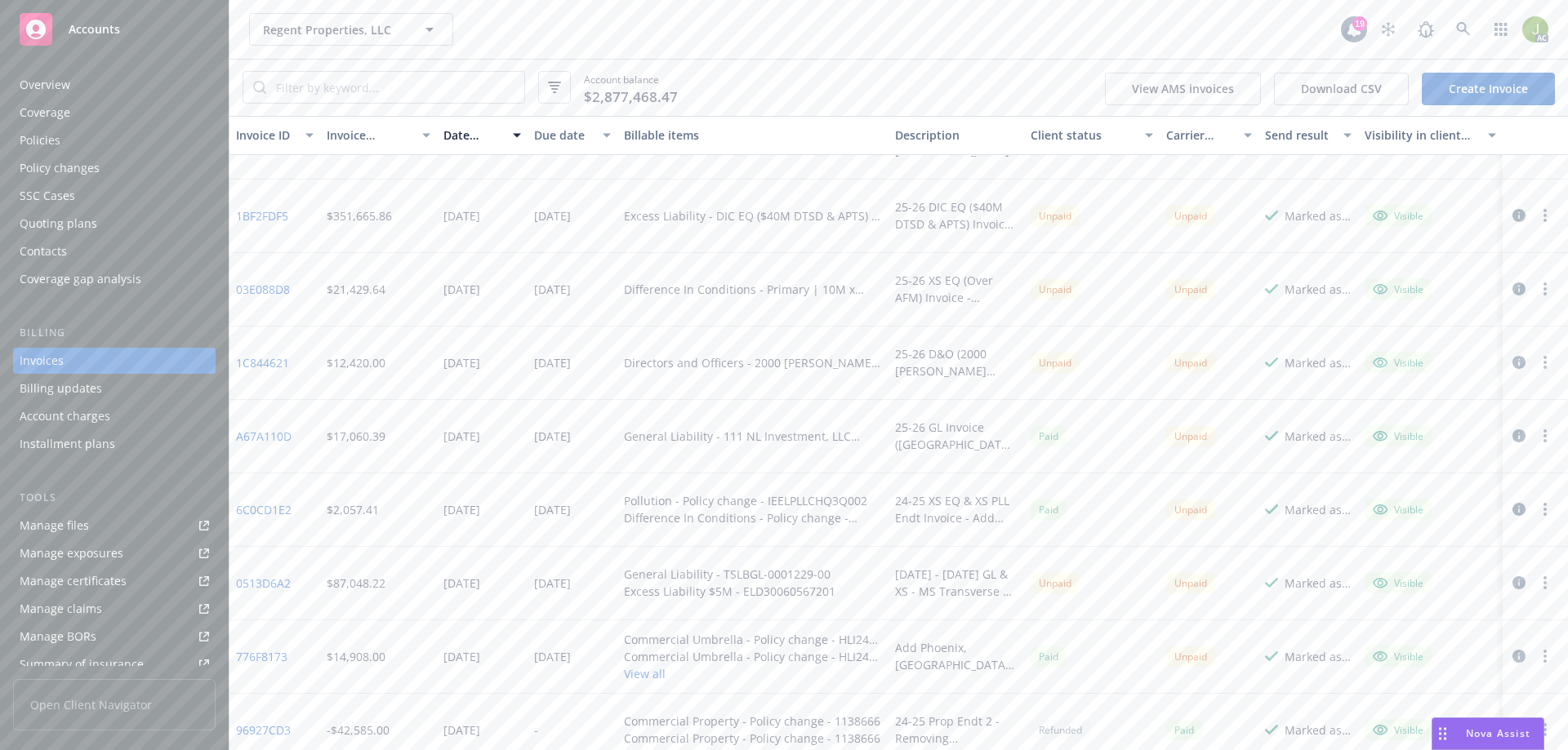
click at [273, 582] on link "0513D6A2" at bounding box center [263, 583] width 55 height 17
click at [123, 534] on link "Manage files" at bounding box center [114, 526] width 202 height 26
click at [280, 585] on link "0513D6A2" at bounding box center [263, 583] width 55 height 17
click at [89, 515] on link "Manage files" at bounding box center [114, 526] width 202 height 26
drag, startPoint x: 301, startPoint y: 586, endPoint x: 239, endPoint y: 589, distance: 62.1
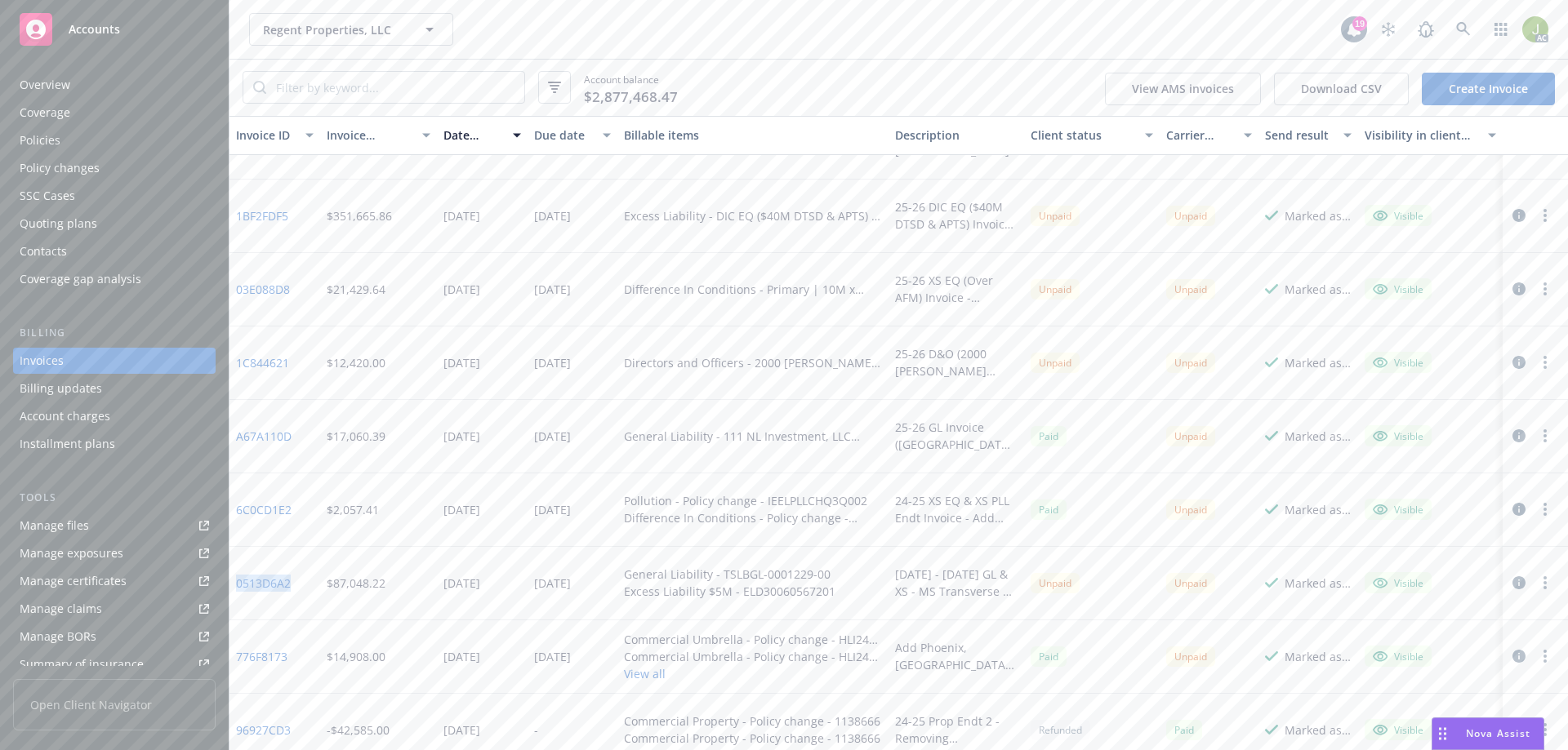
click at [239, 589] on div "0513D6A2" at bounding box center [274, 583] width 90 height 74
copy link "0513D6A2"
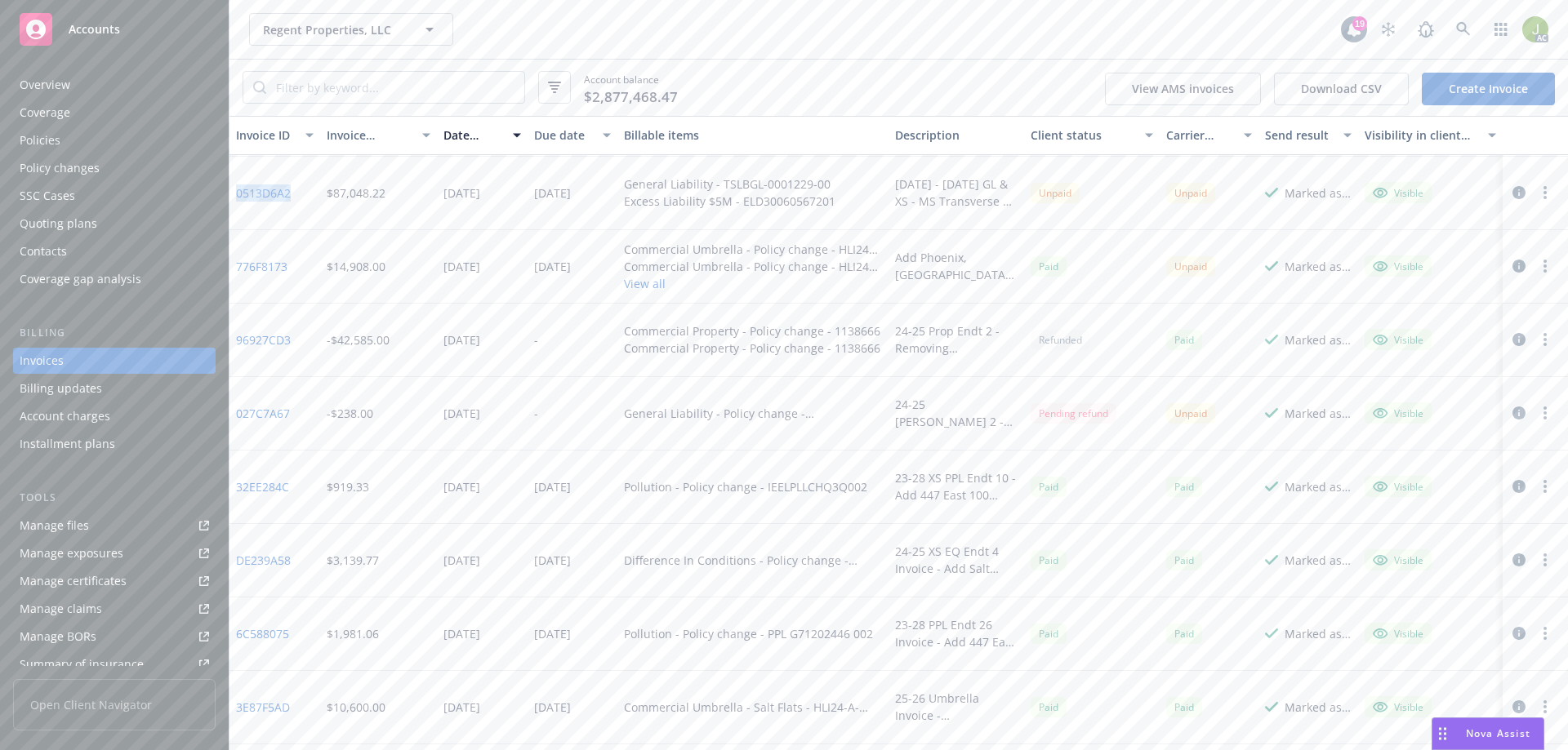
scroll to position [898, 0]
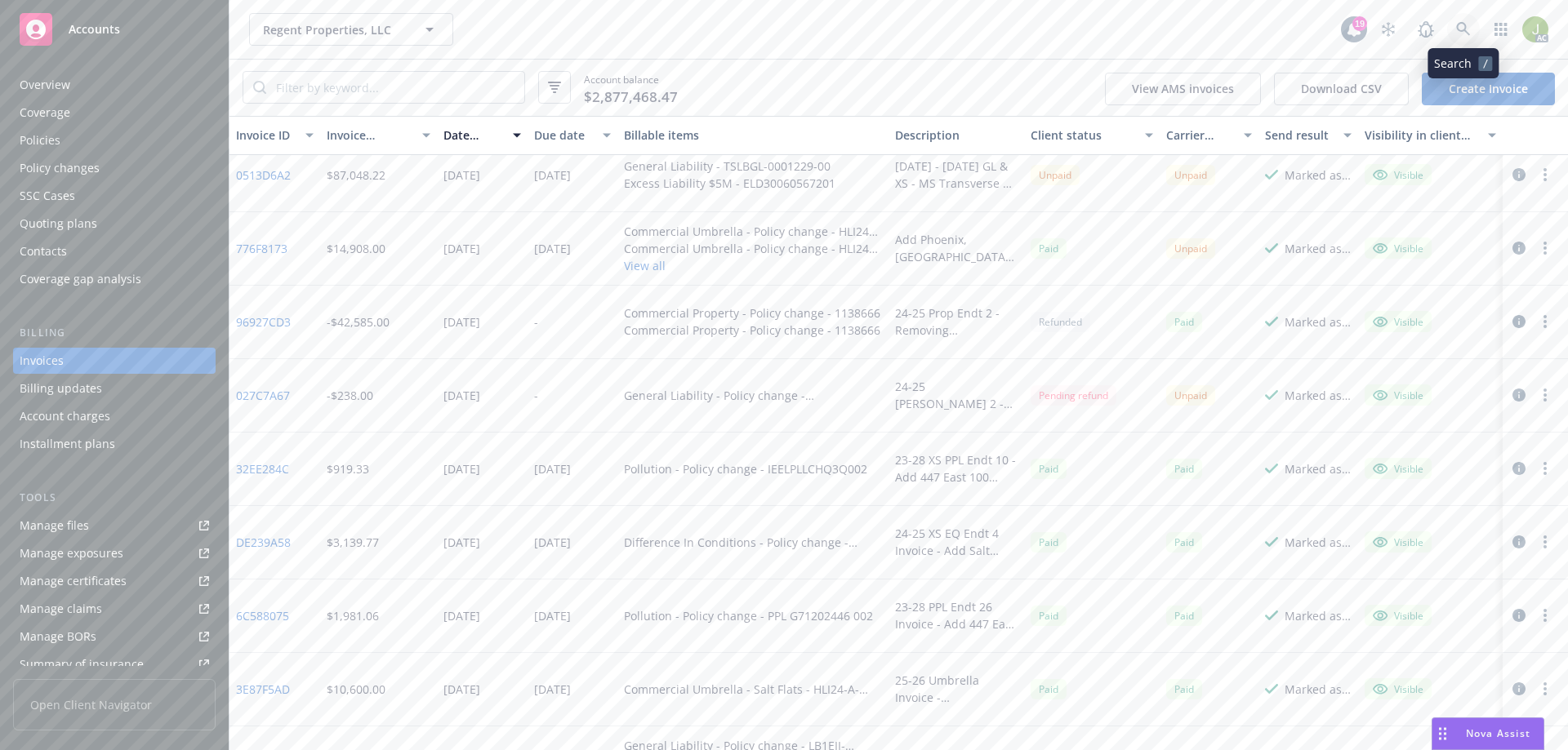
click at [1473, 35] on link at bounding box center [1464, 30] width 33 height 33
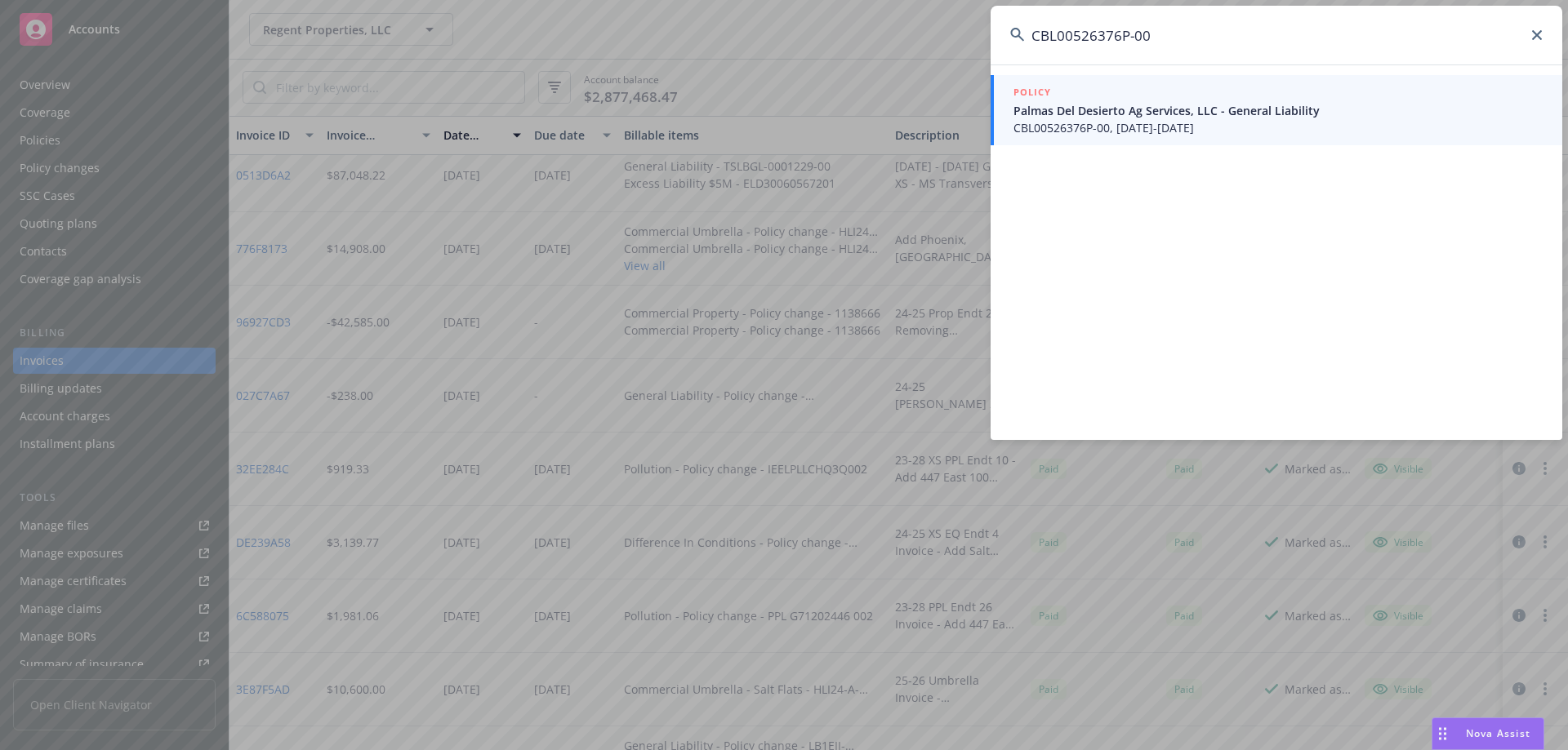
type input "CBL00526376P-00"
click at [1120, 117] on span "Palmas Del Desierto Ag Services, LLC - General Liability" at bounding box center [1278, 111] width 530 height 17
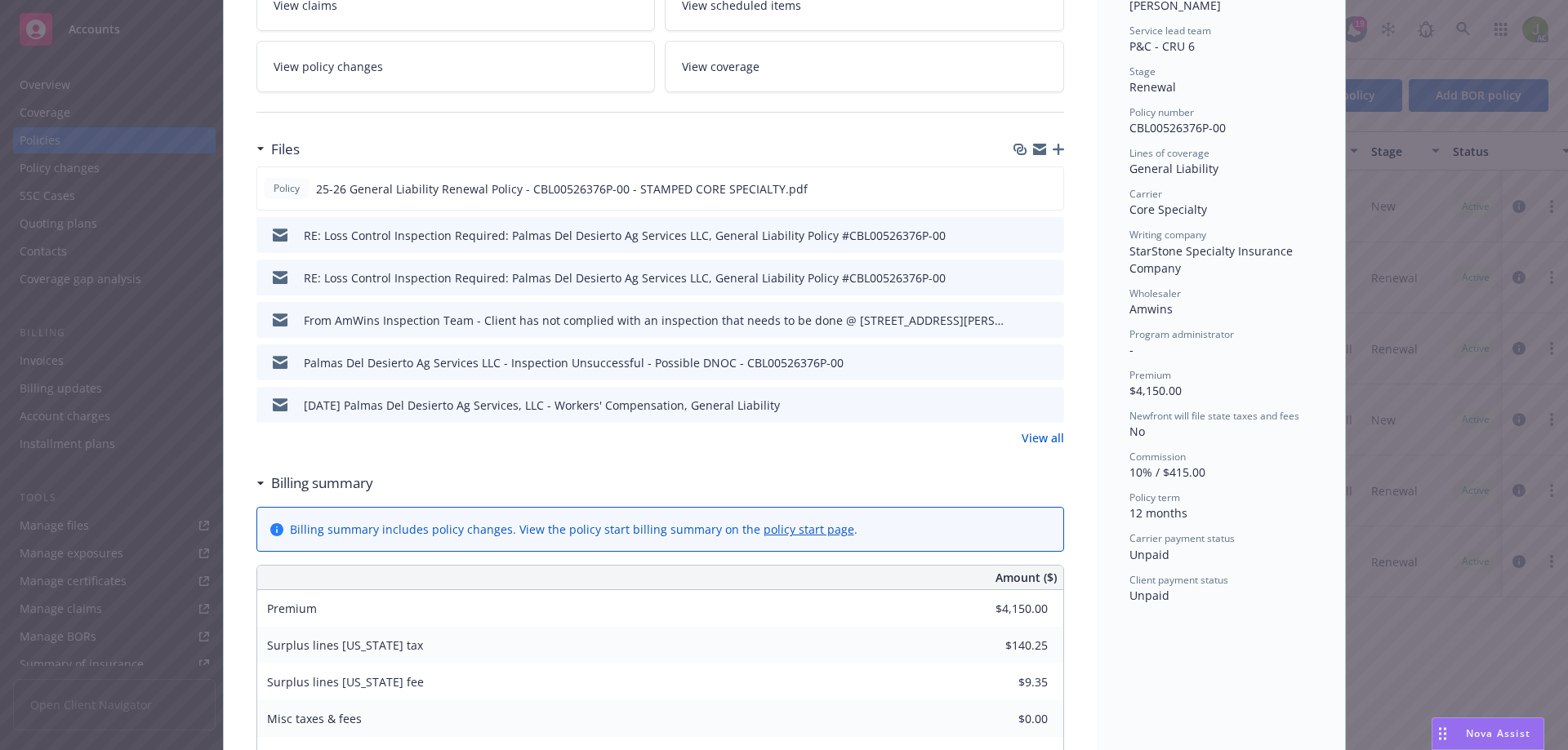
scroll to position [326, 0]
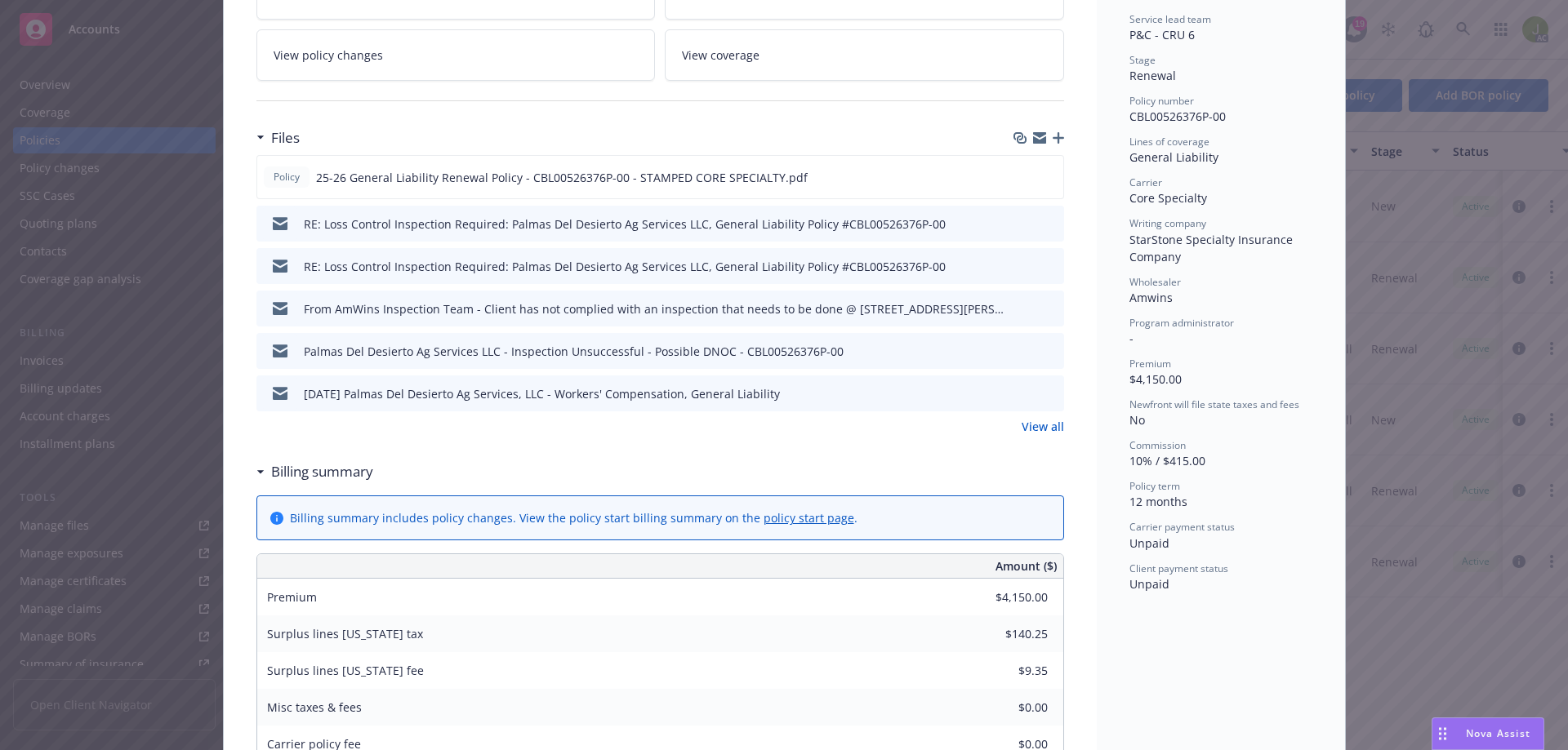
click at [1049, 421] on link "View all" at bounding box center [1043, 427] width 43 height 17
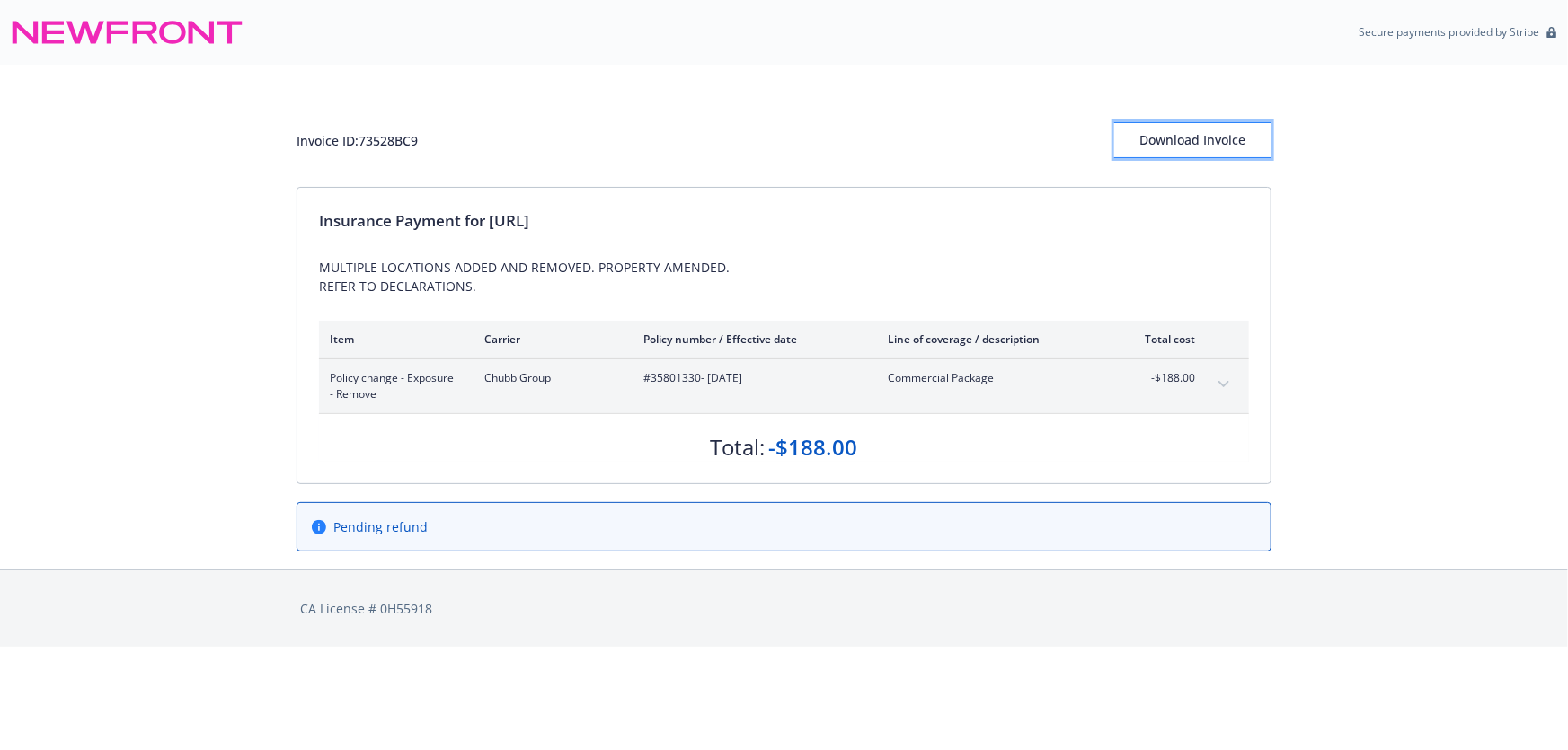
click at [1176, 150] on div "Download Invoice" at bounding box center [1192, 140] width 158 height 34
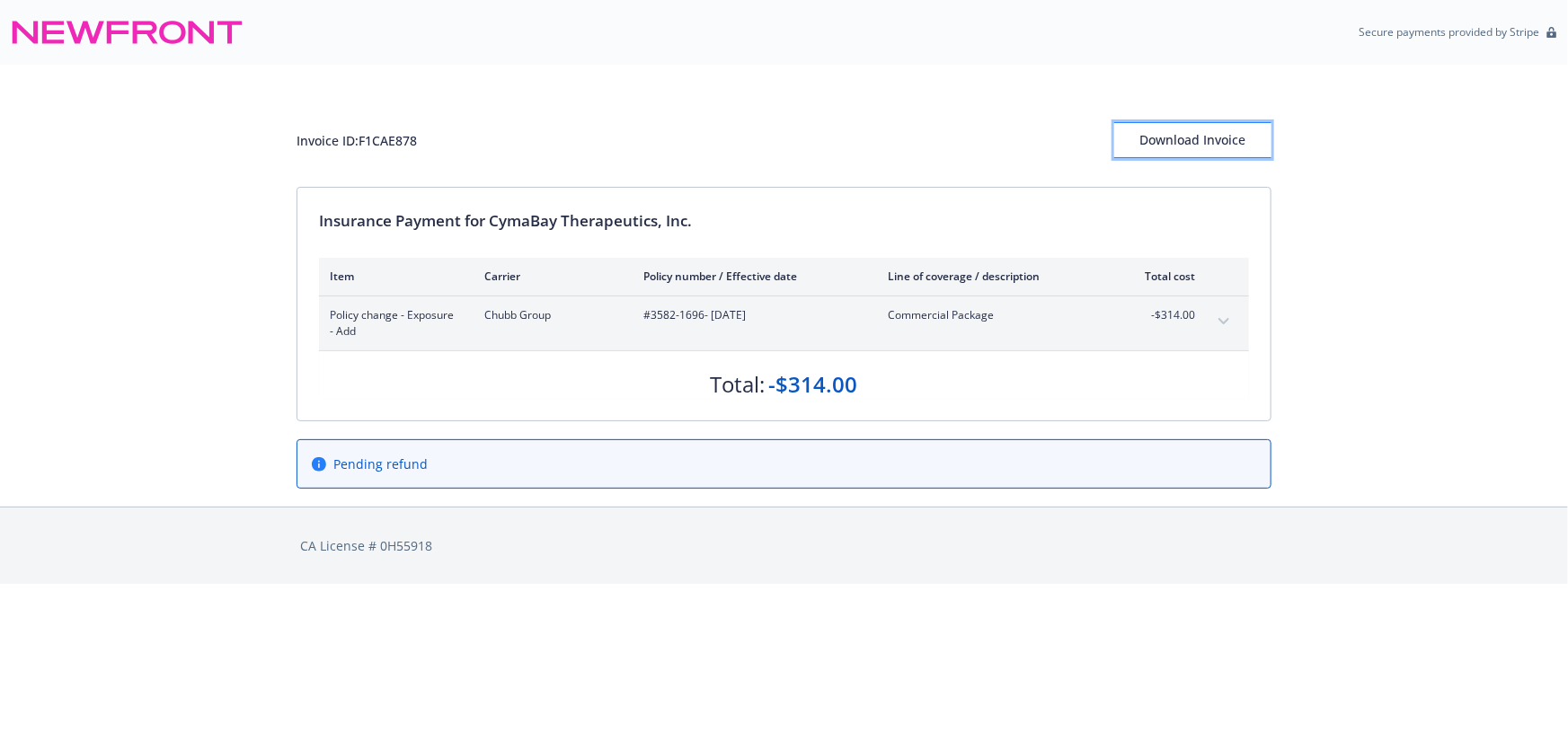
click at [1209, 141] on div "Download Invoice" at bounding box center [1192, 140] width 158 height 34
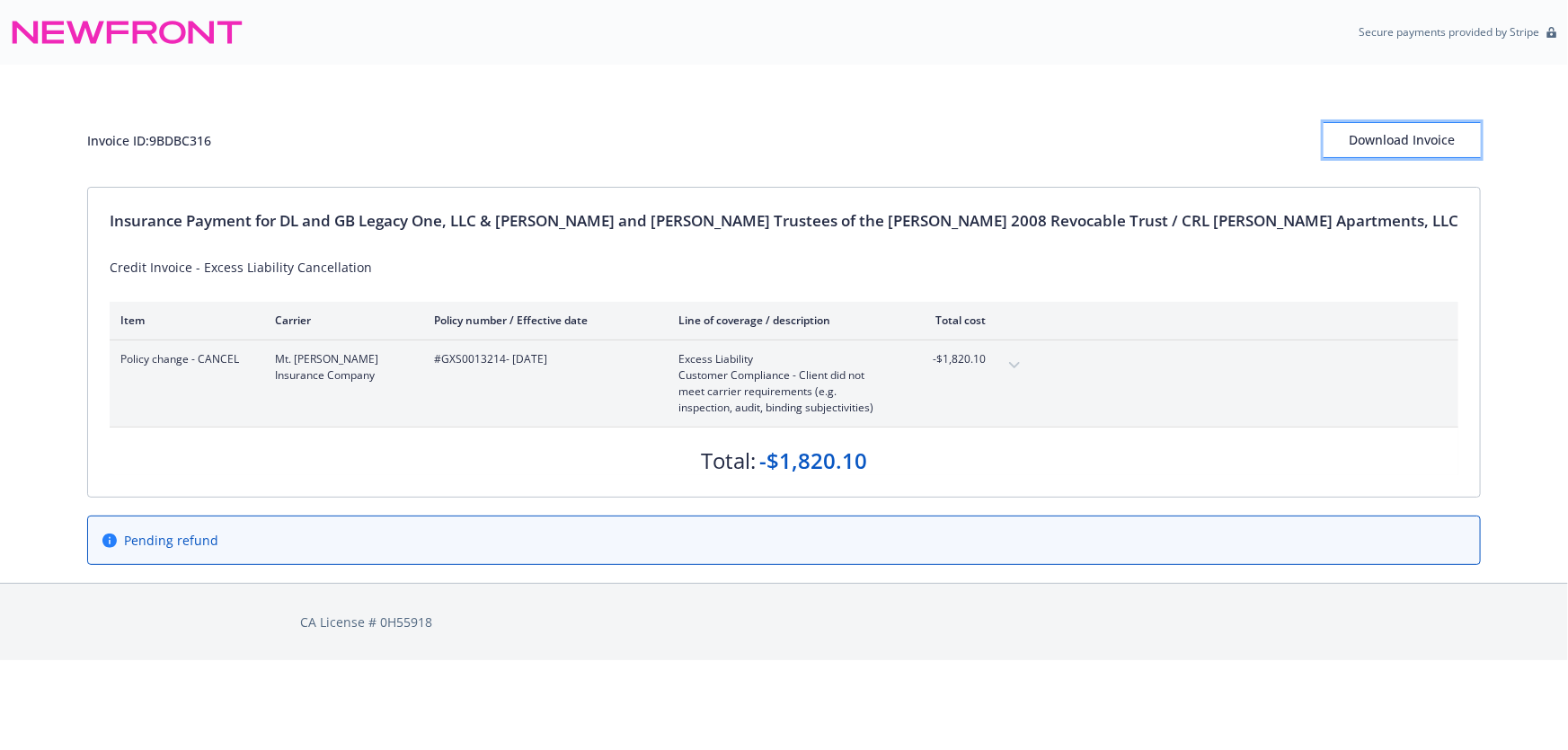
click at [1337, 145] on div "Download Invoice" at bounding box center [1402, 140] width 158 height 34
click at [1354, 146] on div "Download Invoice" at bounding box center [1403, 140] width 98 height 34
drag, startPoint x: 571, startPoint y: 360, endPoint x: 508, endPoint y: 355, distance: 63.2
click at [508, 355] on span "#GXS0013214 - [DATE]" at bounding box center [542, 359] width 216 height 16
copy span "GXS0013214"
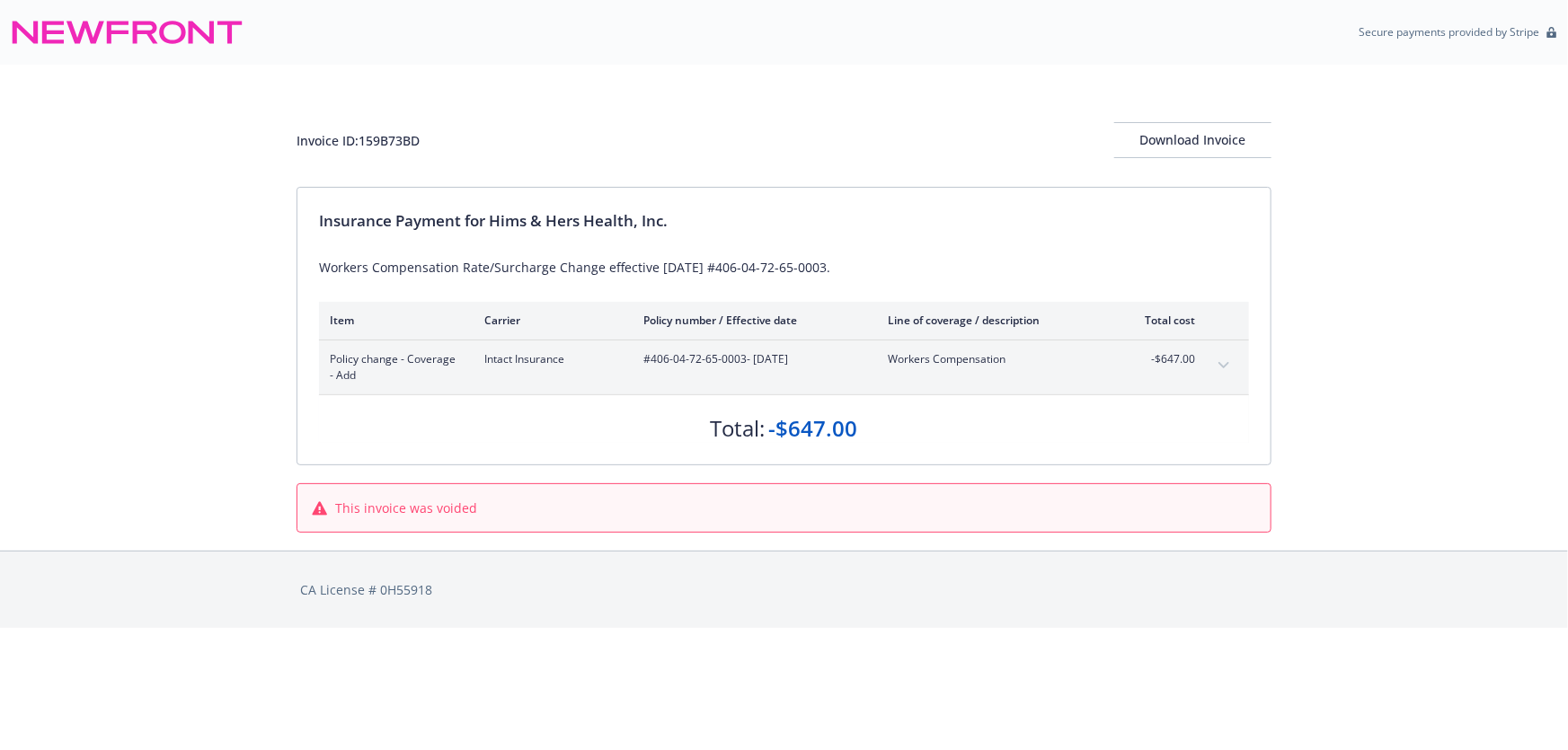
click at [1226, 362] on icon "expand content" at bounding box center [1223, 366] width 11 height 8
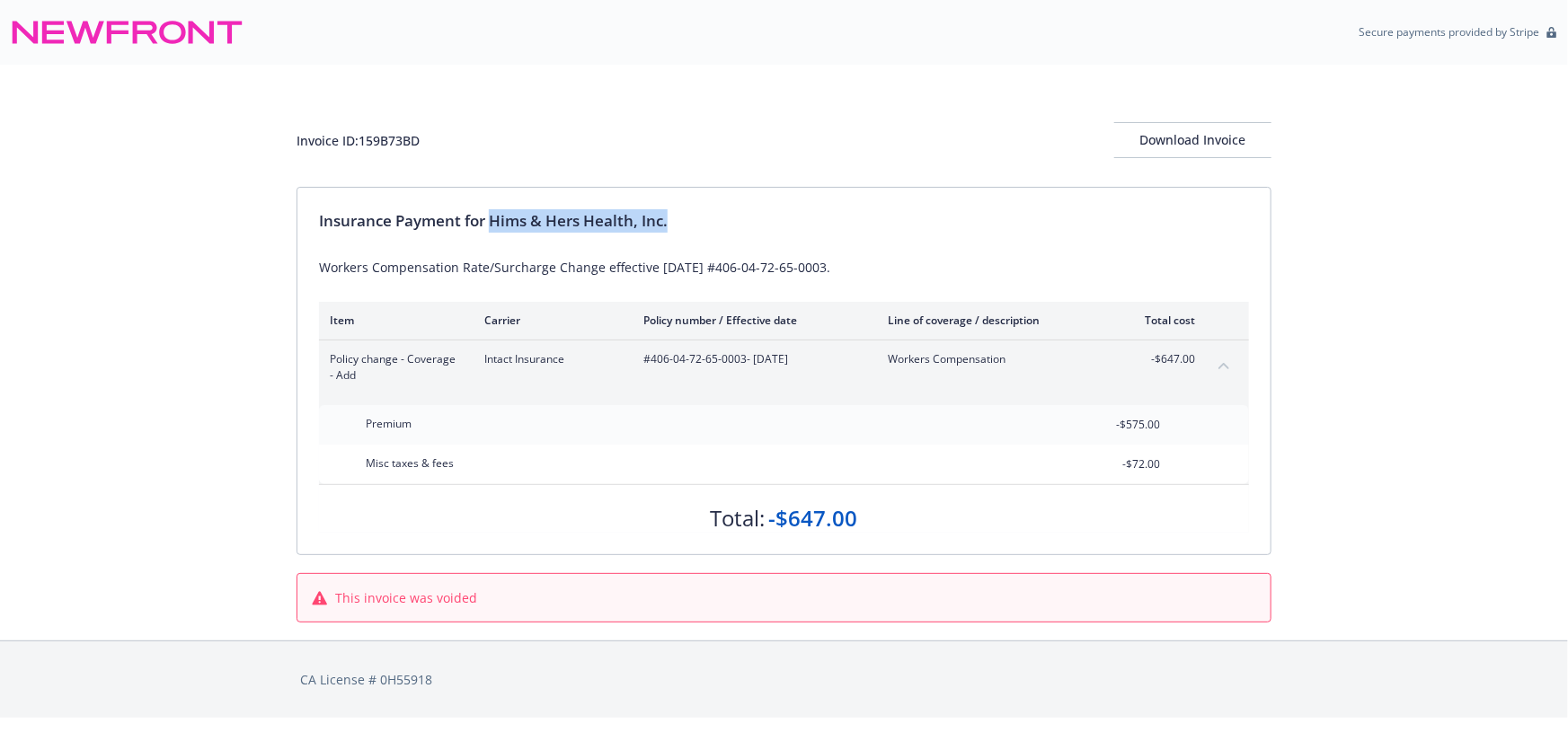
drag, startPoint x: 494, startPoint y: 223, endPoint x: 696, endPoint y: 225, distance: 202.0
click at [696, 225] on div "Insurance Payment for Hims & Hers Health, Inc." at bounding box center [784, 221] width 931 height 23
copy div "Hims & Hers Health, Inc."
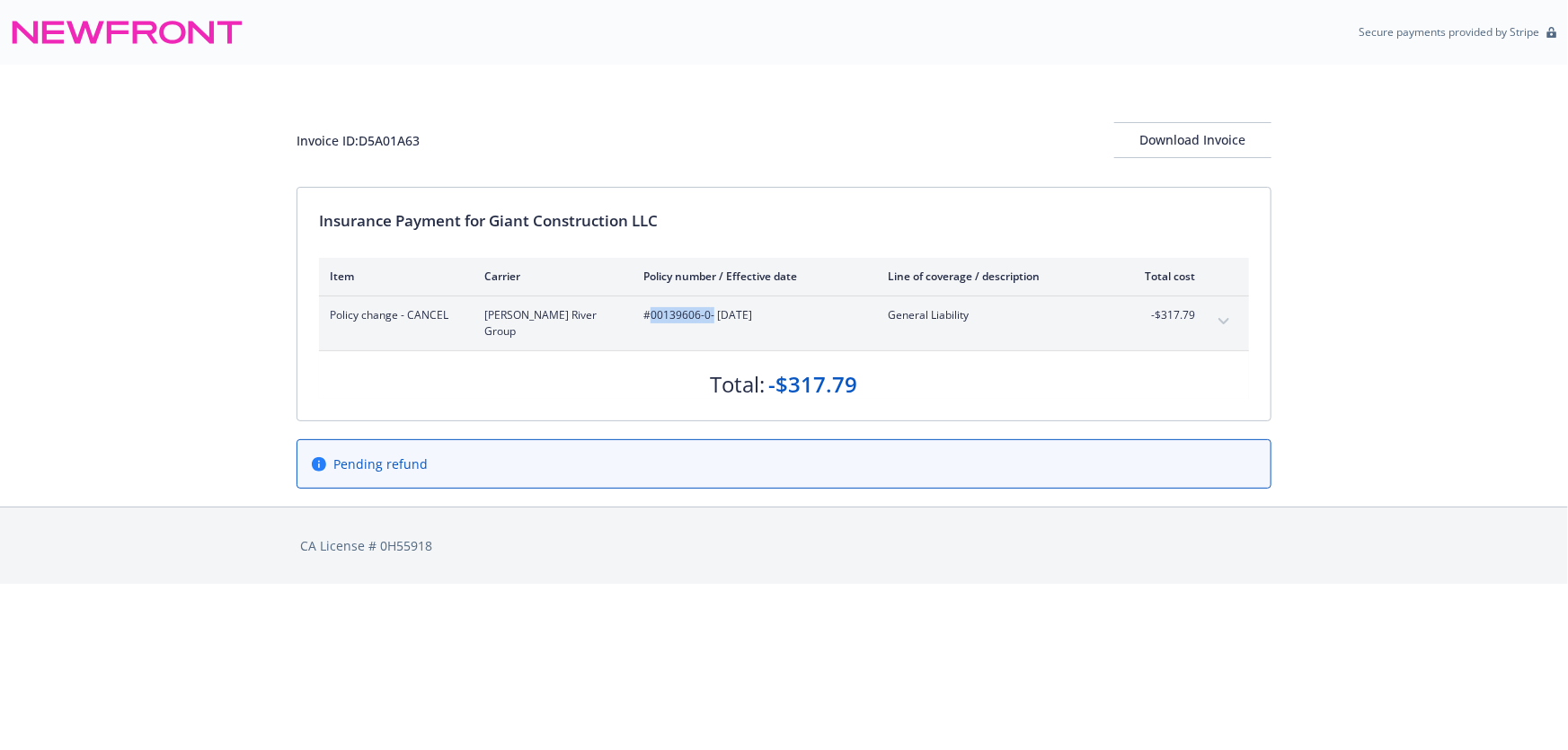
drag, startPoint x: 713, startPoint y: 313, endPoint x: 651, endPoint y: 316, distance: 62.1
click at [651, 316] on span "#00139606-0 - [DATE]" at bounding box center [751, 315] width 216 height 16
copy span "00139606-0"
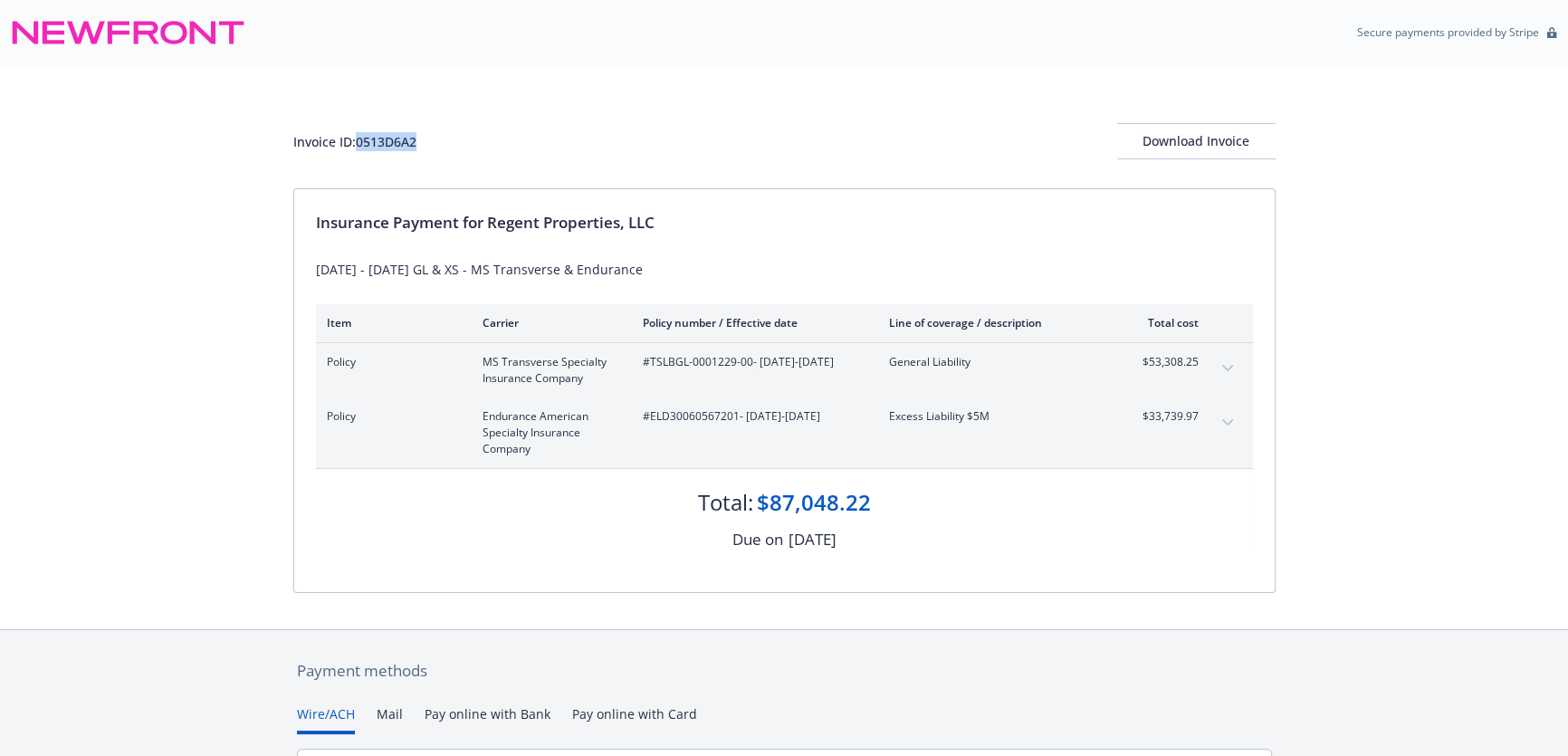
drag, startPoint x: 434, startPoint y: 144, endPoint x: 361, endPoint y: 140, distance: 73.1
click at [361, 140] on div "Invoice ID: 0513D6A2 Download Invoice" at bounding box center [784, 142] width 983 height 37
copy div "0513D6A2"
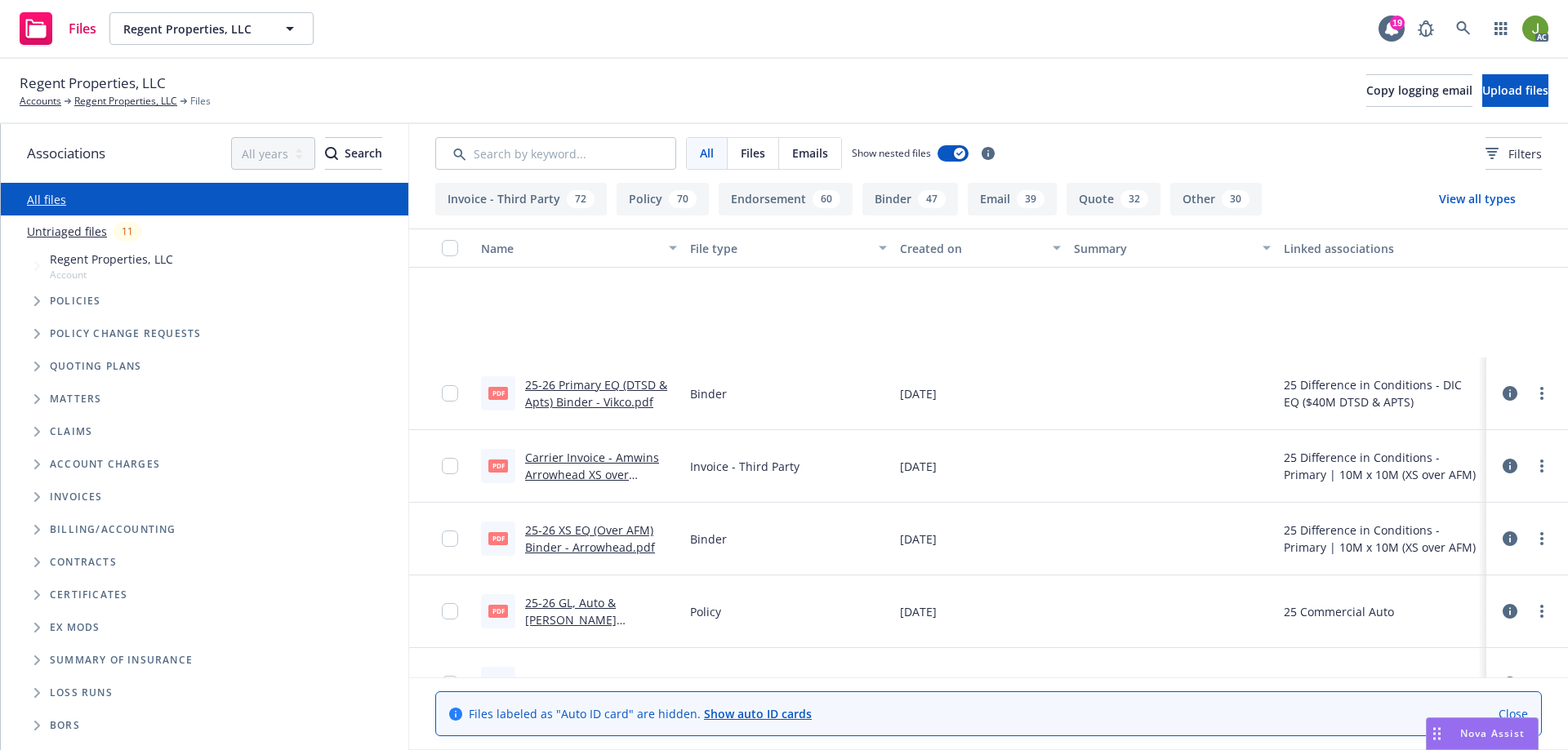
scroll to position [2939, 0]
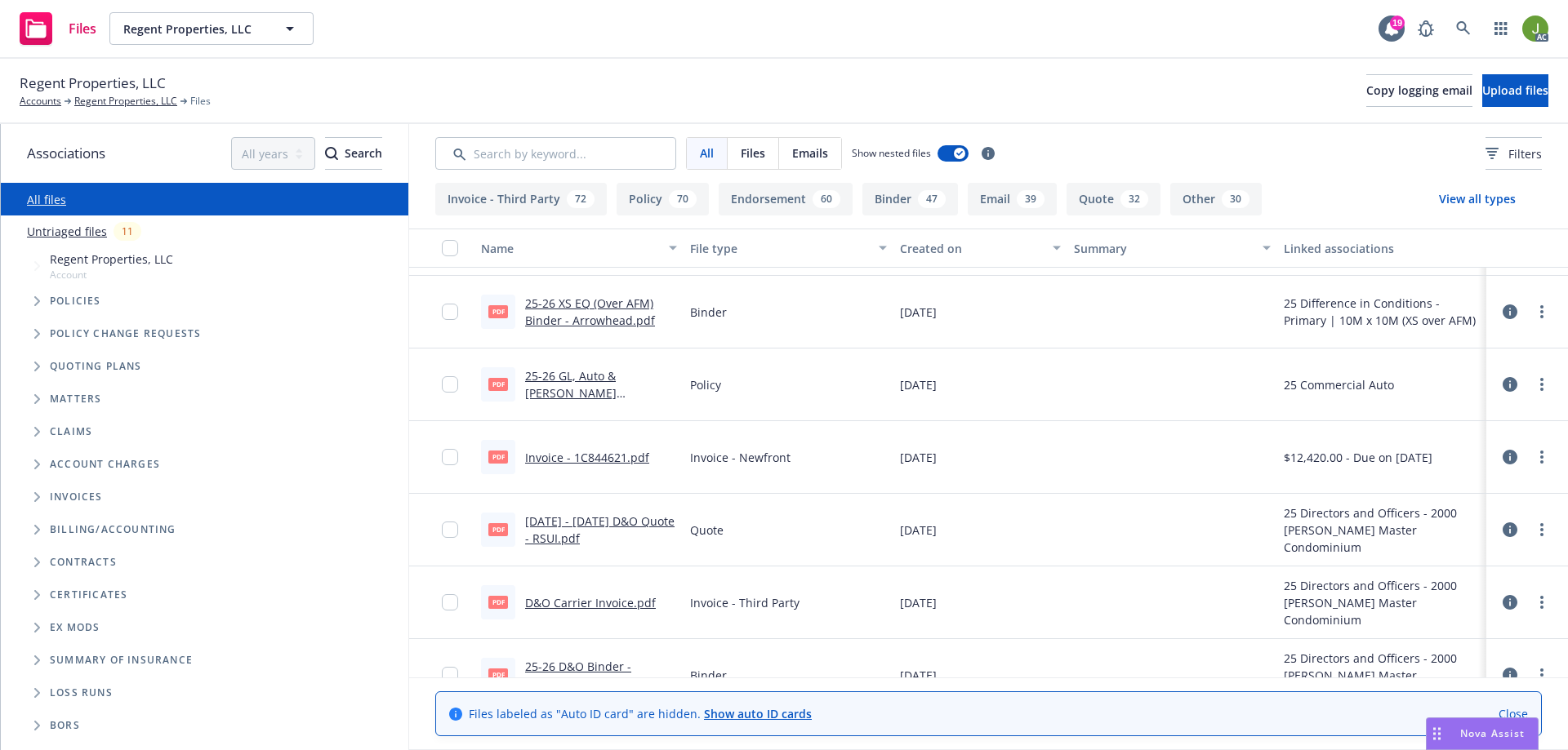
click at [1138, 87] on div "Regent Properties, LLC Accounts Regent Properties, LLC Files Copy logging email…" at bounding box center [784, 90] width 1529 height 36
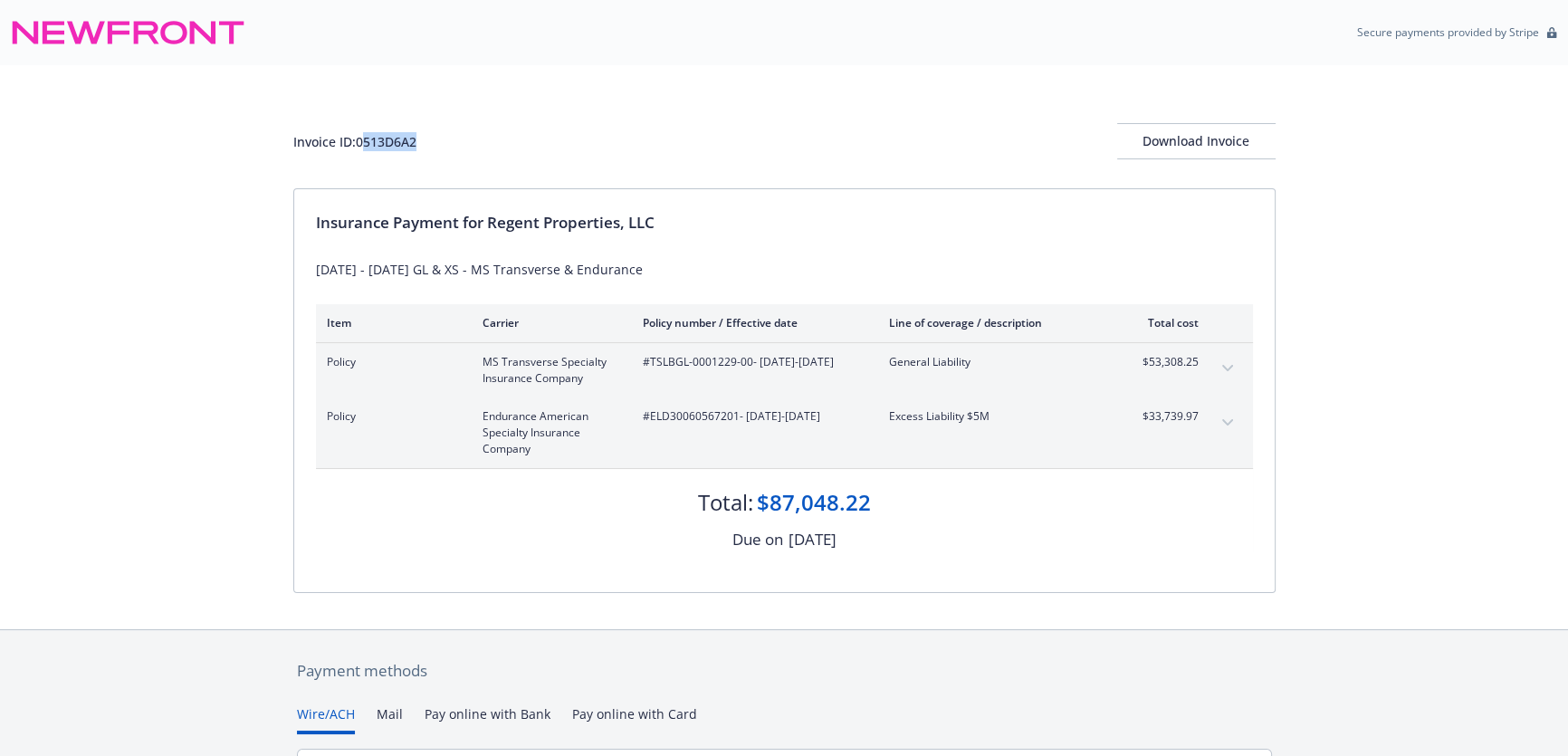
drag, startPoint x: 424, startPoint y: 144, endPoint x: 362, endPoint y: 140, distance: 62.1
click at [362, 140] on div "Invoice ID: 0513D6A2 Download Invoice" at bounding box center [784, 142] width 983 height 37
click at [362, 140] on div "Invoice ID: 0513D6A2" at bounding box center [355, 142] width 123 height 19
drag, startPoint x: 360, startPoint y: 140, endPoint x: 418, endPoint y: 140, distance: 58.0
click at [417, 140] on div "Invoice ID: 0513D6A2" at bounding box center [355, 142] width 123 height 19
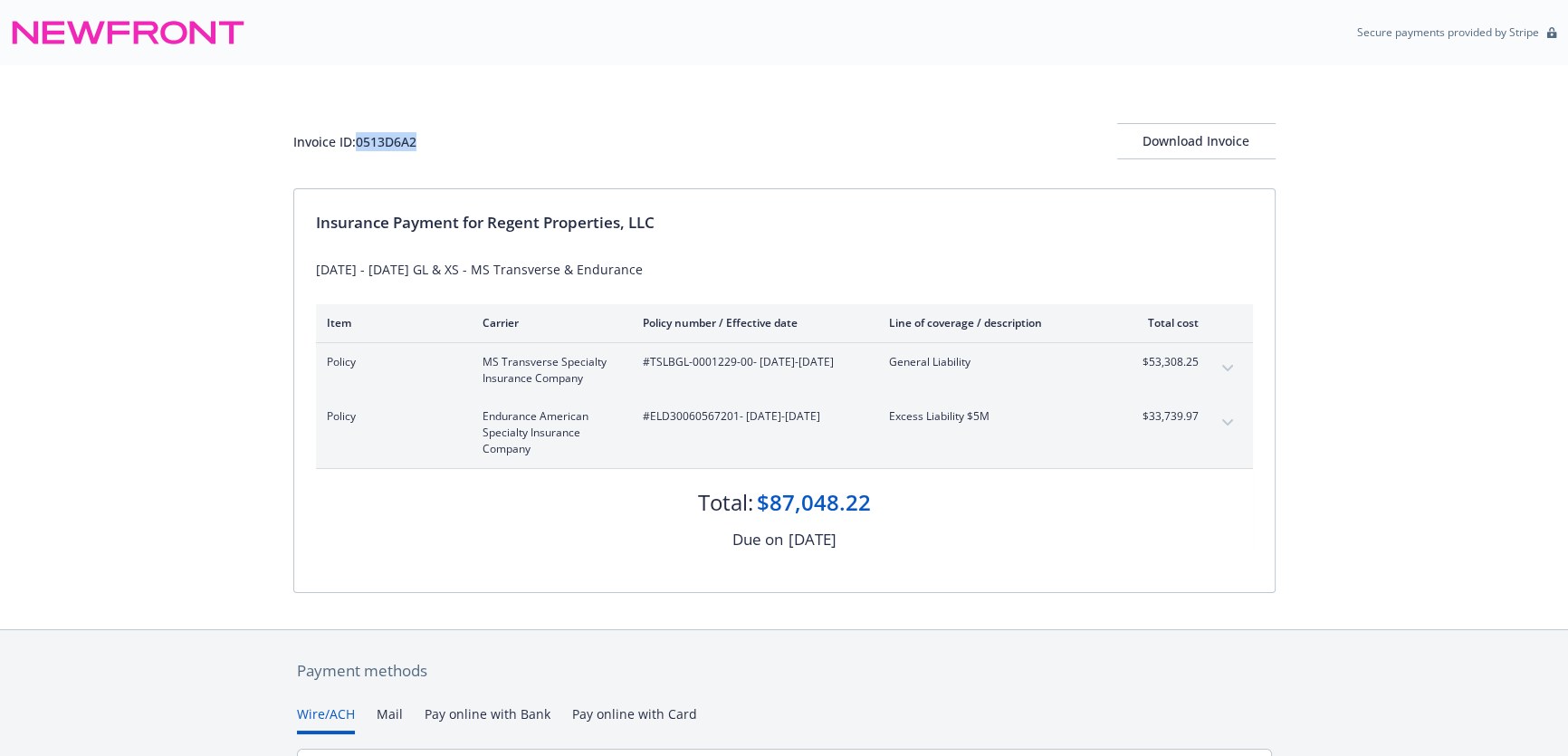
copy div "0513D6A2"
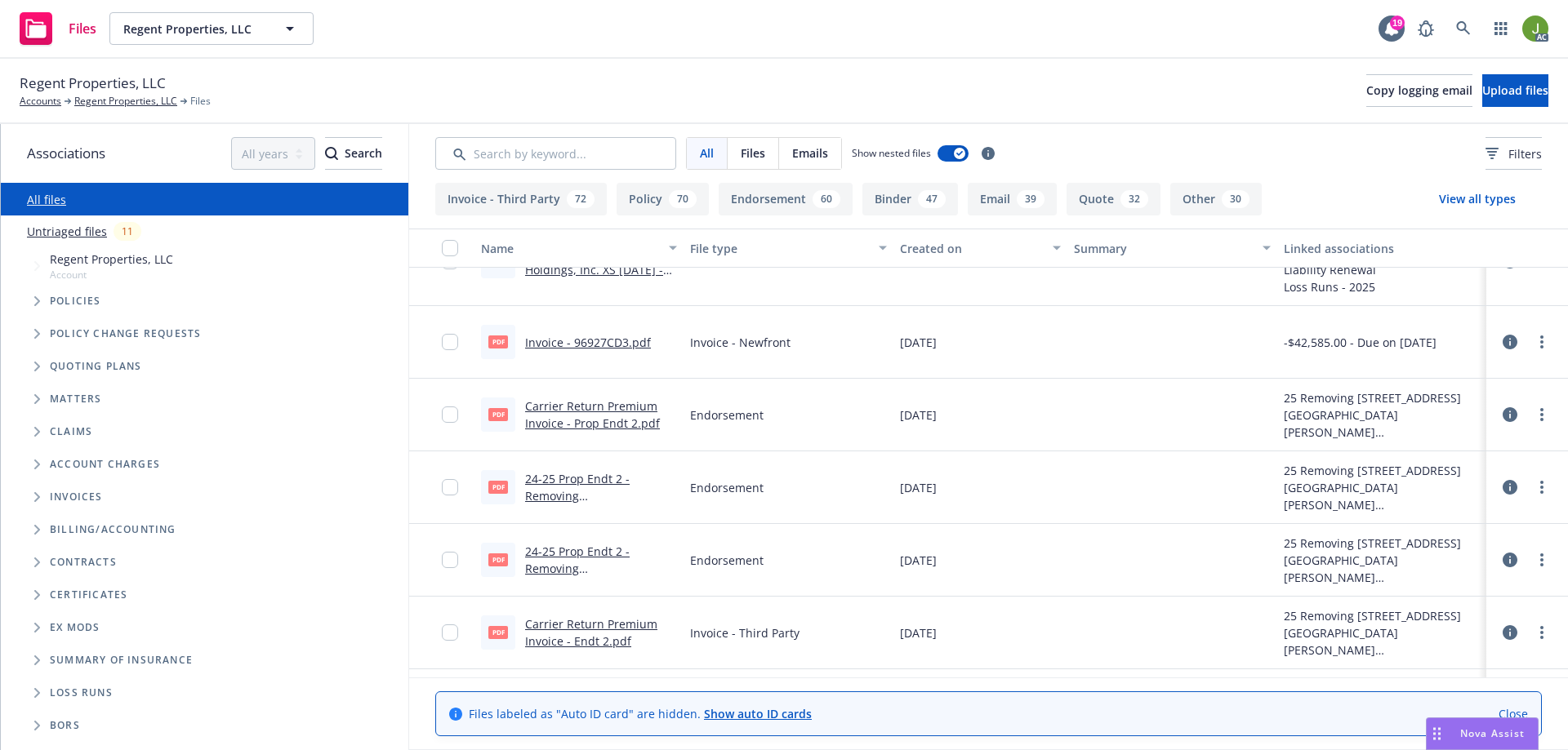
scroll to position [9308, 0]
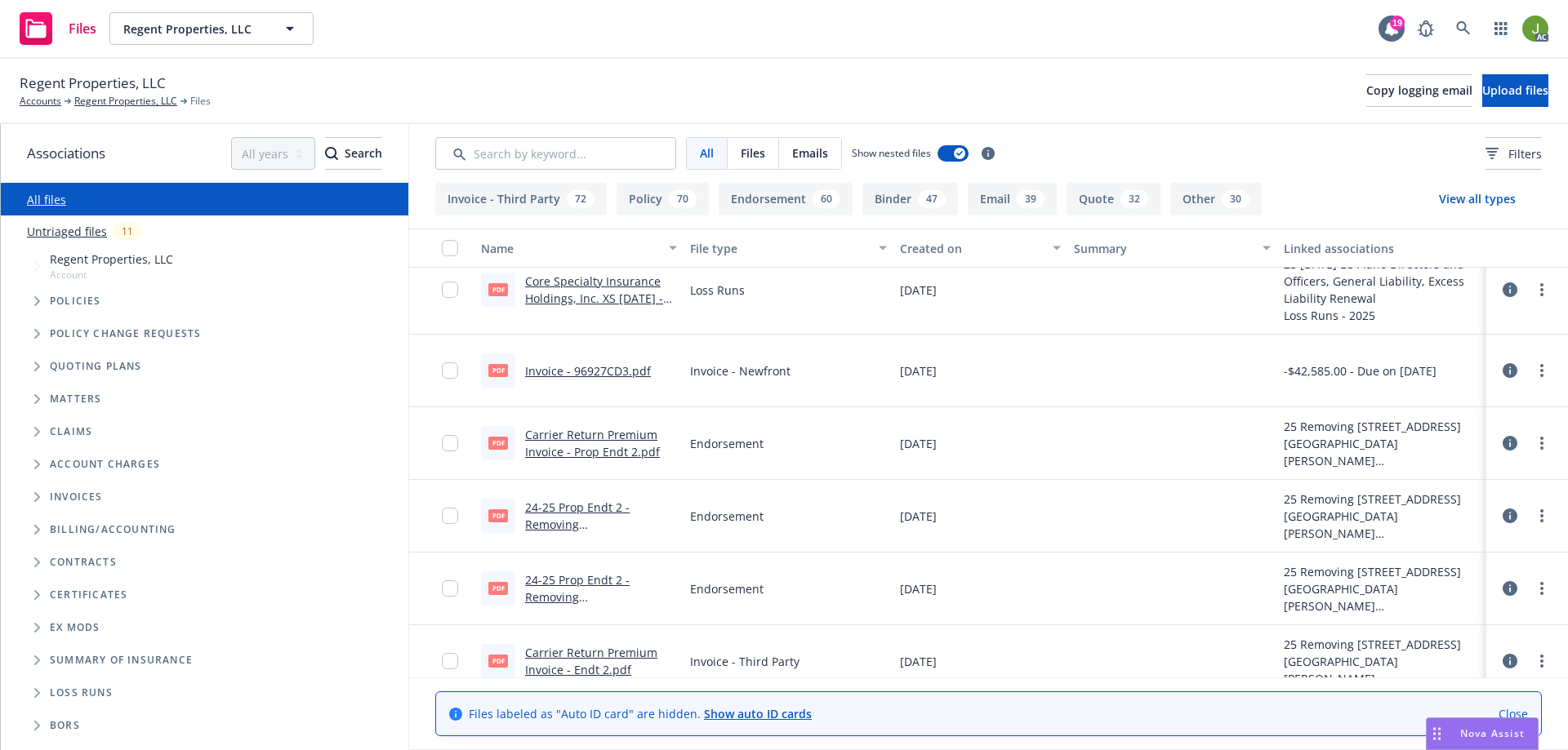
click at [1518, 712] on link "Close" at bounding box center [1513, 714] width 30 height 17
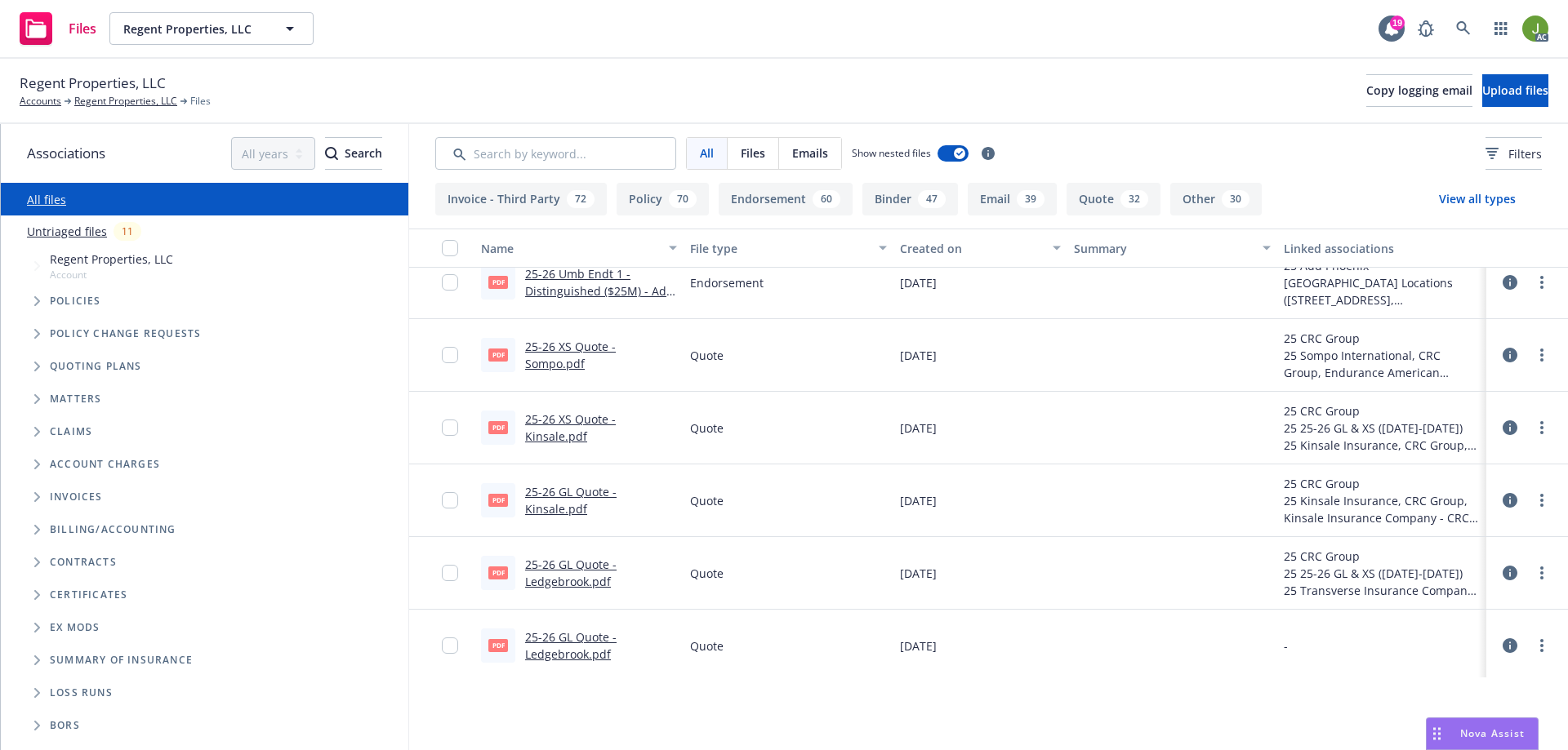
scroll to position [8410, 0]
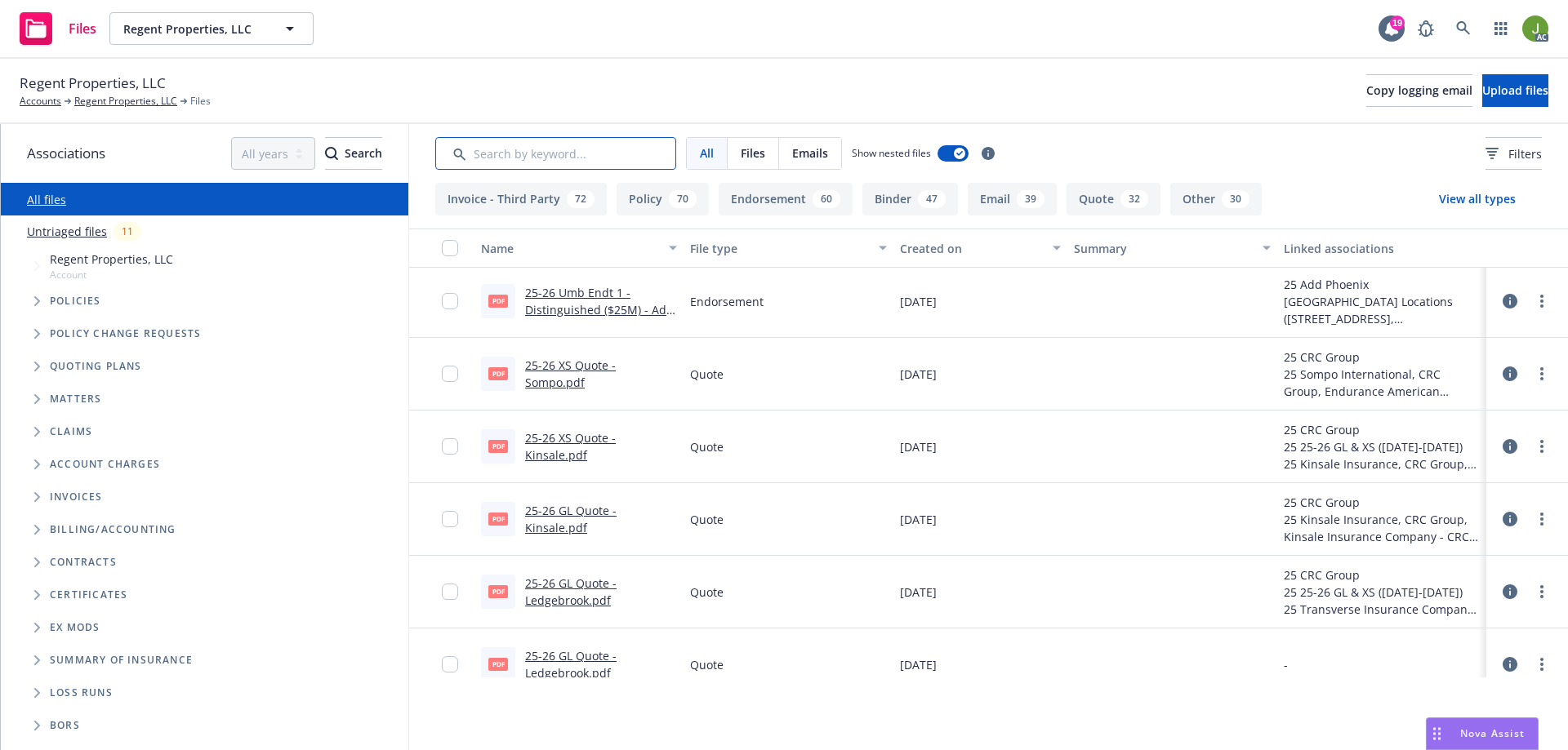
click at [629, 143] on input "Search by keyword..." at bounding box center [555, 154] width 240 height 33
paste input "TSLBGL-0001229-00"
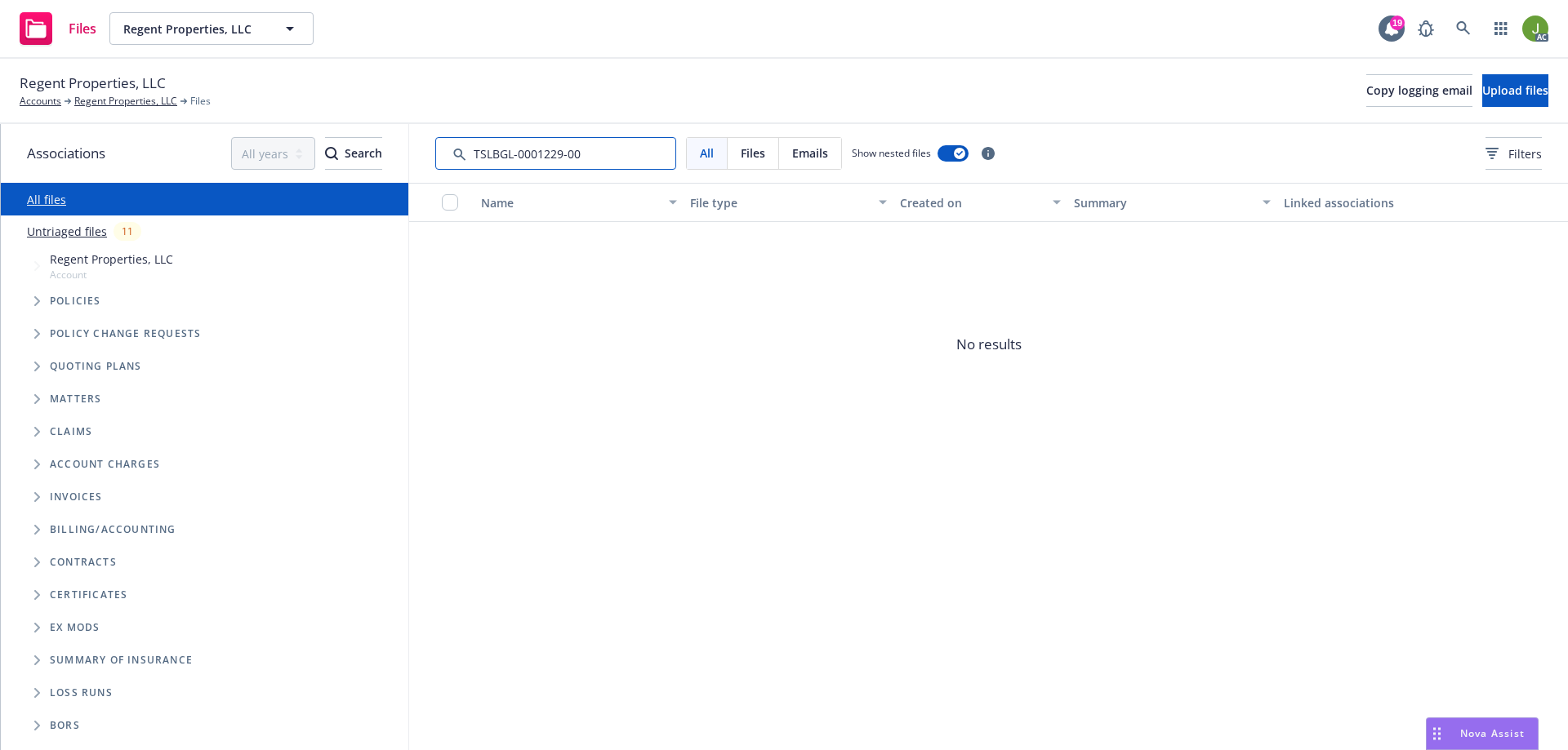
click at [247, 159] on div "Associations All years 2027 2026 2025 2024 2023 2022 2021 2020 2019 2018 2017 2…" at bounding box center [784, 437] width 1567 height 626
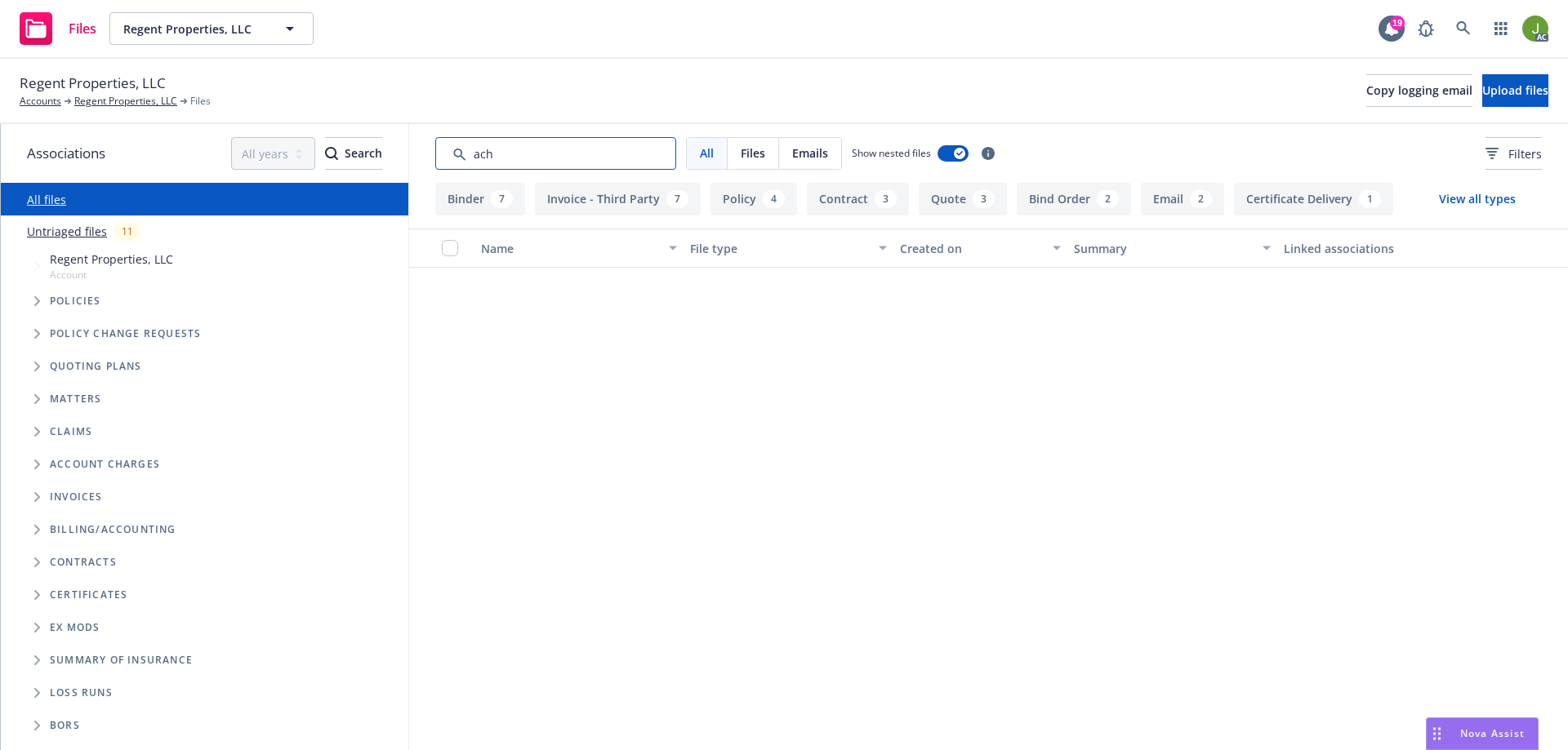
scroll to position [0, 0]
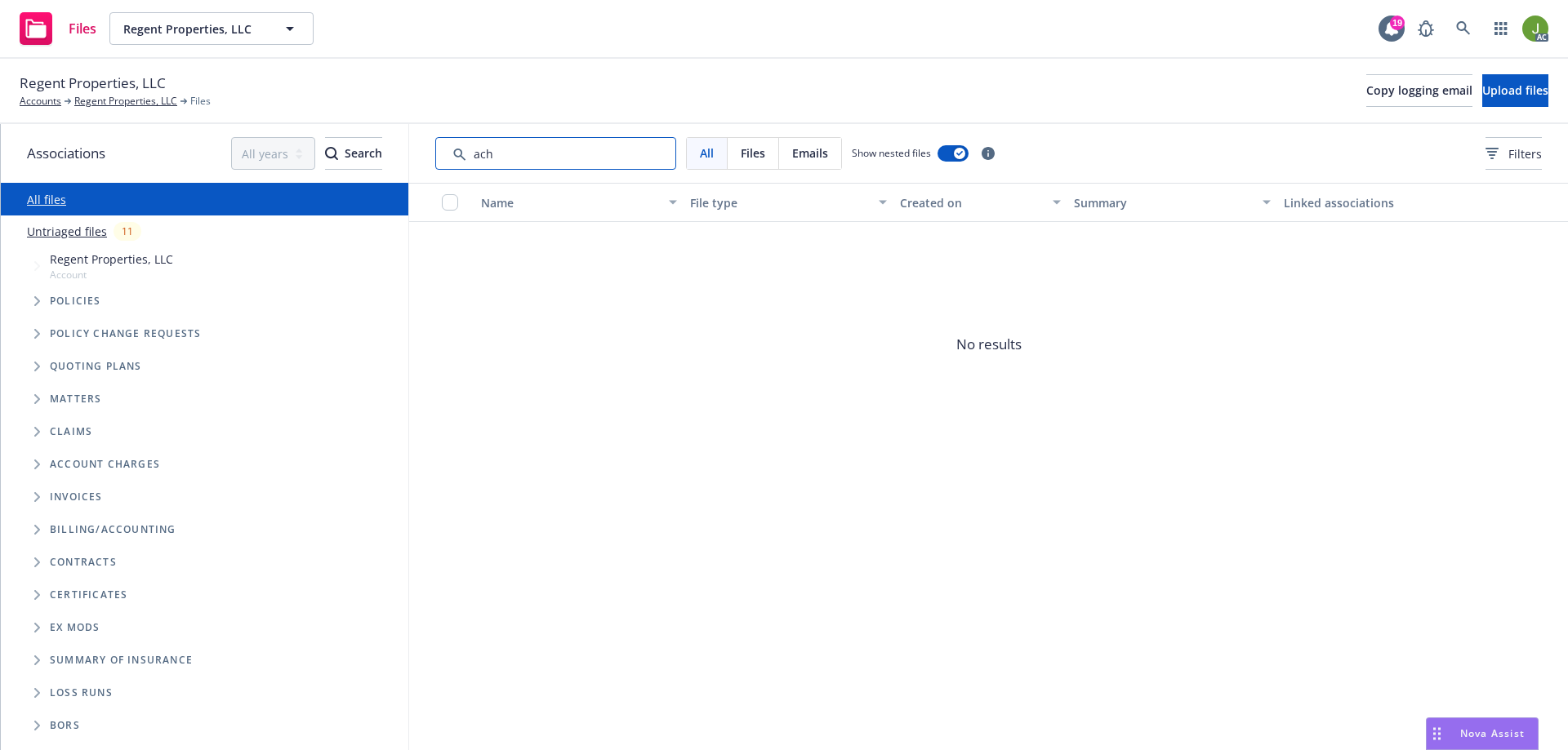
type input "ach"
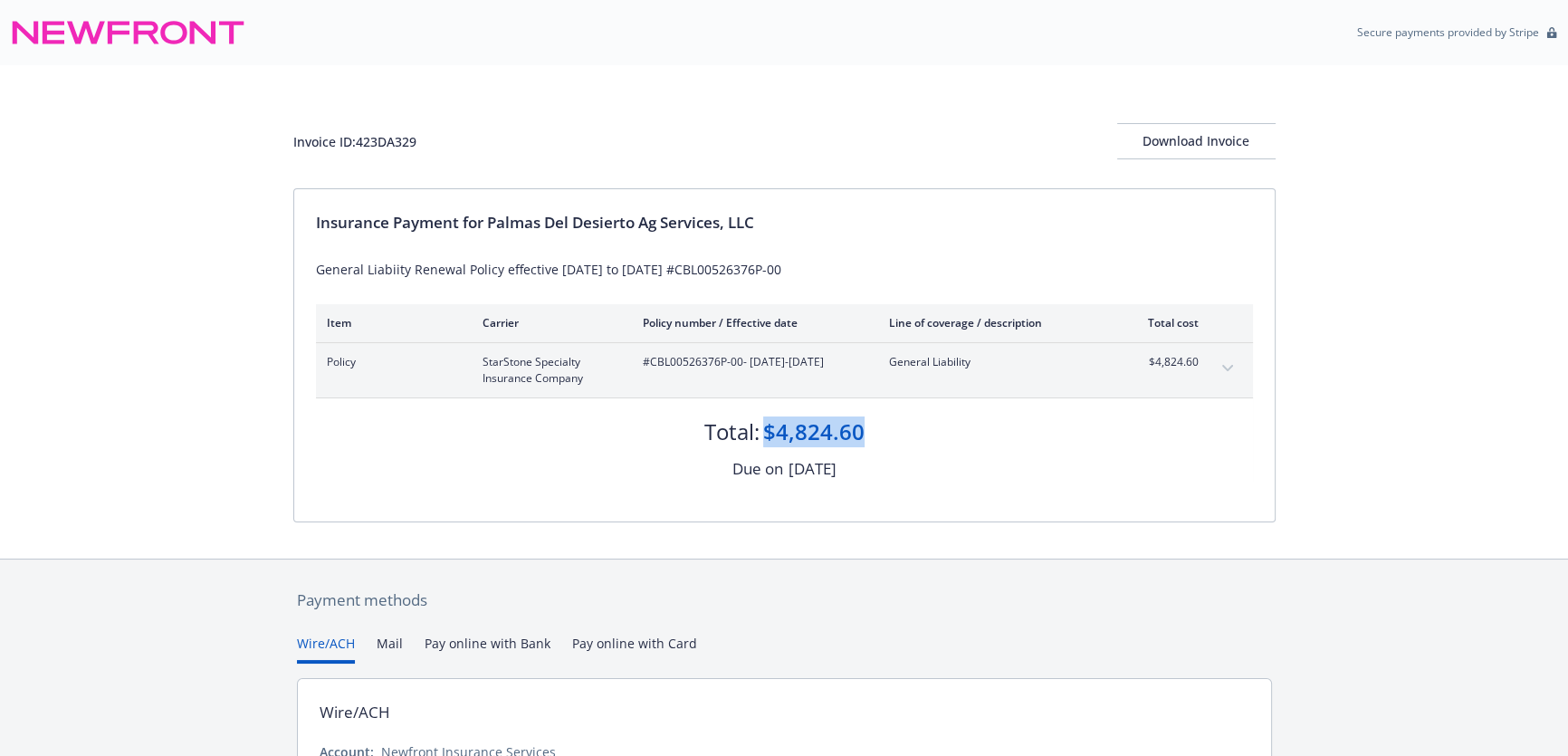
drag, startPoint x: 872, startPoint y: 429, endPoint x: 763, endPoint y: 432, distance: 109.0
click at [763, 432] on div "Total: $4,824.60" at bounding box center [784, 423] width 938 height 49
copy div "$4,824.60"
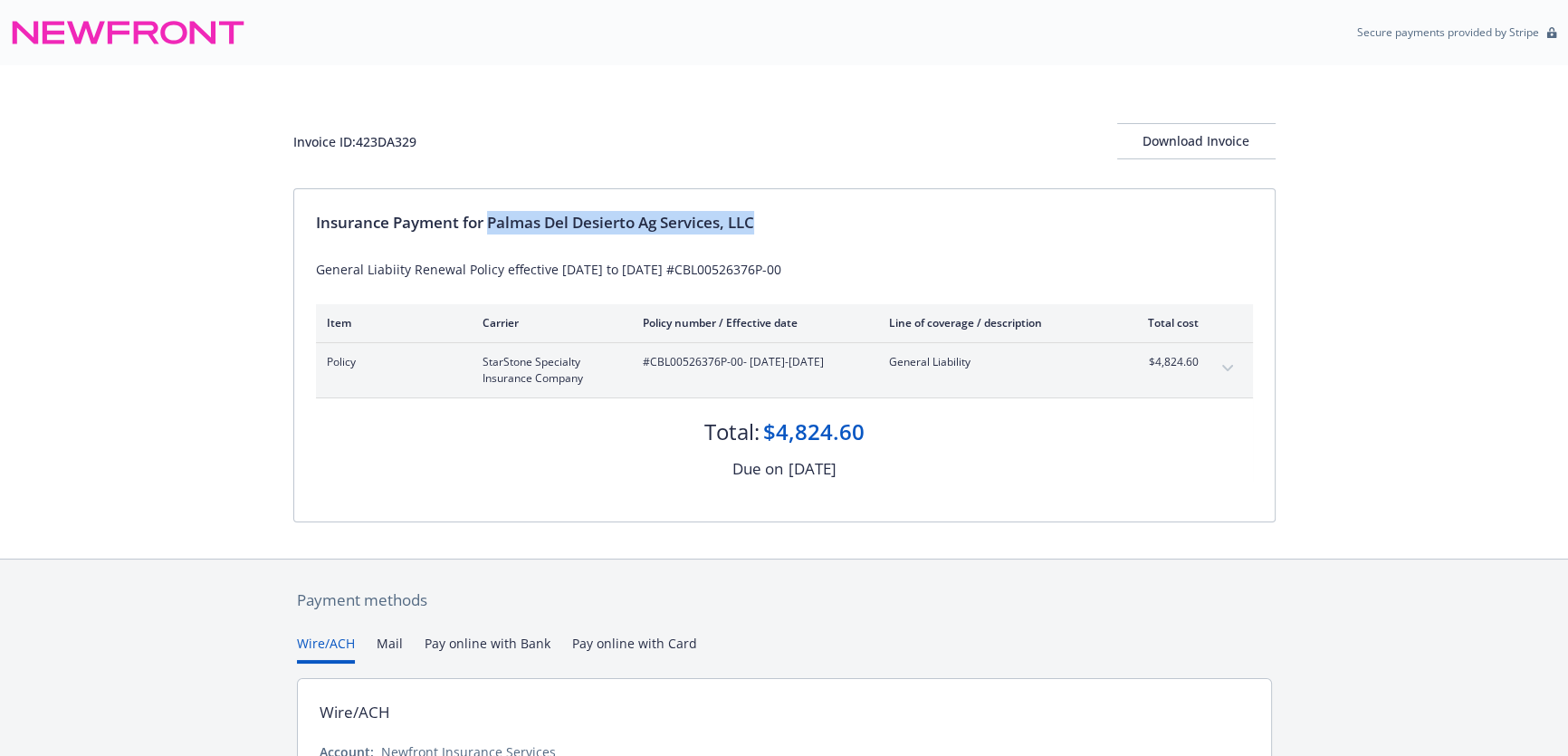
drag, startPoint x: 489, startPoint y: 222, endPoint x: 758, endPoint y: 225, distance: 269.0
click at [758, 225] on div "Insurance Payment for Palmas Del Desierto Ag Services, LLC" at bounding box center [784, 222] width 938 height 23
copy div "Palmas Del Desierto Ag Services, LLC"
drag, startPoint x: 444, startPoint y: 126, endPoint x: 357, endPoint y: 136, distance: 87.6
click at [357, 136] on div "Invoice ID: 423DA329 Download Invoice" at bounding box center [784, 142] width 983 height 37
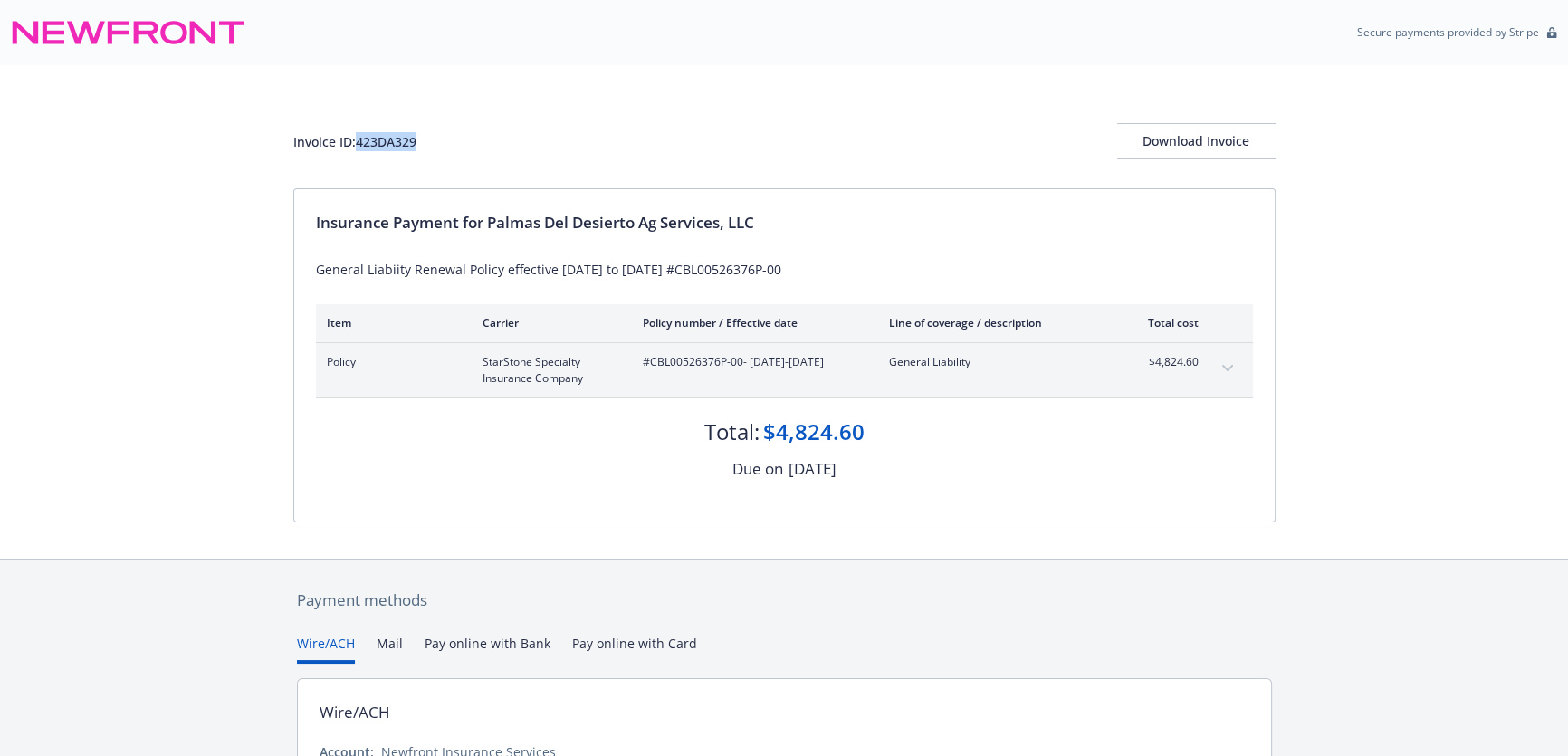
copy div "423DA329"
drag, startPoint x: 741, startPoint y: 360, endPoint x: 652, endPoint y: 362, distance: 89.0
click at [652, 362] on span "#CBL00526376P-00 - [DATE]-[DATE]" at bounding box center [752, 362] width 218 height 16
copy span "CBL00526376P-00"
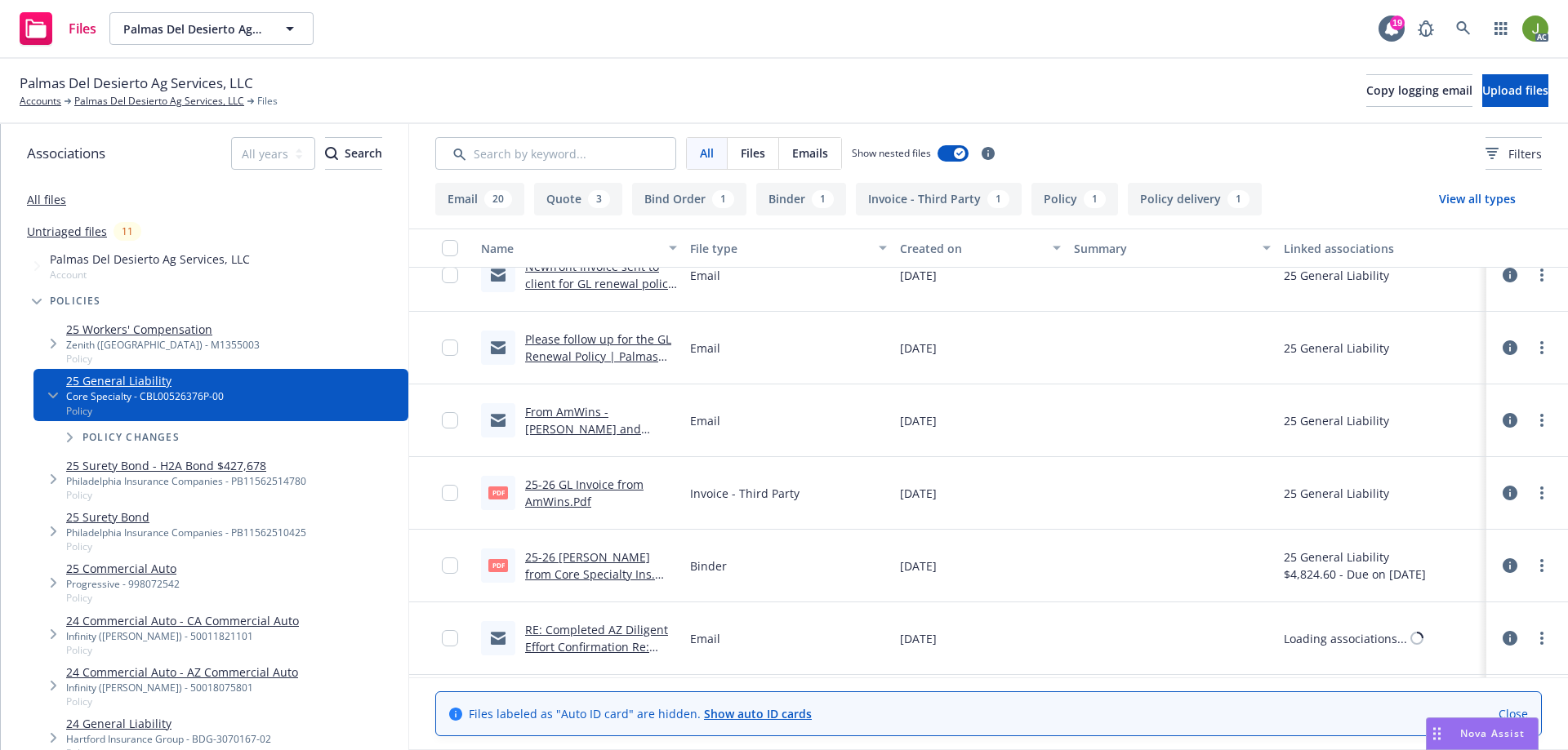
scroll to position [653, 0]
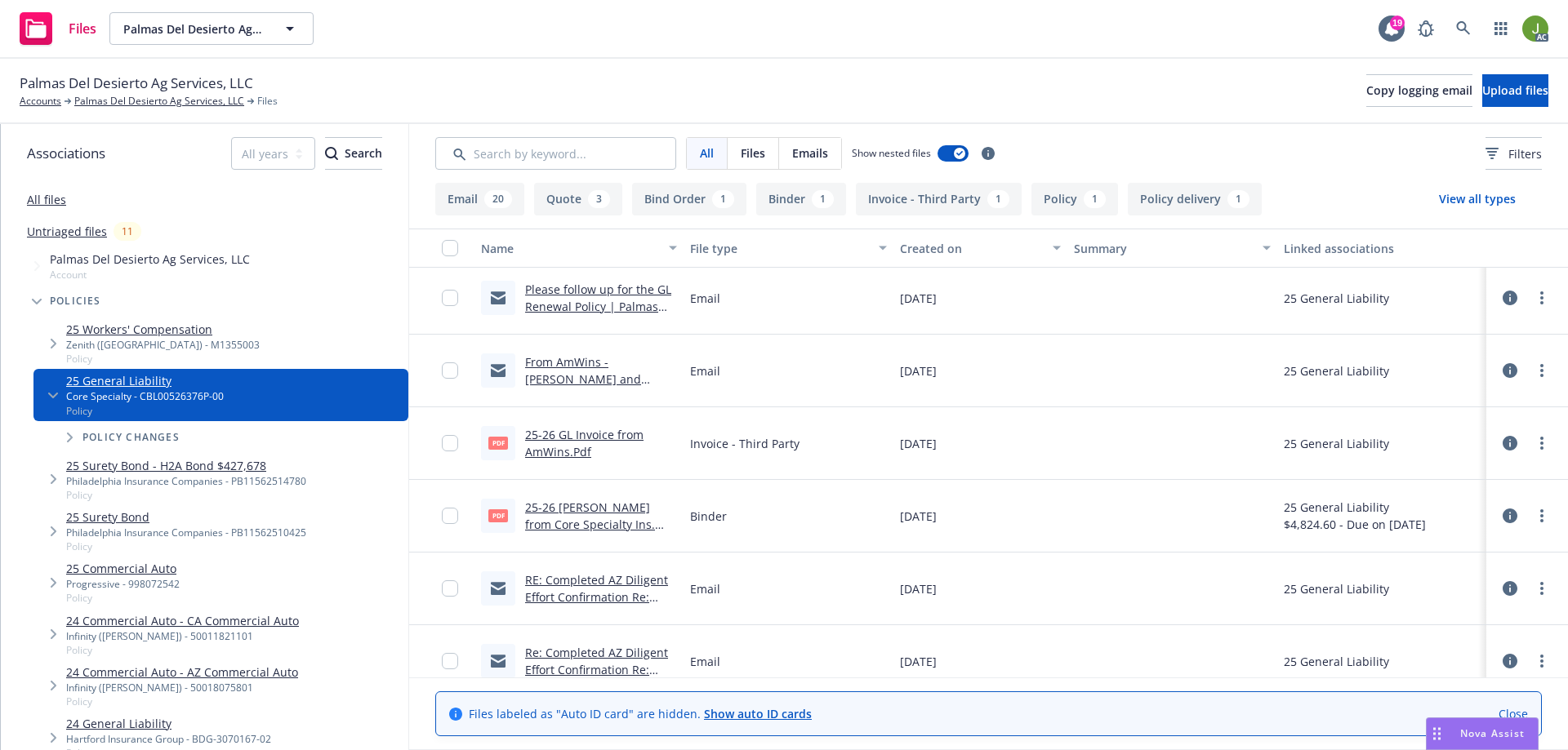
click at [586, 438] on link "25-26 GL Invoice from AmWins.Pdf" at bounding box center [584, 444] width 118 height 33
click at [1464, 31] on icon at bounding box center [1463, 28] width 15 height 15
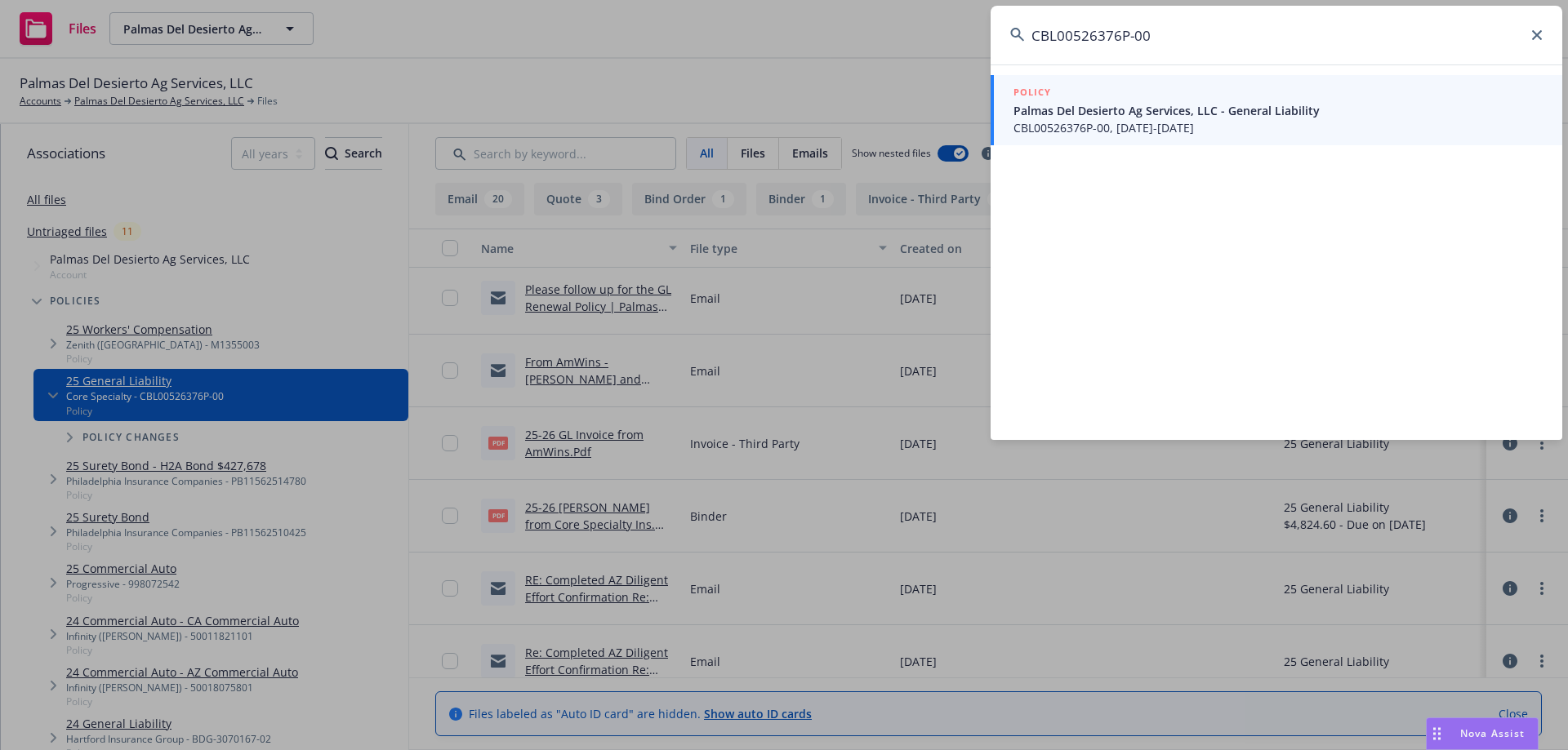
type input "CBL00526376P-00"
click at [1228, 121] on span "CBL00526376P-00, 07/10/2025-07/10/2026" at bounding box center [1278, 128] width 530 height 17
